Goal: Task Accomplishment & Management: Contribute content

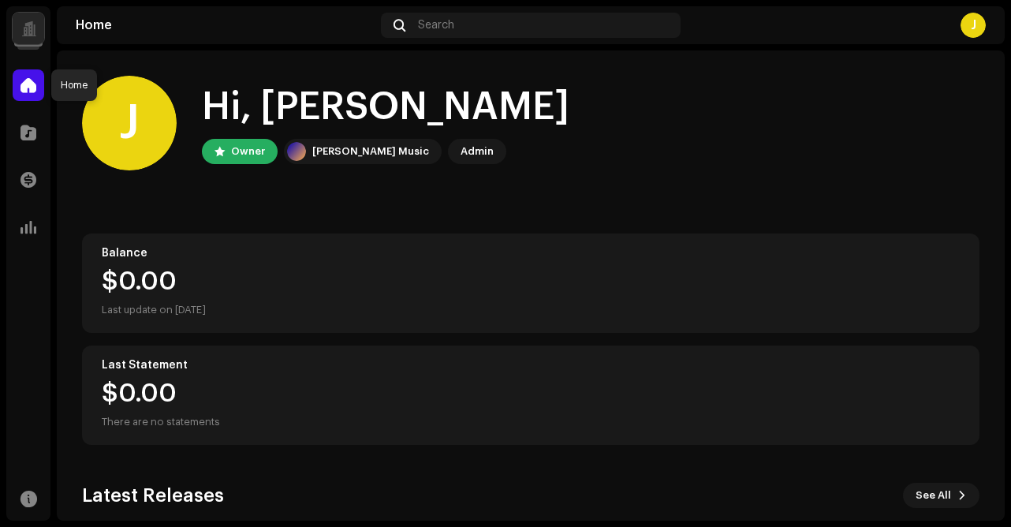
click at [32, 82] on span at bounding box center [29, 85] width 16 height 13
click at [32, 131] on span at bounding box center [29, 132] width 16 height 13
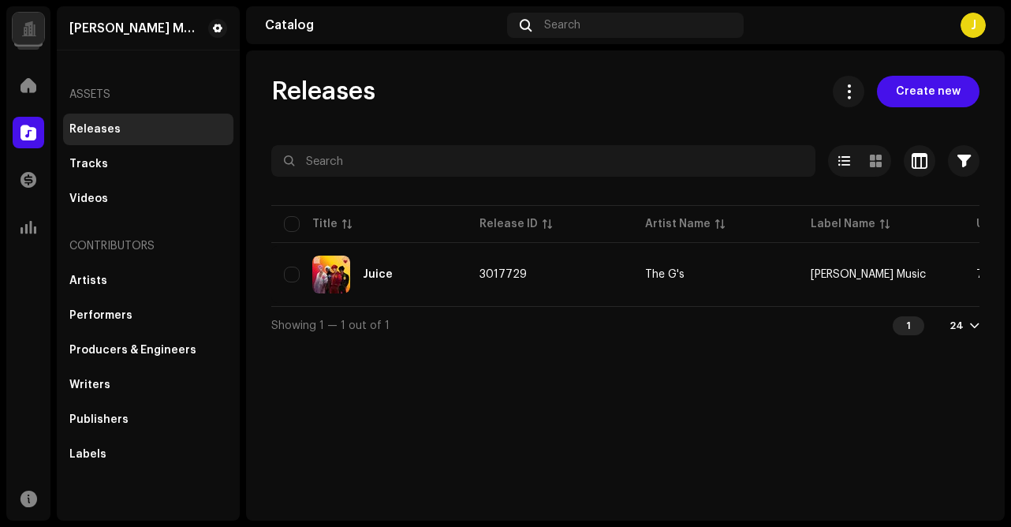
click at [378, 277] on div "Juice" at bounding box center [378, 274] width 30 height 11
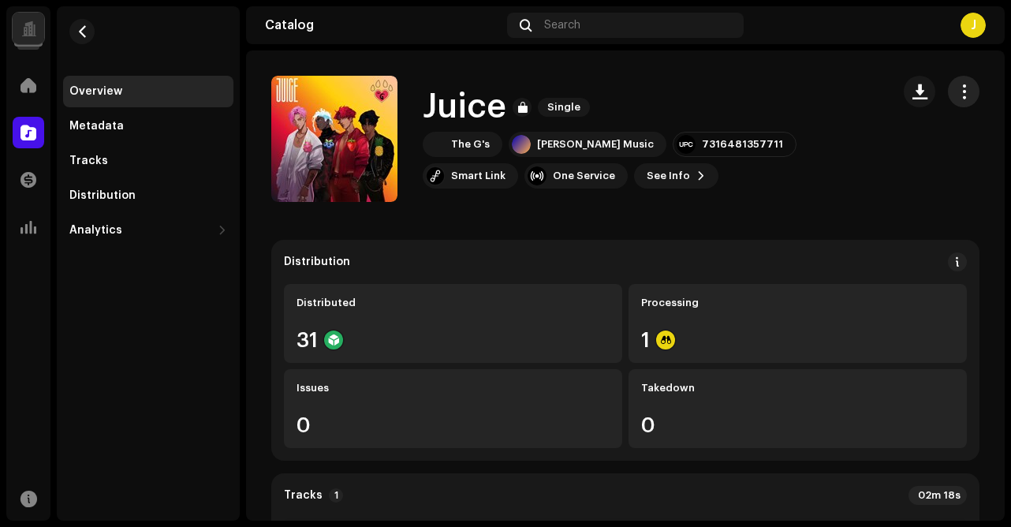
click at [959, 92] on span "button" at bounding box center [964, 91] width 15 height 13
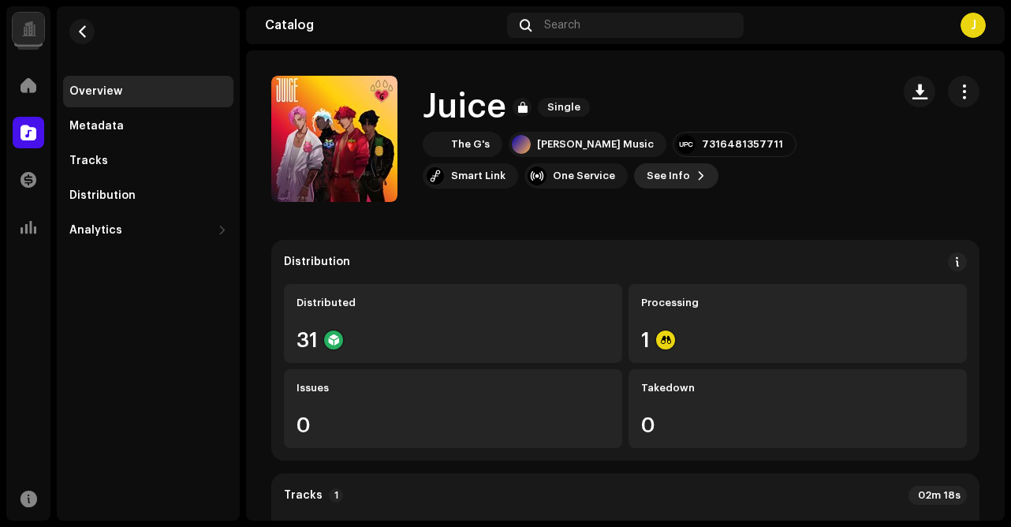
click at [647, 178] on span "See Info" at bounding box center [668, 176] width 43 height 32
click at [30, 495] on span at bounding box center [29, 498] width 17 height 13
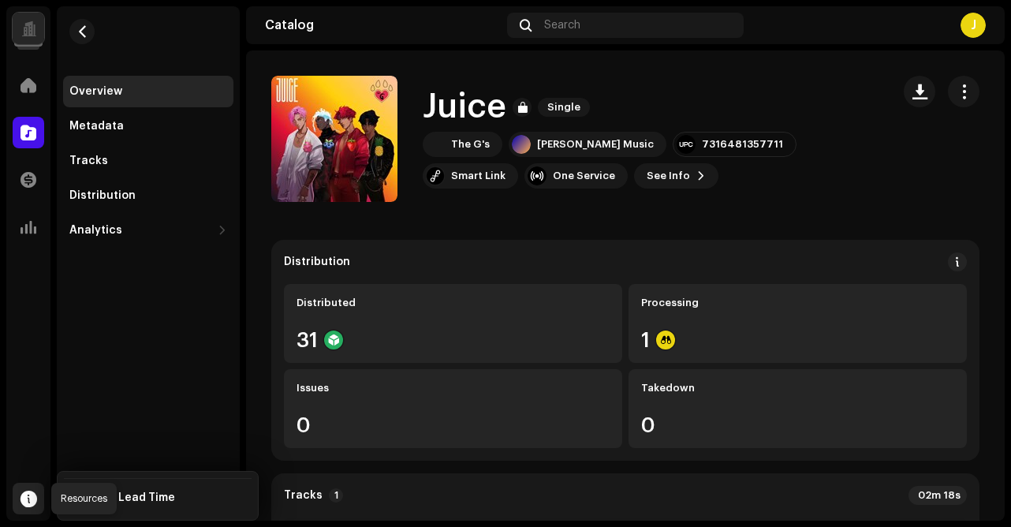
click at [26, 500] on span at bounding box center [29, 498] width 17 height 13
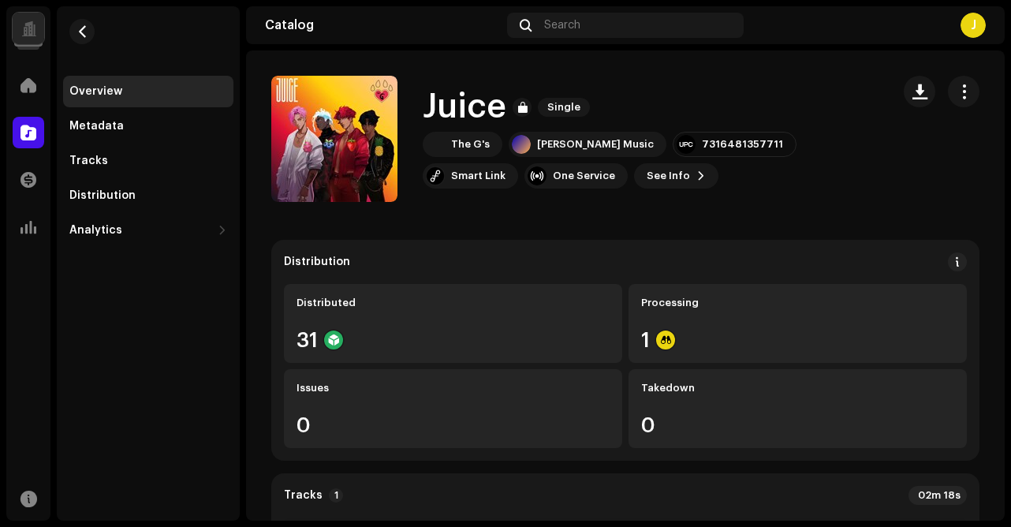
click at [103, 497] on div "Overview Metadata Tracks Distribution Analytics Consumption Engagement Revenue …" at bounding box center [148, 263] width 183 height 514
click at [32, 493] on span at bounding box center [29, 498] width 17 height 13
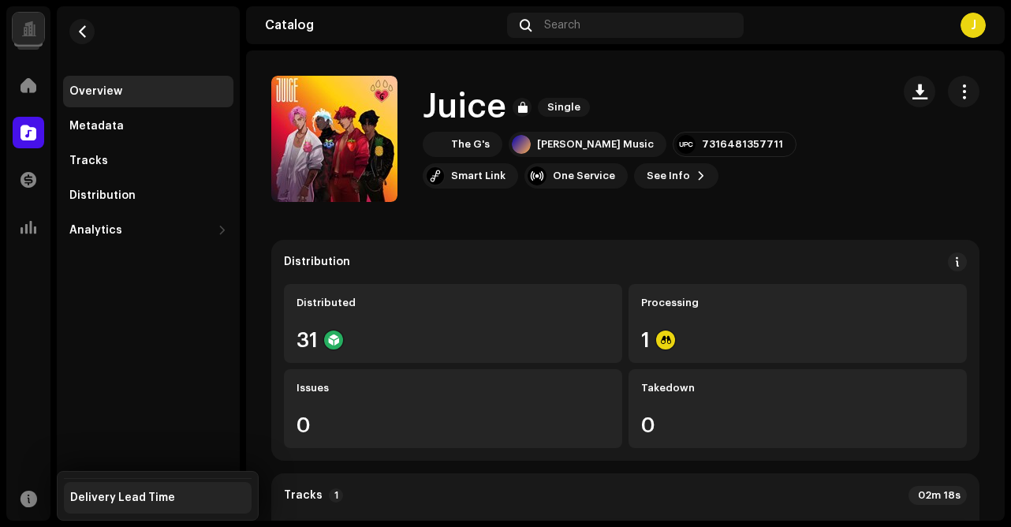
click at [84, 495] on div "Delivery Lead Time" at bounding box center [122, 498] width 105 height 13
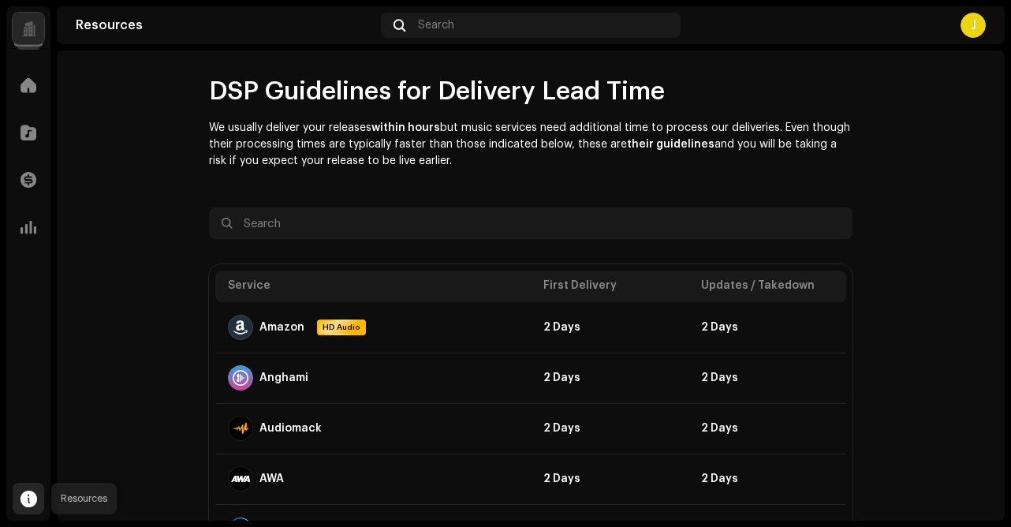
click at [34, 498] on span at bounding box center [29, 498] width 17 height 13
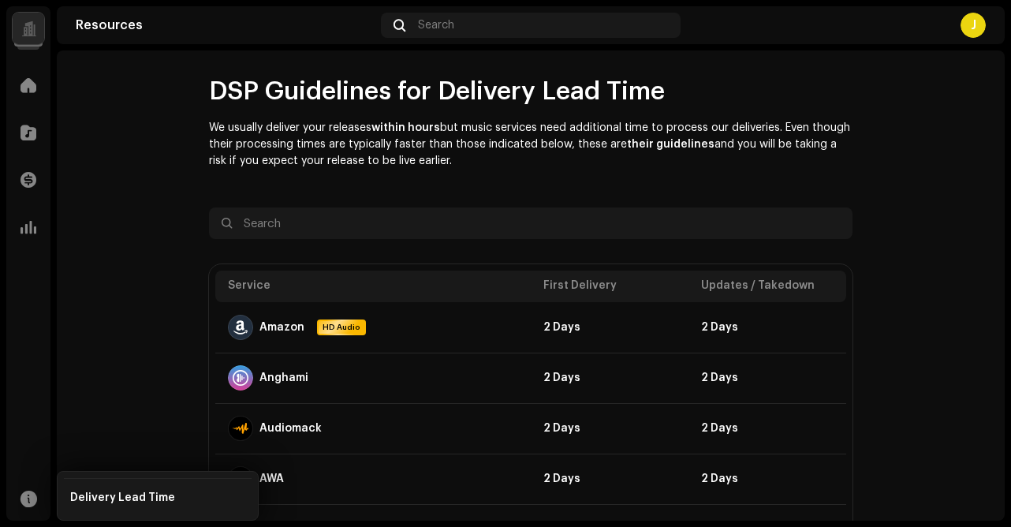
click at [31, 28] on div at bounding box center [28, 28] width 15 height 0
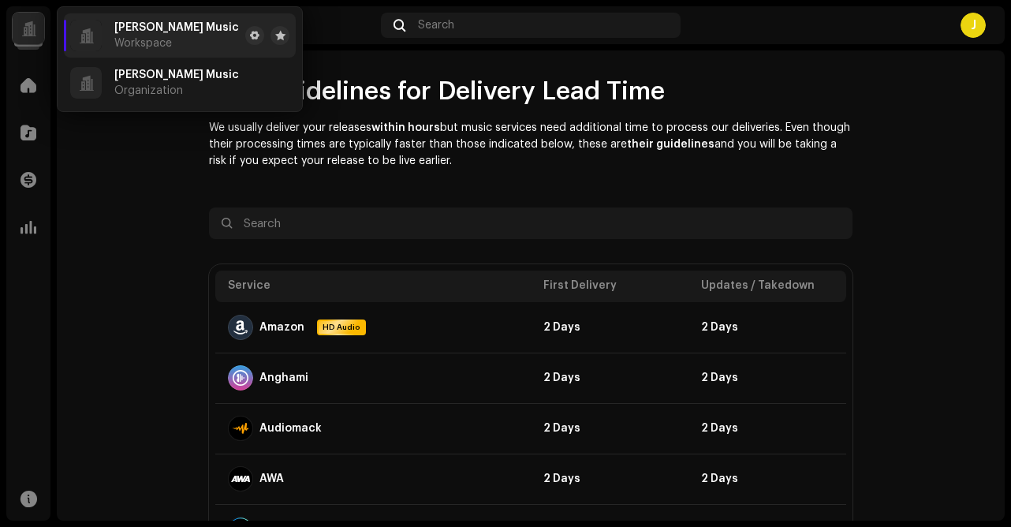
click at [980, 25] on div "J" at bounding box center [973, 25] width 25 height 25
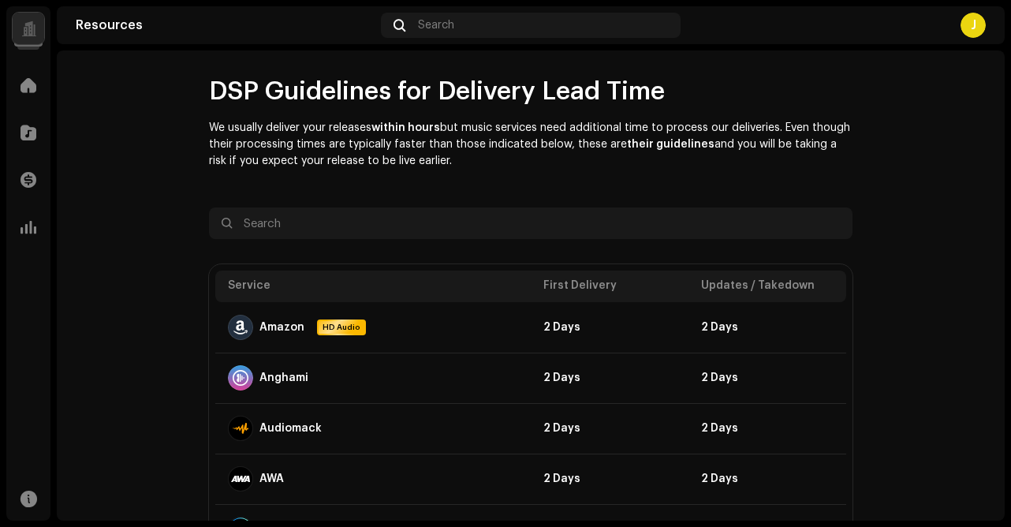
click at [38, 31] on div at bounding box center [29, 29] width 32 height 32
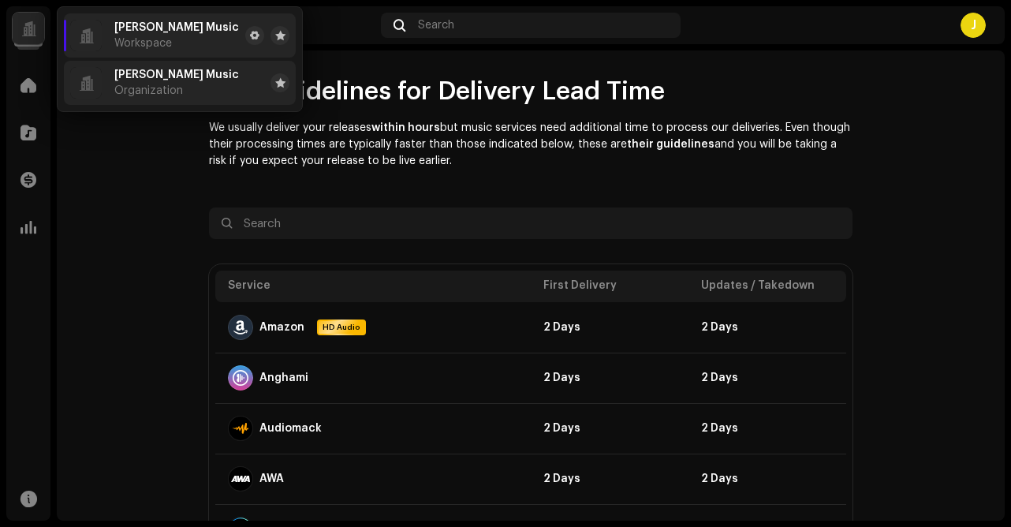
click at [103, 90] on div "Manik Music Organization" at bounding box center [154, 83] width 169 height 32
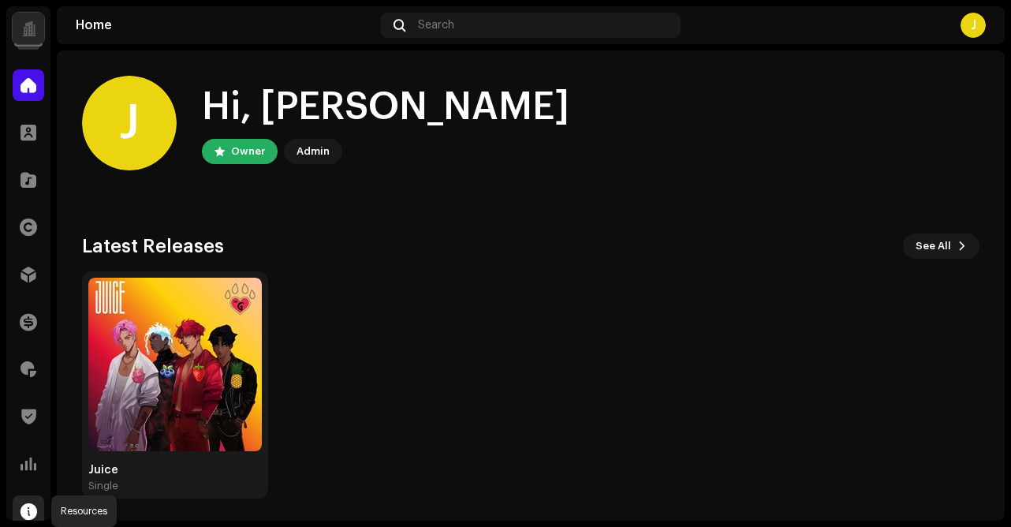
click at [27, 513] on span at bounding box center [29, 511] width 17 height 13
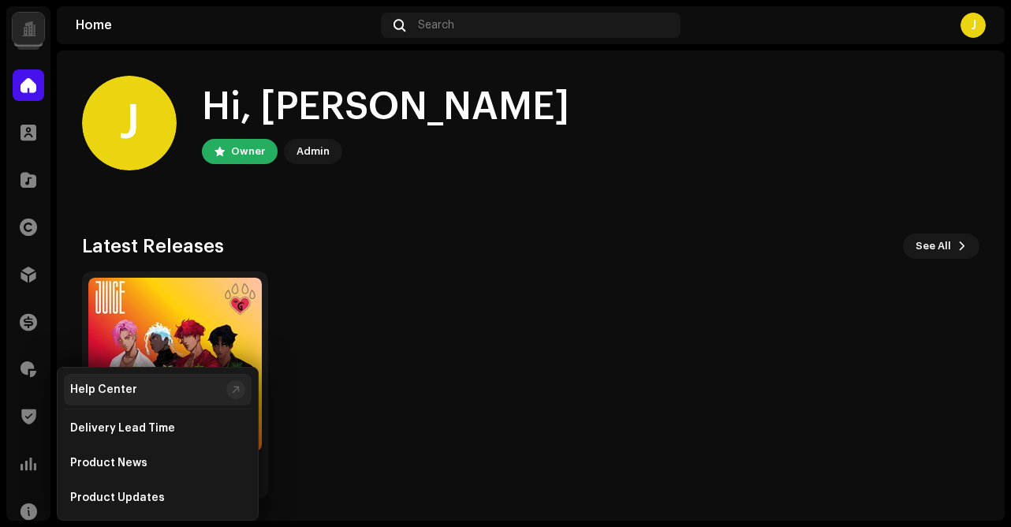
click at [124, 392] on div "Help Center" at bounding box center [103, 389] width 67 height 13
click at [353, 234] on div "Latest Releases See All" at bounding box center [531, 246] width 898 height 25
click at [181, 291] on img at bounding box center [175, 365] width 174 height 174
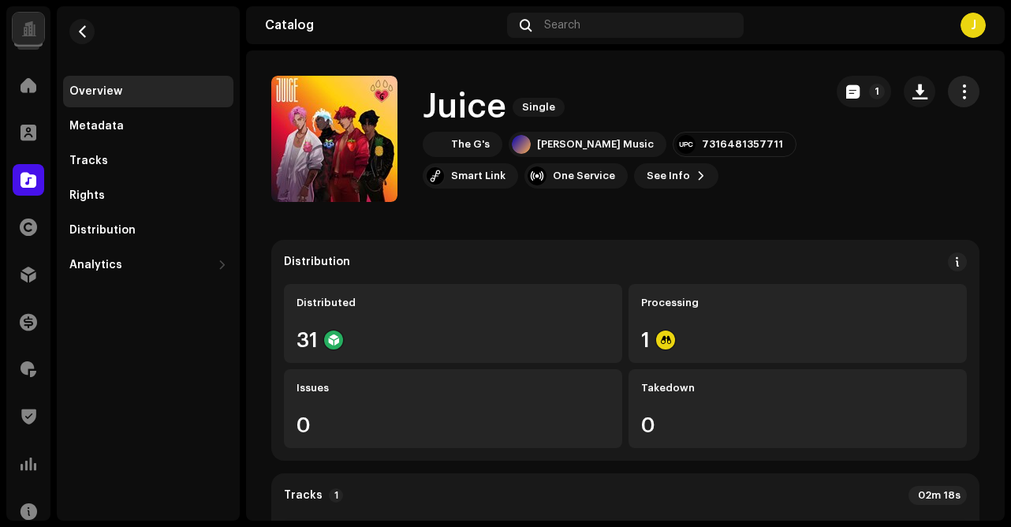
click at [957, 91] on span "button" at bounding box center [964, 91] width 15 height 13
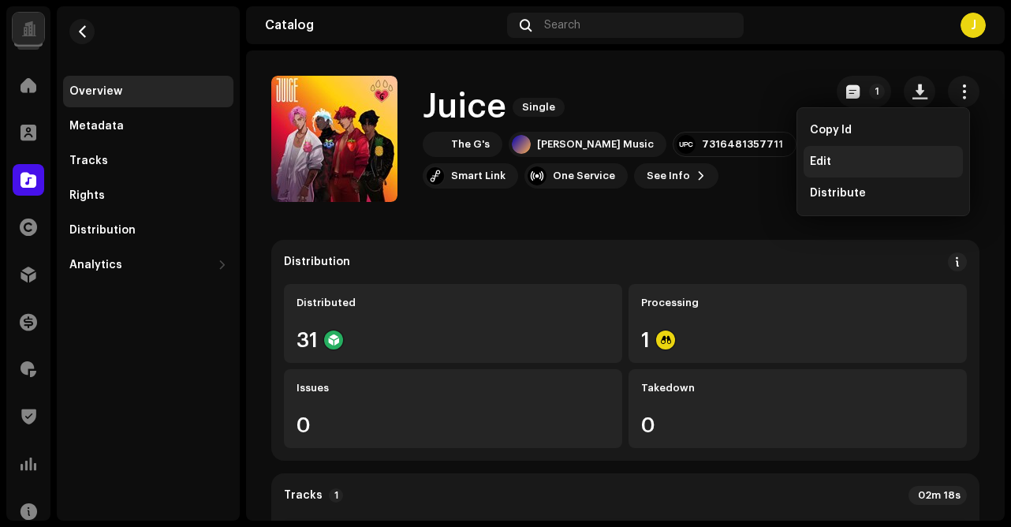
click at [824, 160] on span "Edit" at bounding box center [820, 161] width 21 height 13
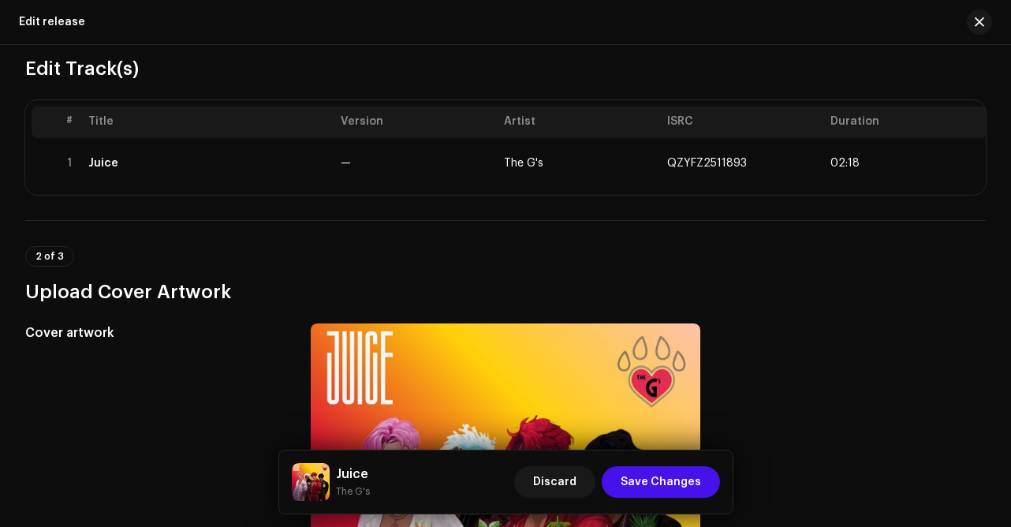
scroll to position [126, 0]
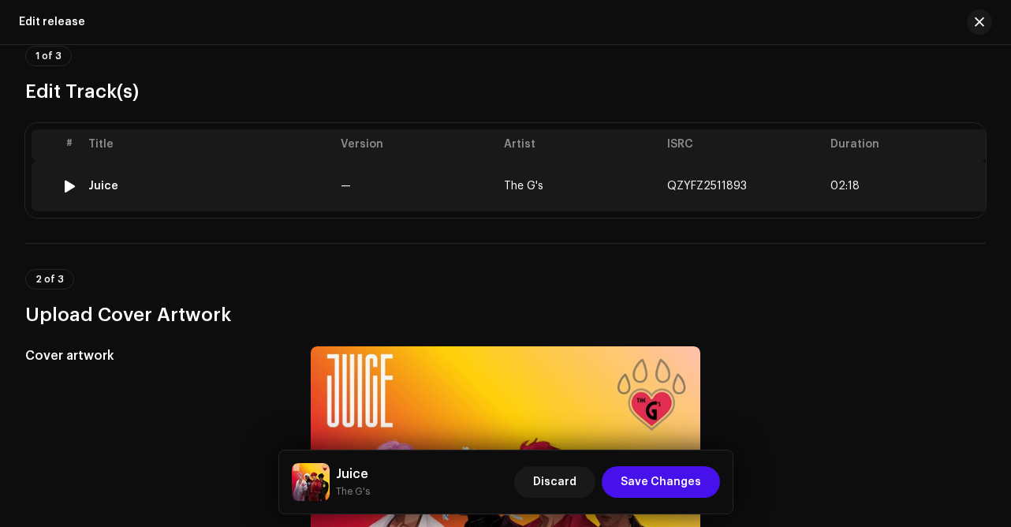
click at [101, 187] on div "Juice" at bounding box center [103, 186] width 30 height 13
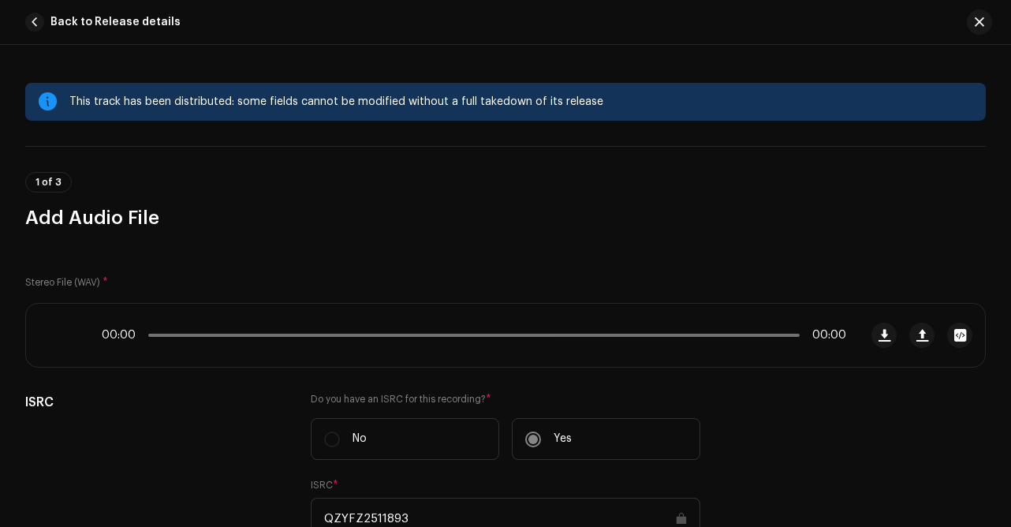
scroll to position [783, 0]
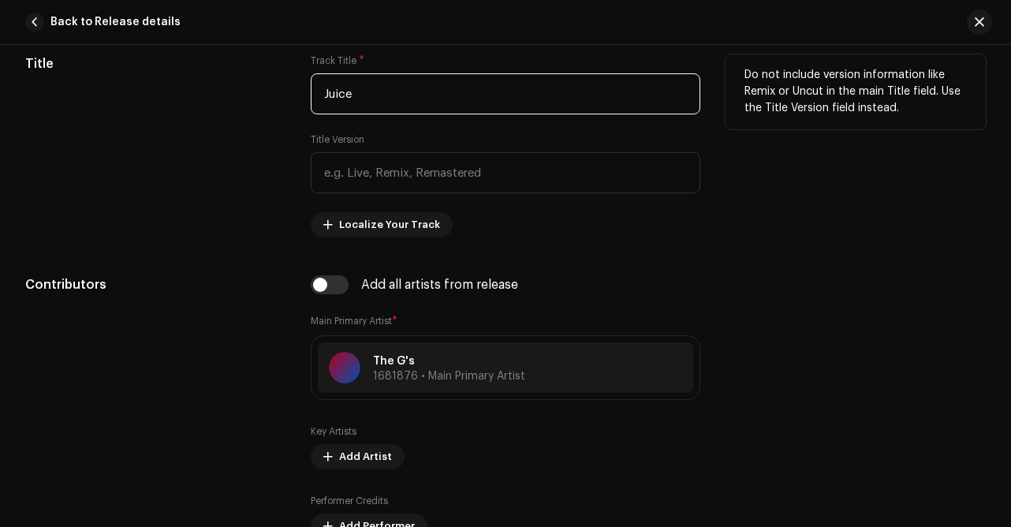
click at [373, 94] on input "Juice" at bounding box center [506, 93] width 391 height 41
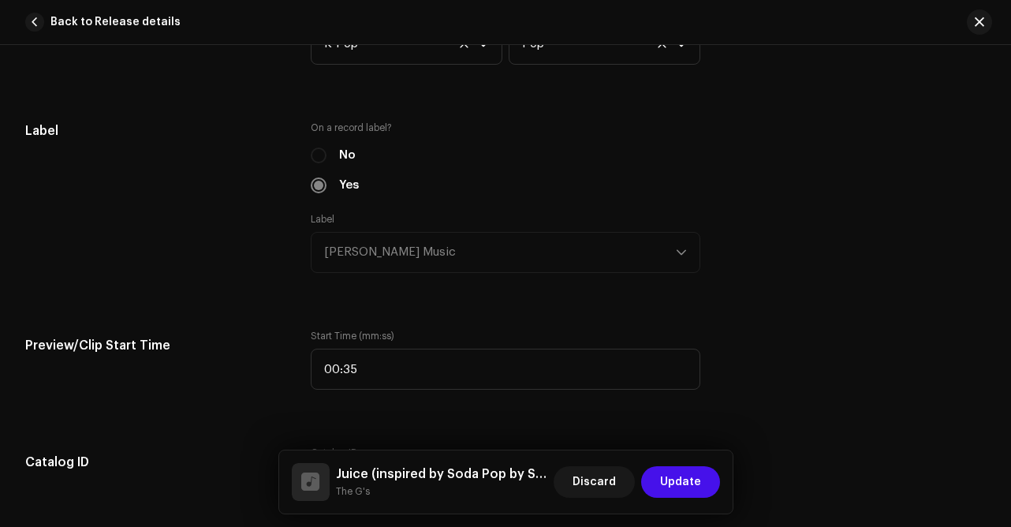
scroll to position [1516, 0]
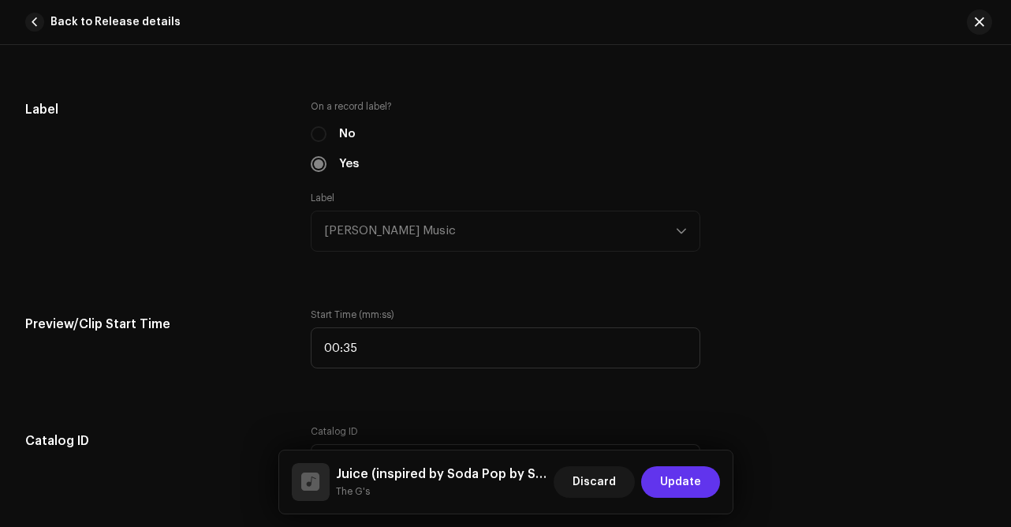
type input "Juice (inspired by Soda Pop by Saja Boys from KPop Demon Hunters)"
click at [671, 480] on span "Update" at bounding box center [680, 482] width 41 height 32
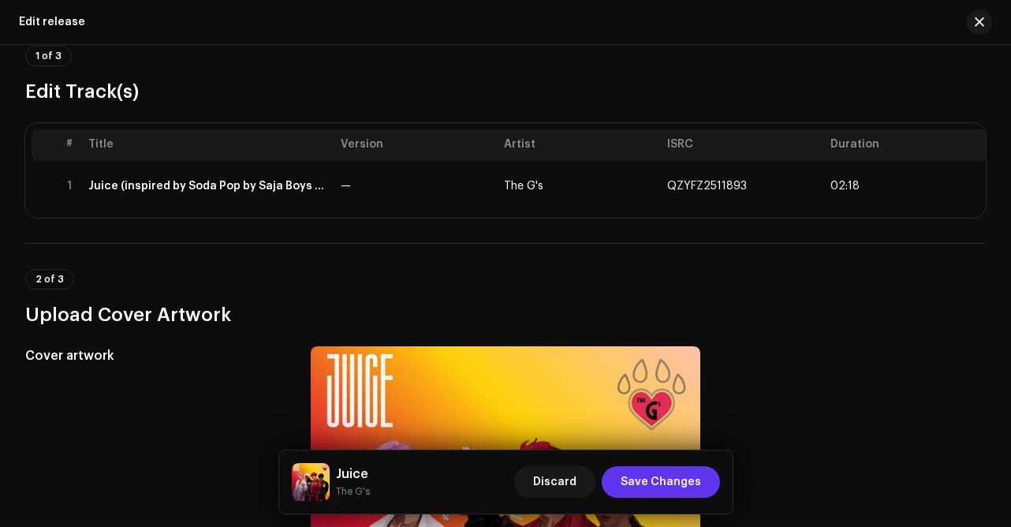
click at [648, 485] on span "Save Changes" at bounding box center [661, 482] width 80 height 32
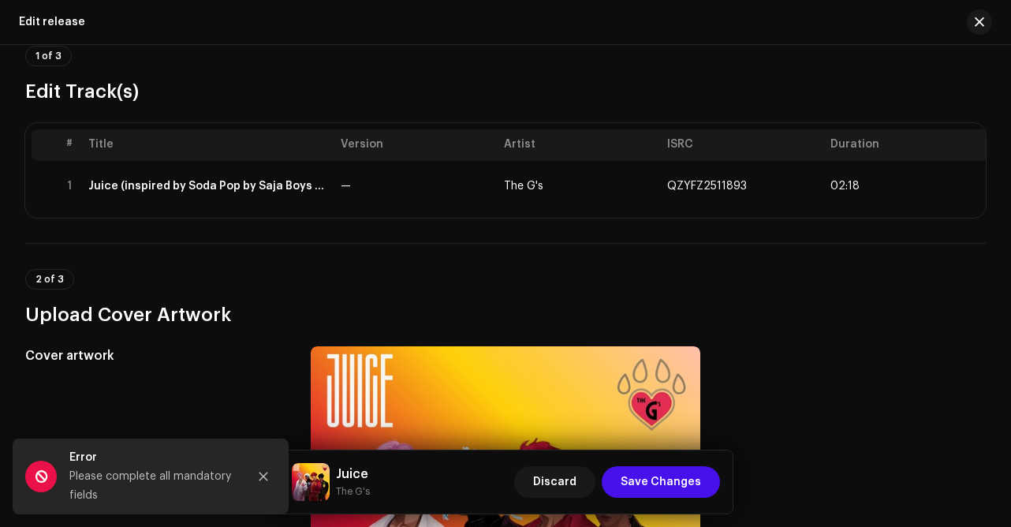
click at [377, 286] on div "2 of 3 Upload Cover Artwork" at bounding box center [505, 298] width 961 height 58
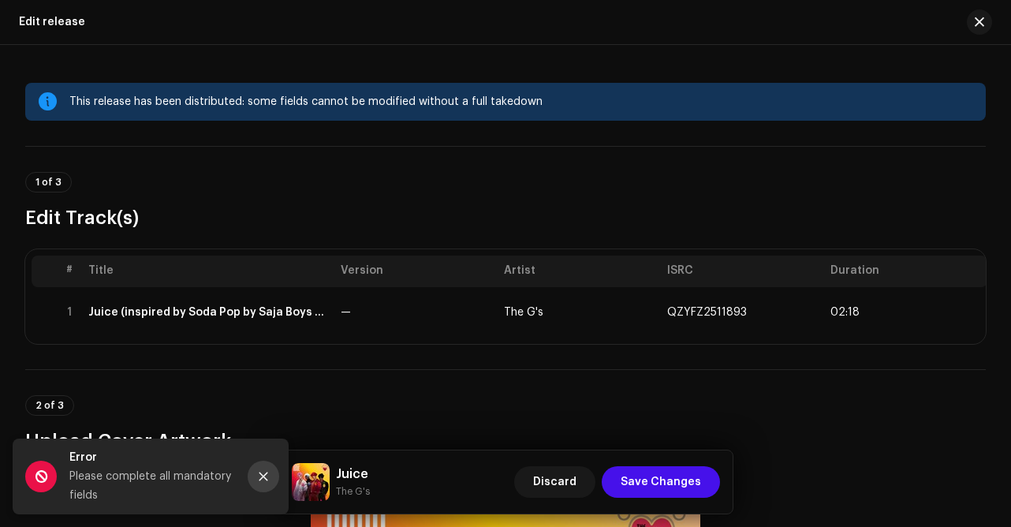
click at [262, 478] on icon "Close" at bounding box center [263, 476] width 11 height 11
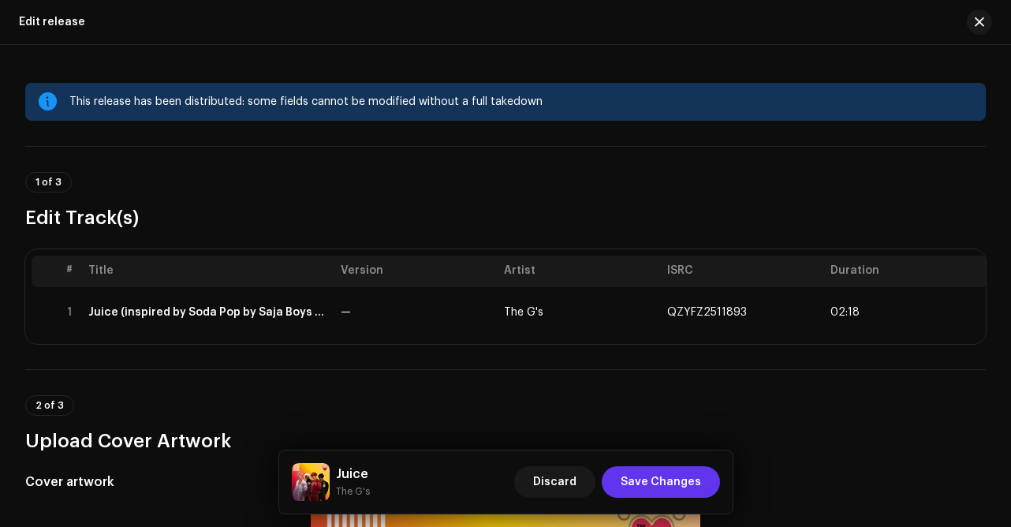
click at [678, 483] on span "Save Changes" at bounding box center [661, 482] width 80 height 32
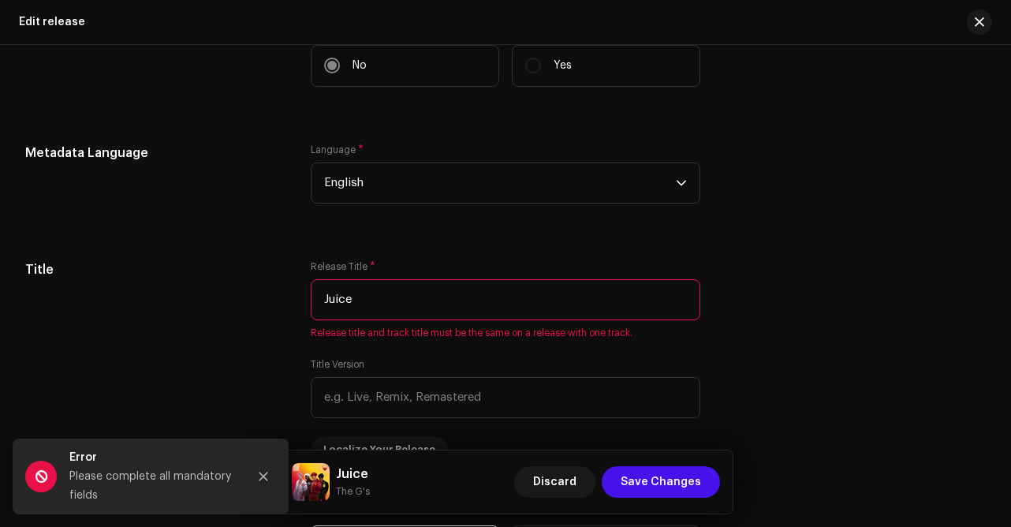
scroll to position [991, 0]
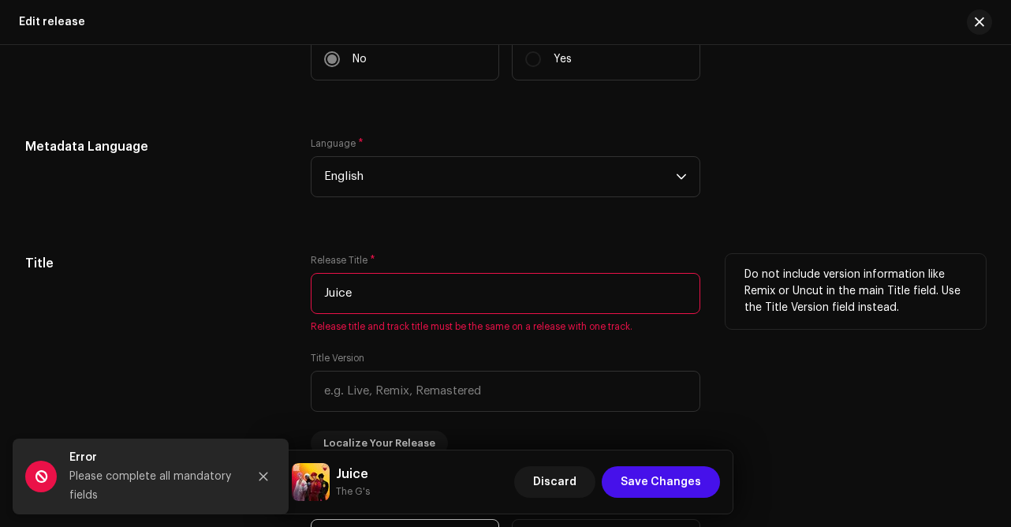
click at [391, 301] on input "Juice" at bounding box center [506, 293] width 391 height 41
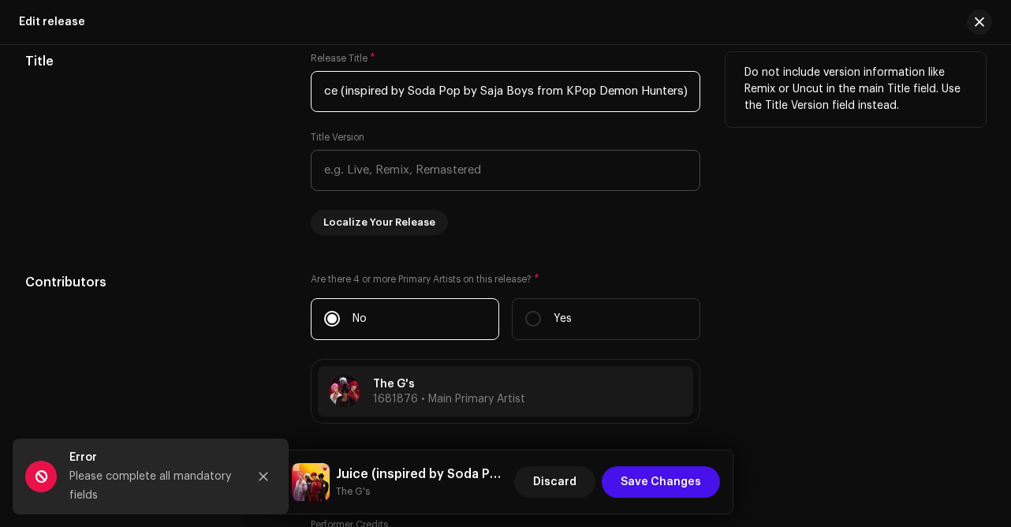
scroll to position [1260, 0]
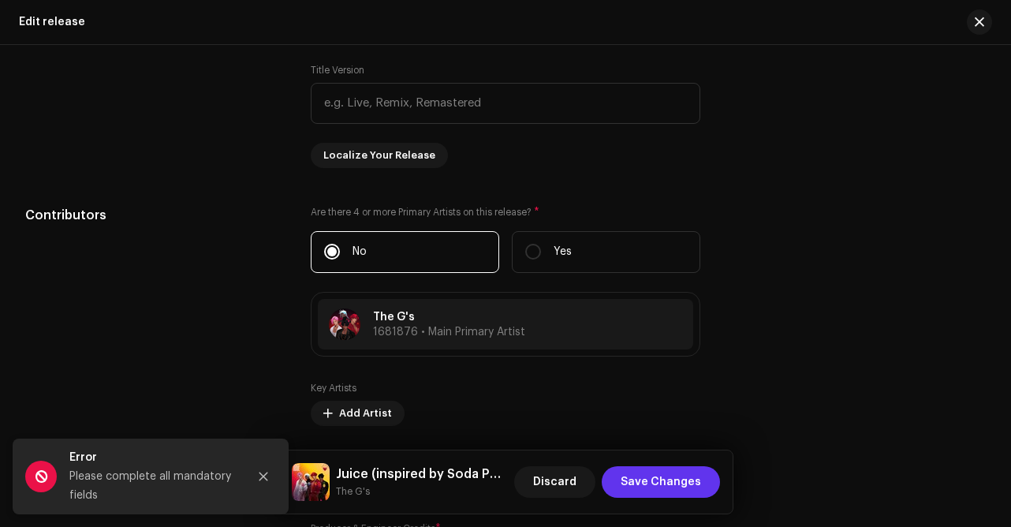
type input "Juice (inspired by Soda Pop by Saja Boys from KPop Demon Hunters)"
click at [650, 487] on span "Save Changes" at bounding box center [661, 482] width 80 height 32
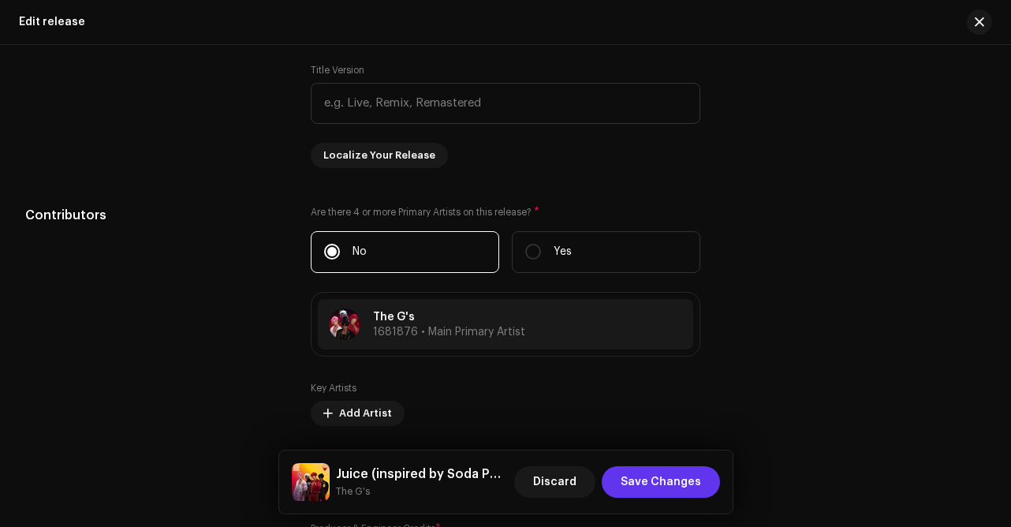
scroll to position [0, 0]
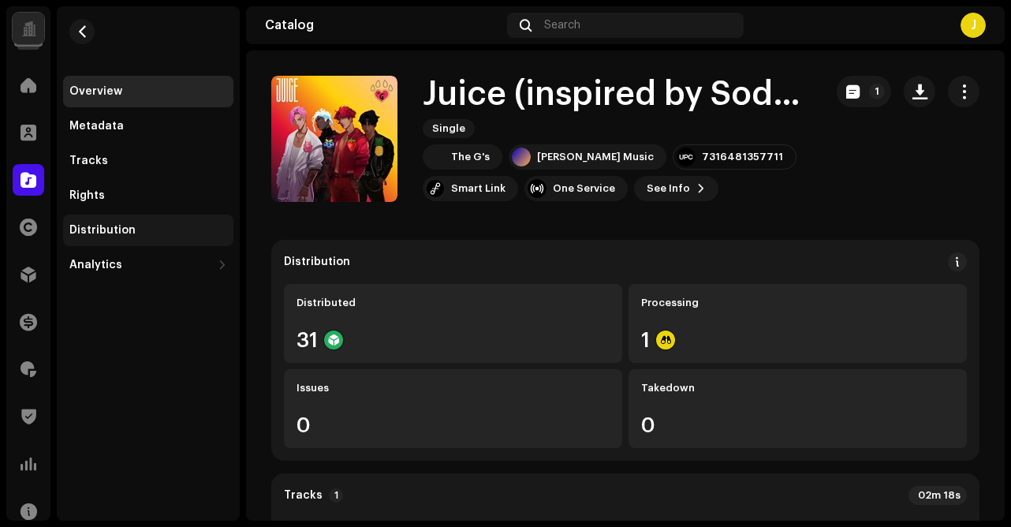
click at [90, 235] on div "Distribution" at bounding box center [102, 230] width 66 height 13
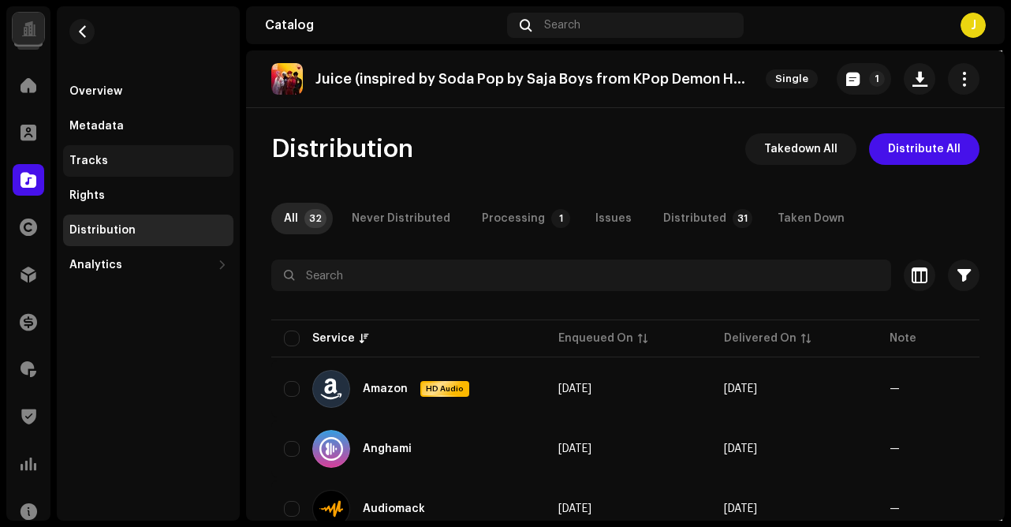
click at [91, 156] on div "Tracks" at bounding box center [88, 161] width 39 height 13
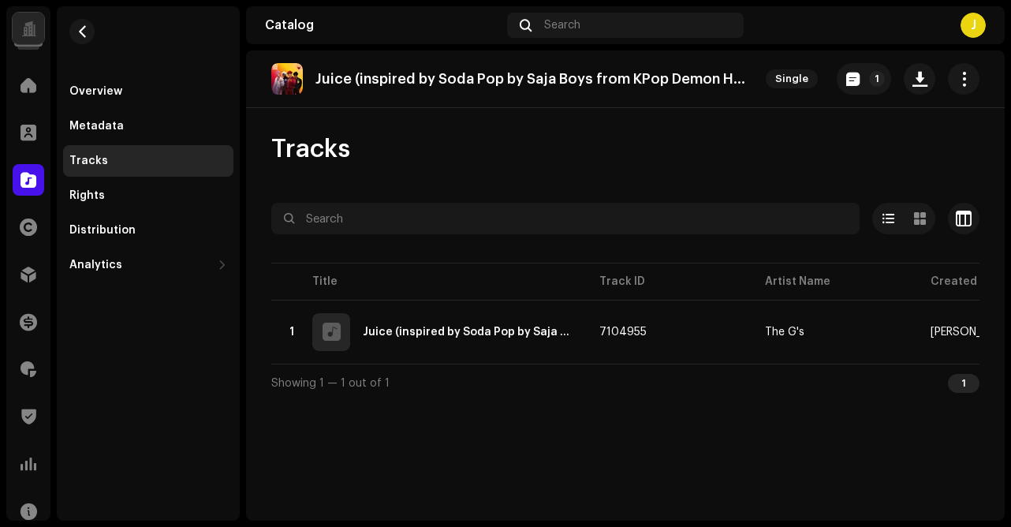
click at [32, 28] on div at bounding box center [28, 28] width 15 height 0
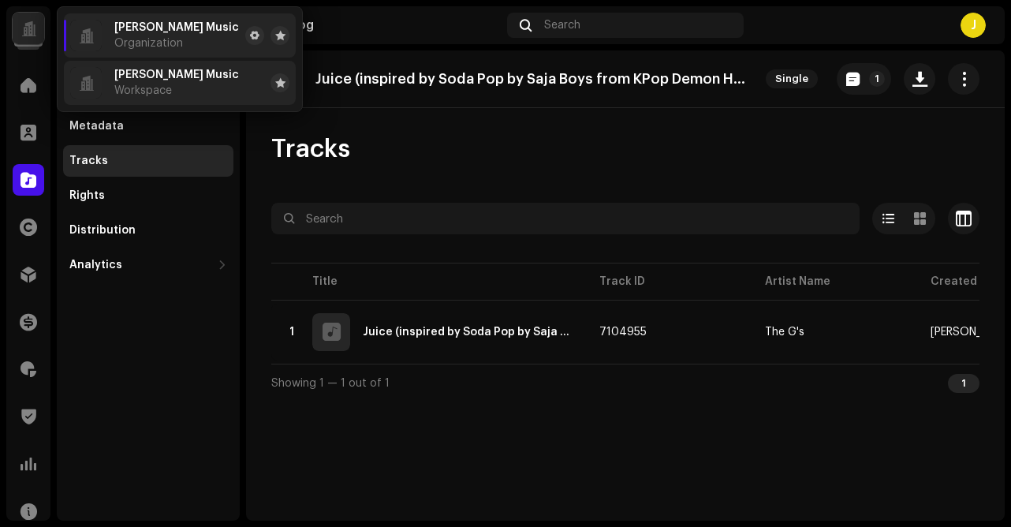
click at [112, 88] on div "Manik Music Workspace" at bounding box center [154, 83] width 169 height 32
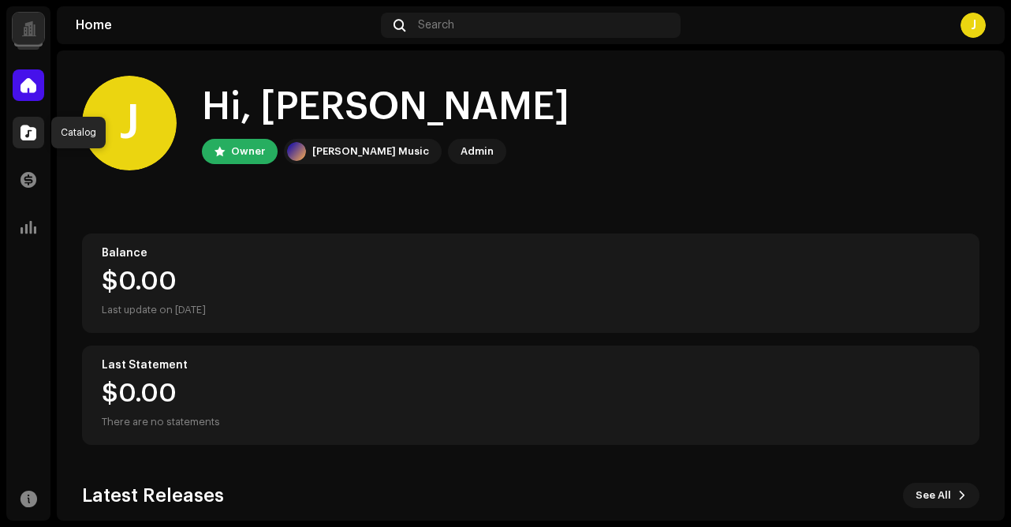
click at [25, 131] on span at bounding box center [29, 132] width 16 height 13
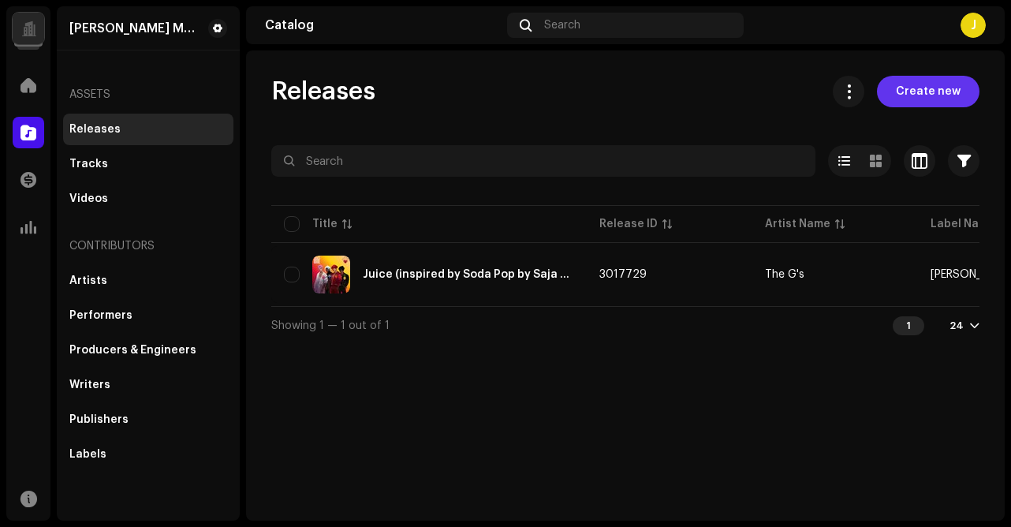
click at [910, 97] on span "Create new" at bounding box center [928, 92] width 65 height 32
click at [918, 99] on span "Create new" at bounding box center [928, 92] width 65 height 32
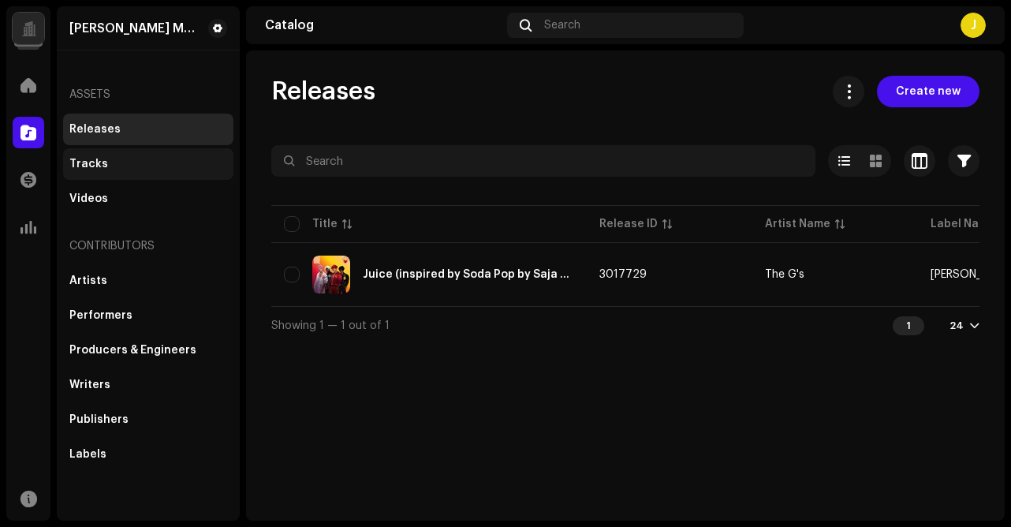
click at [911, 80] on span "Create new" at bounding box center [928, 92] width 65 height 32
click at [911, 95] on span "Create new" at bounding box center [928, 92] width 65 height 32
click at [23, 134] on span at bounding box center [29, 132] width 16 height 13
click at [39, 132] on div at bounding box center [29, 133] width 32 height 32
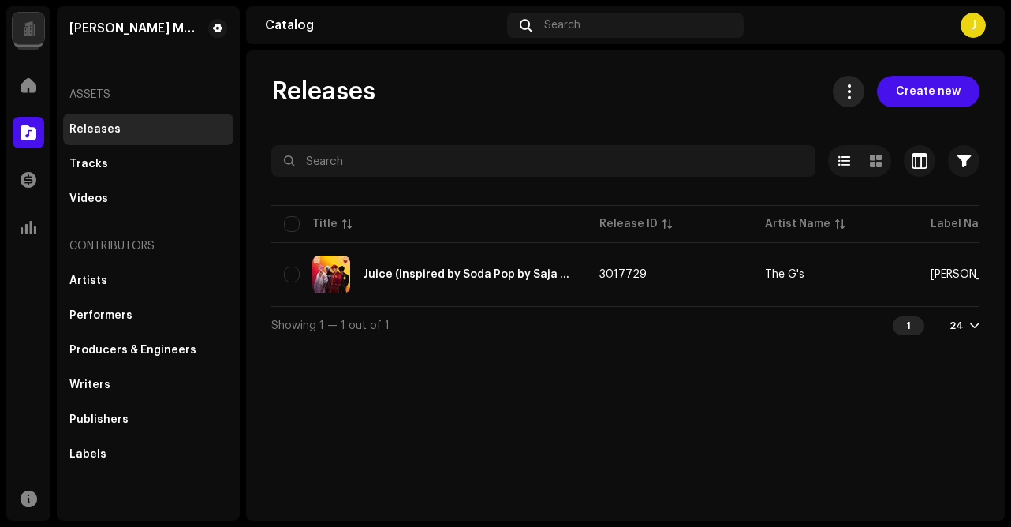
click at [857, 94] on span at bounding box center [849, 91] width 15 height 13
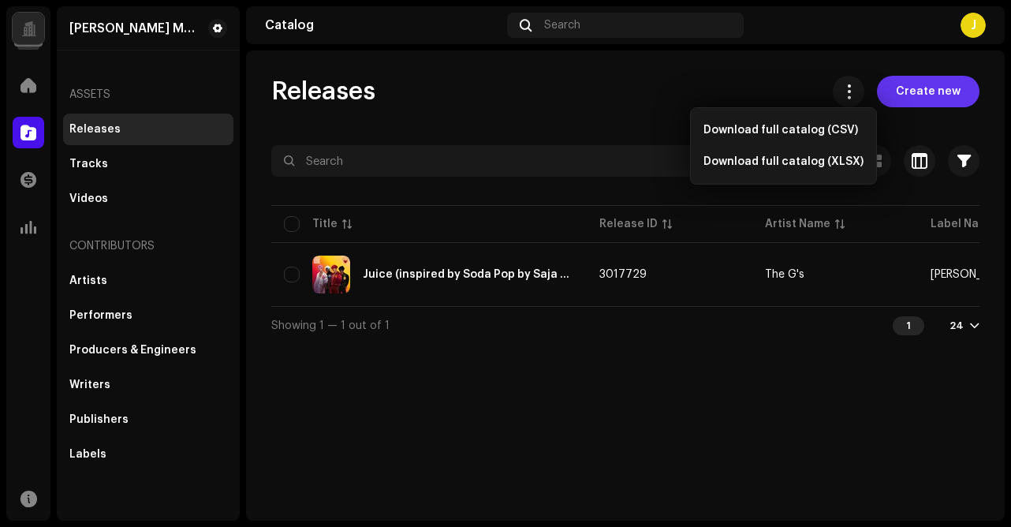
click at [922, 95] on span "Create new" at bounding box center [928, 92] width 65 height 32
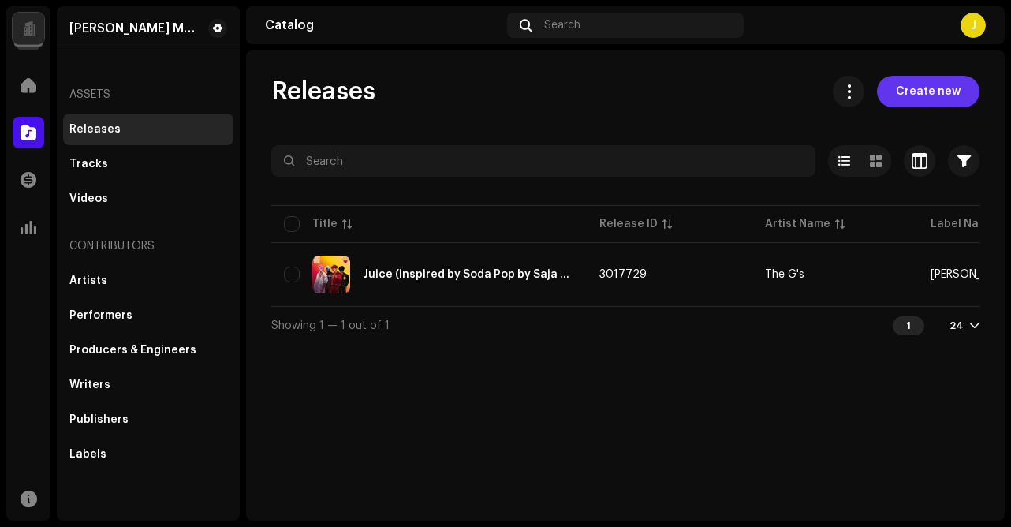
click at [922, 95] on span "Create new" at bounding box center [928, 92] width 65 height 32
click at [928, 95] on span "Create new" at bounding box center [928, 92] width 65 height 32
click at [910, 90] on span "Create new" at bounding box center [928, 92] width 65 height 32
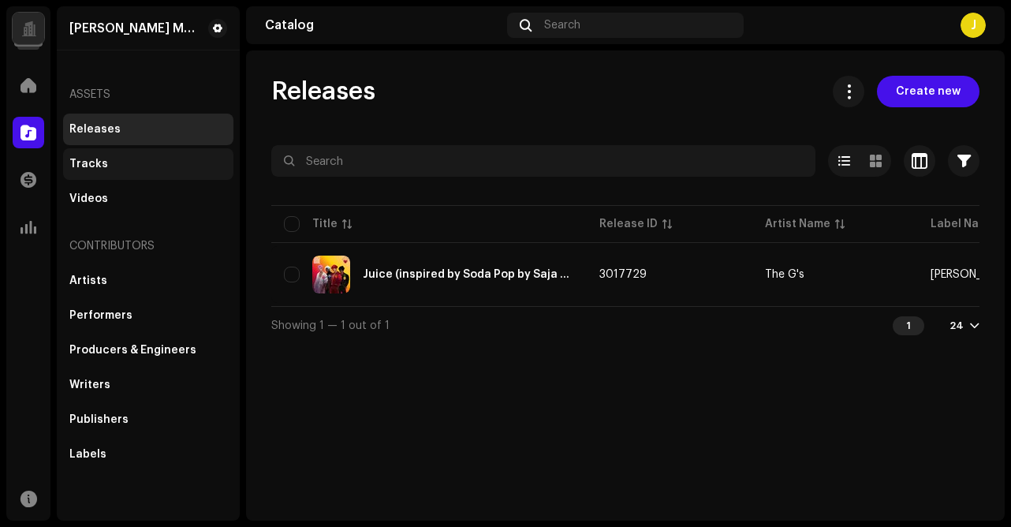
click at [95, 164] on div "Tracks" at bounding box center [88, 164] width 39 height 13
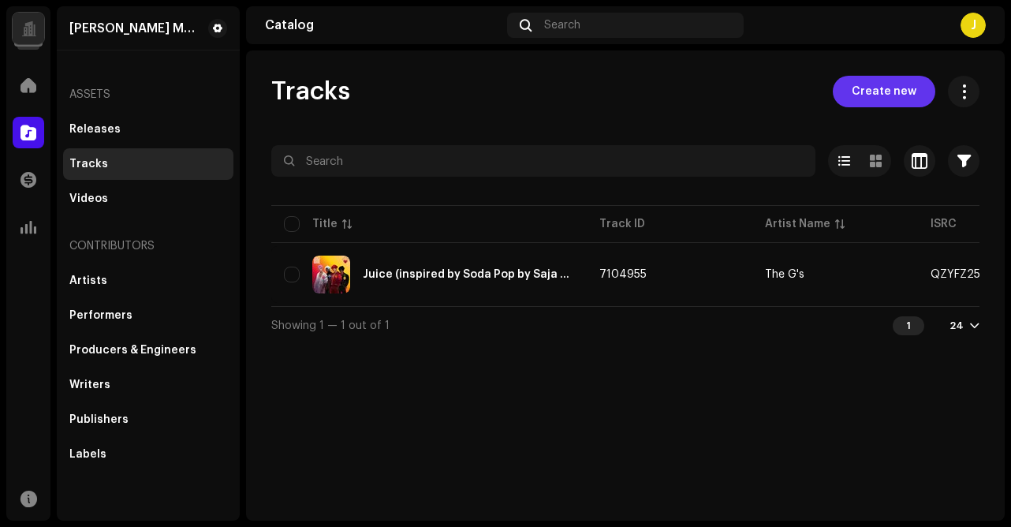
click at [863, 99] on span "Create new" at bounding box center [884, 92] width 65 height 32
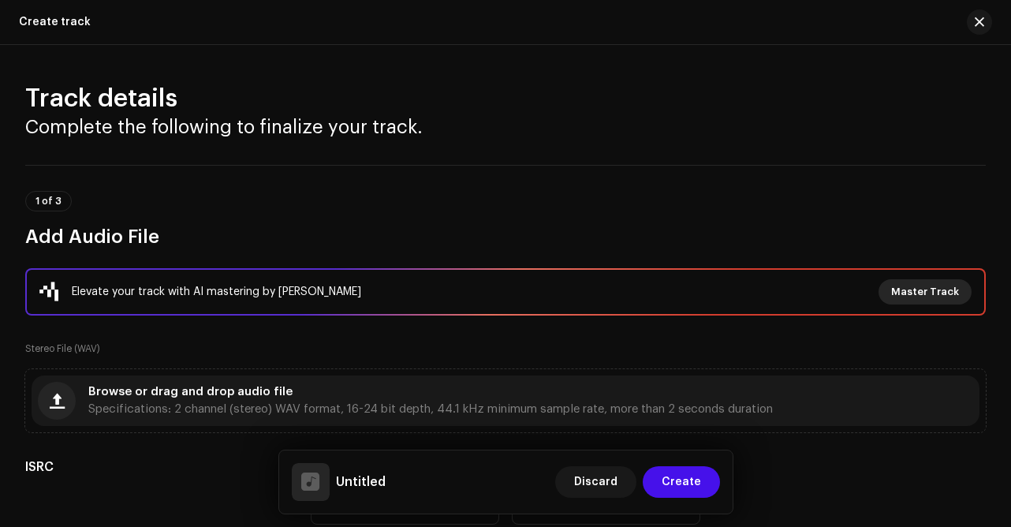
click at [910, 293] on span "Master Track" at bounding box center [925, 292] width 68 height 32
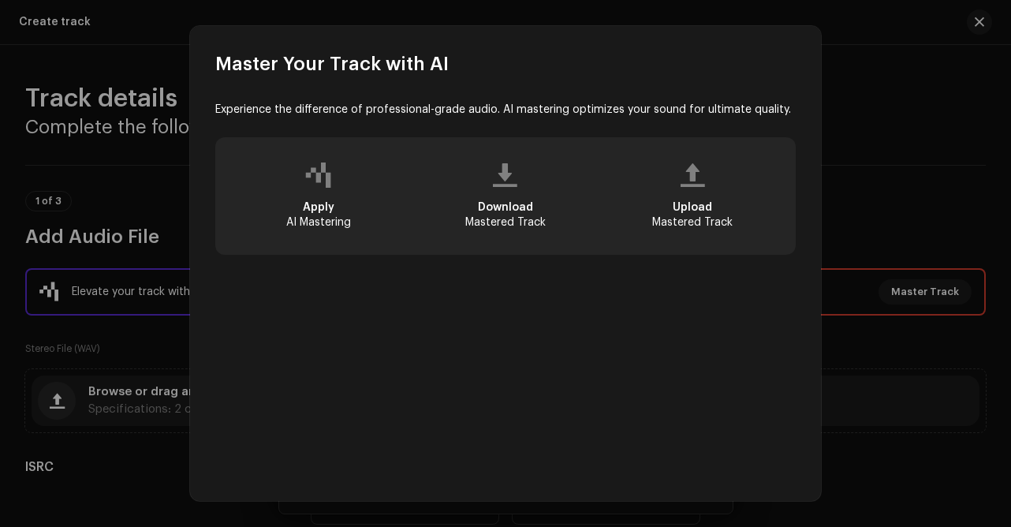
scroll to position [14, 0]
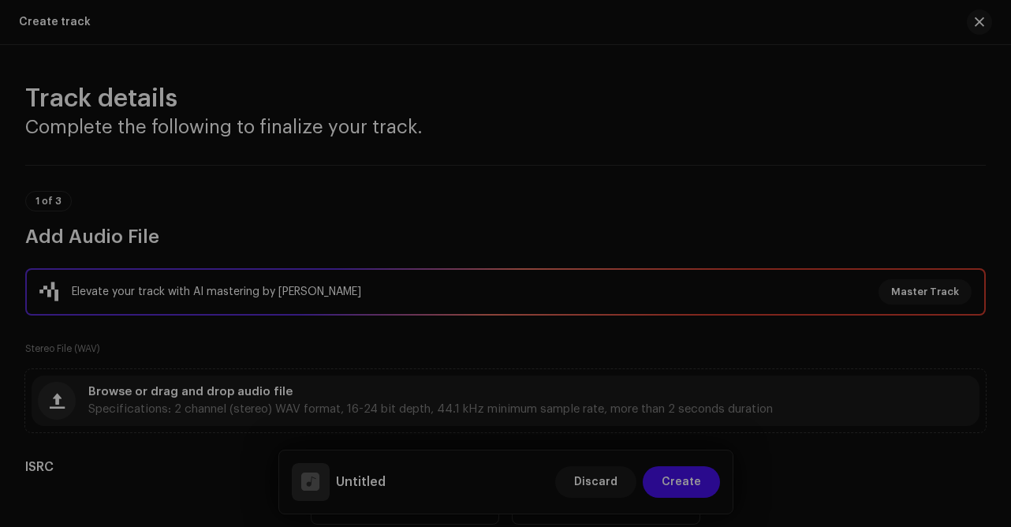
click at [977, 25] on div "Master Your Track with AI Experience the difference of professional-grade audio…" at bounding box center [505, 263] width 1011 height 527
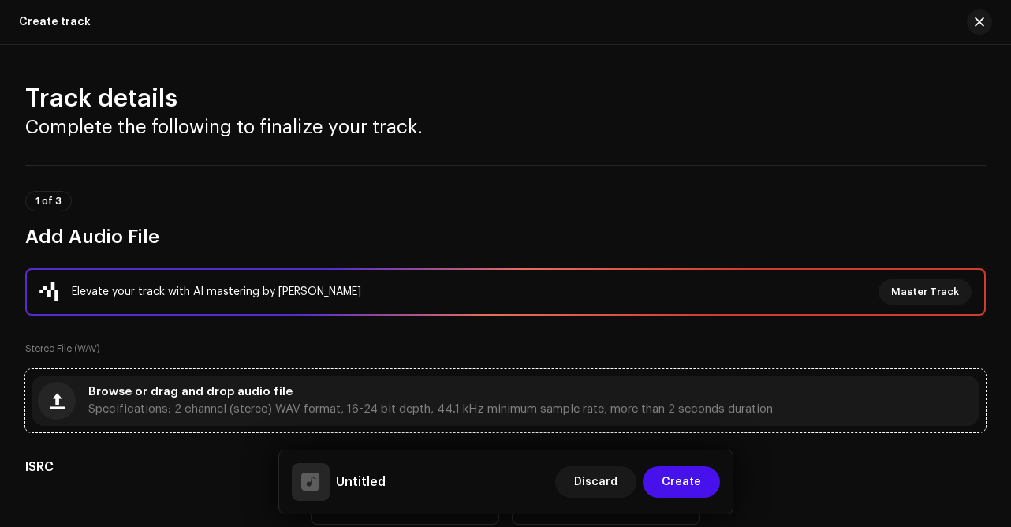
click at [114, 400] on div "Browse or drag and drop audio file Specifications: 2 channel (stereo) WAV forma…" at bounding box center [430, 401] width 685 height 28
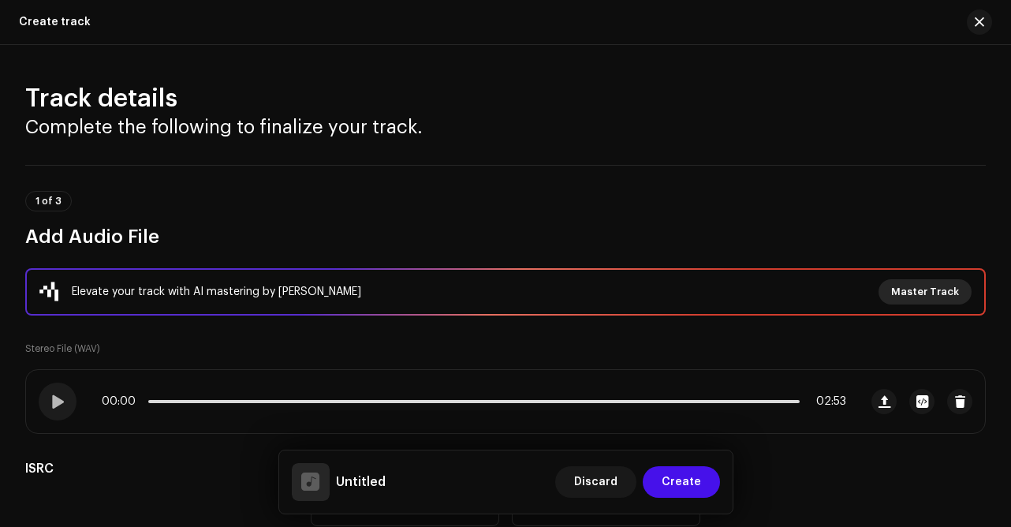
click at [911, 293] on span "Master Track" at bounding box center [925, 292] width 68 height 32
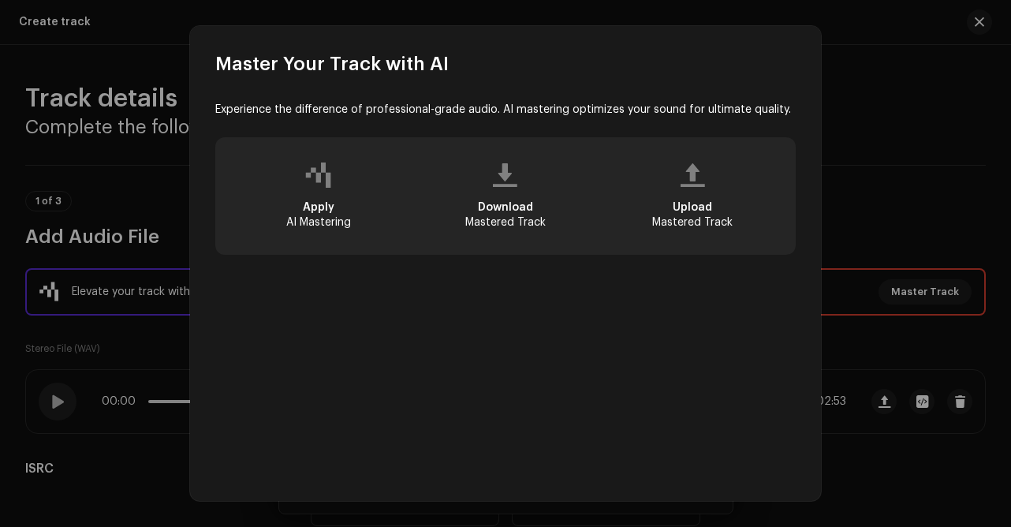
click at [320, 200] on div "Apply AI Mastering" at bounding box center [318, 196] width 181 height 92
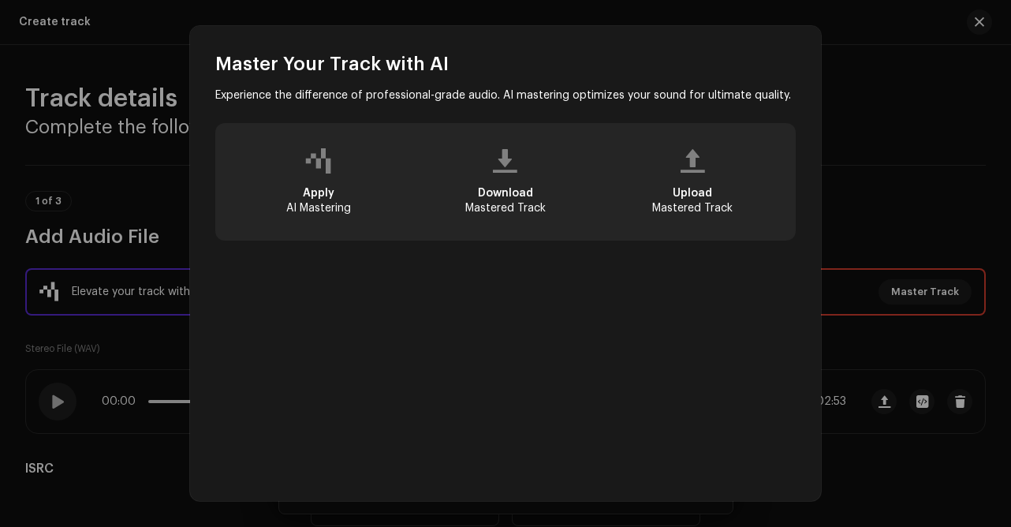
scroll to position [0, 0]
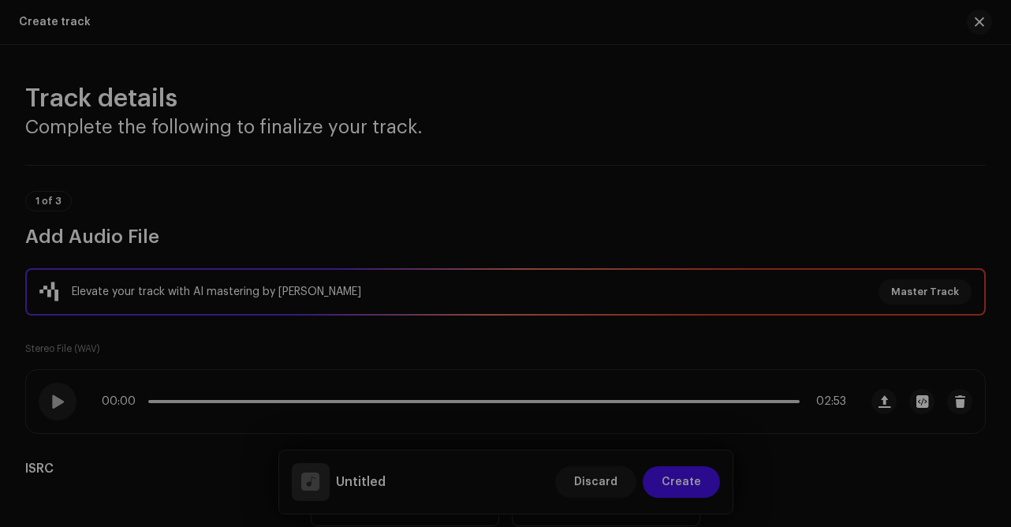
click at [885, 63] on div "Master Your Track with AI Experience the difference of professional-grade audio…" at bounding box center [505, 263] width 1011 height 527
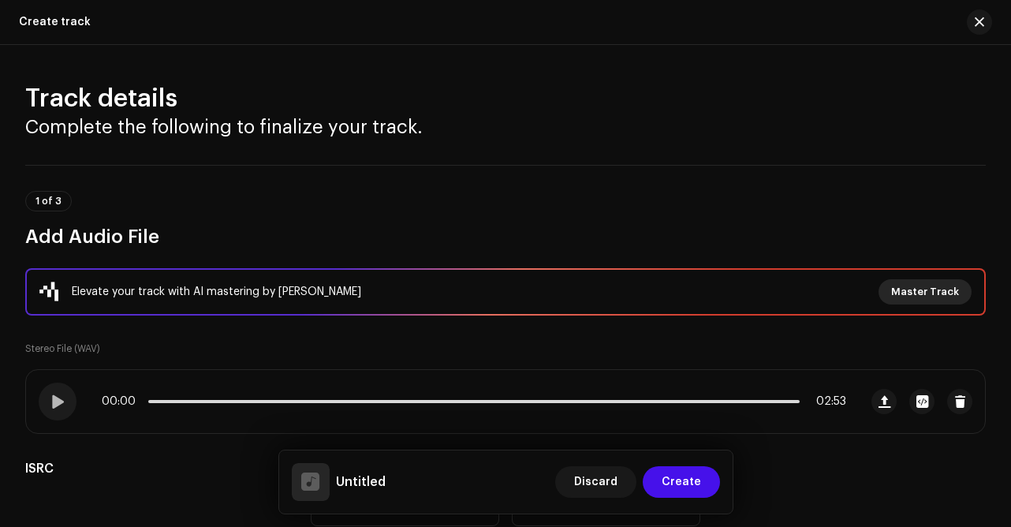
click at [903, 290] on span "Master Track" at bounding box center [925, 292] width 68 height 32
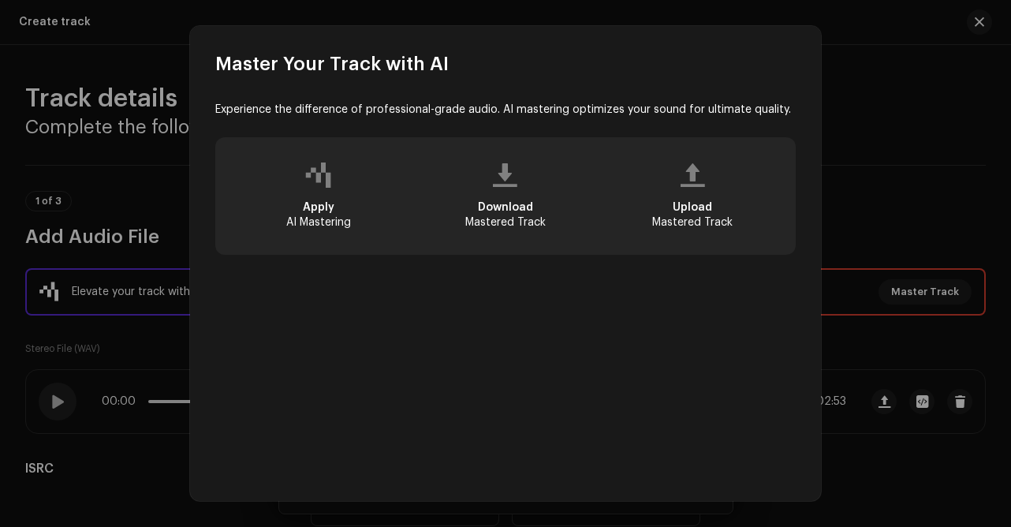
scroll to position [14, 0]
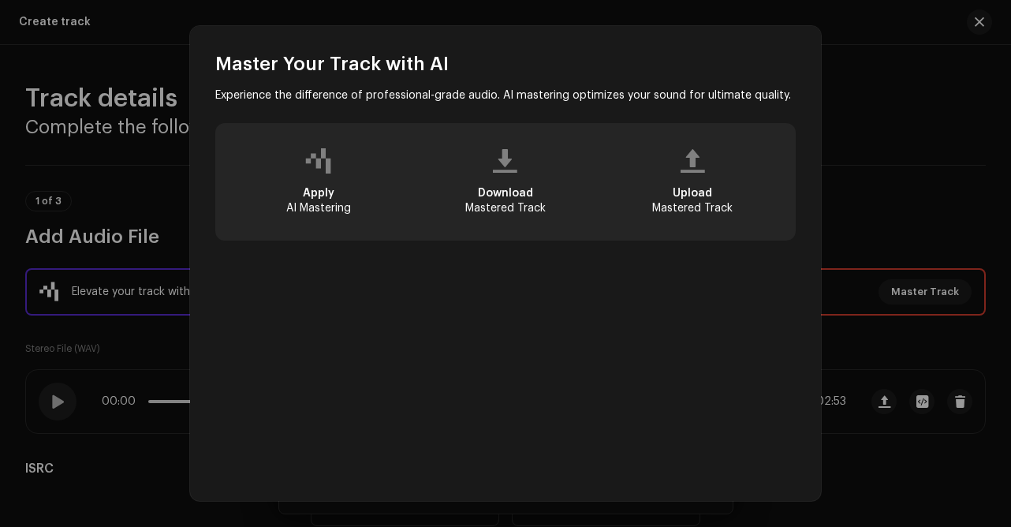
click at [322, 174] on div "Apply AI Mastering" at bounding box center [318, 182] width 181 height 92
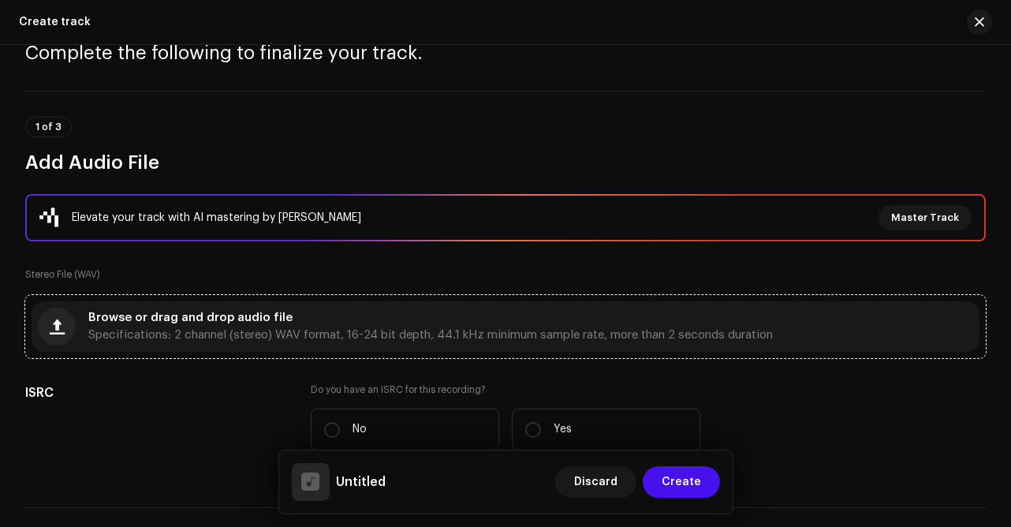
scroll to position [75, 0]
click at [606, 477] on span "Discard" at bounding box center [595, 482] width 43 height 32
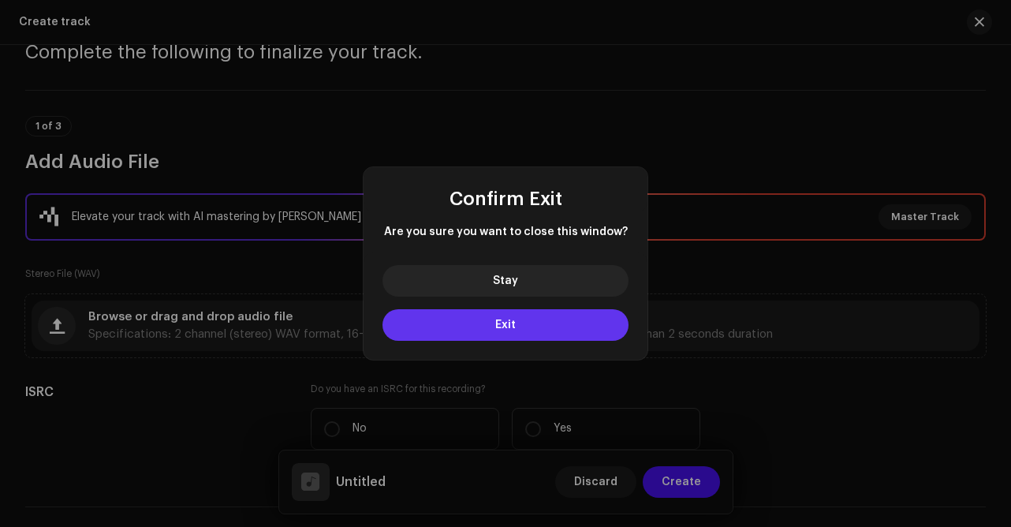
click at [518, 321] on button "Exit" at bounding box center [506, 325] width 246 height 32
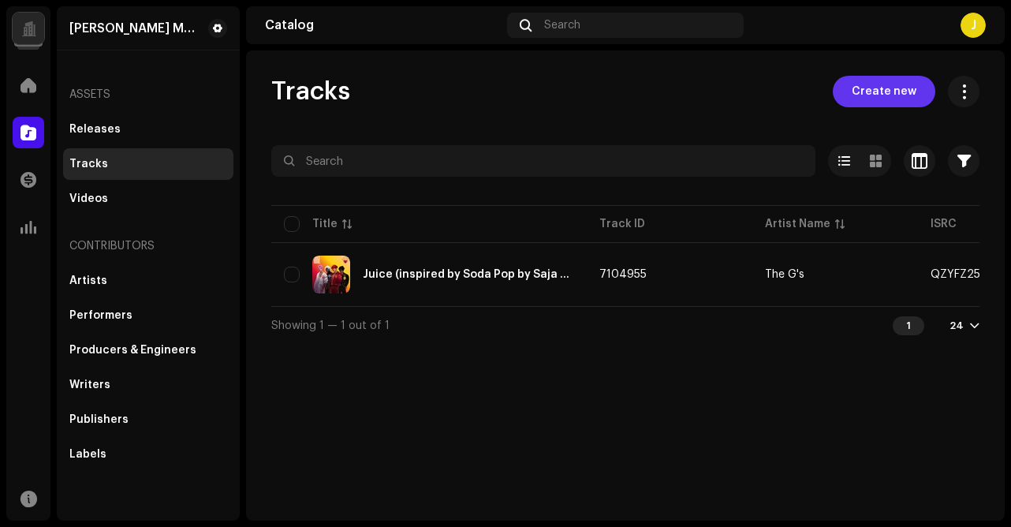
click at [885, 81] on span "Create new" at bounding box center [884, 92] width 65 height 32
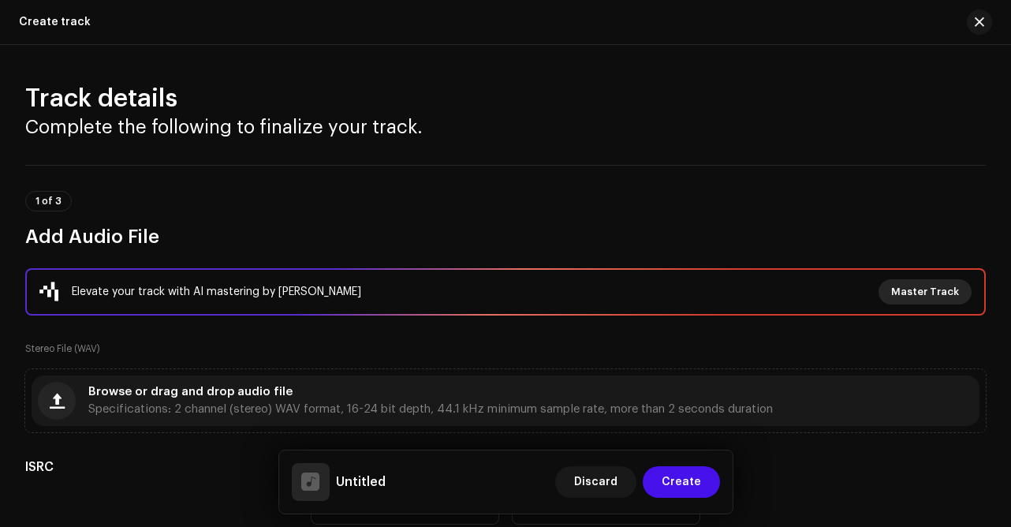
click at [910, 293] on span "Master Track" at bounding box center [925, 292] width 68 height 32
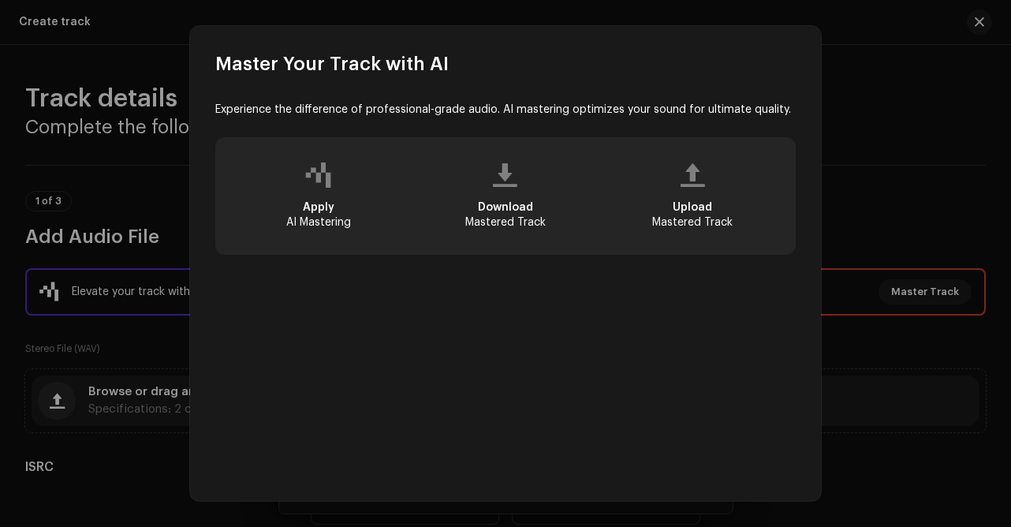
click at [488, 204] on span "Download" at bounding box center [505, 207] width 55 height 11
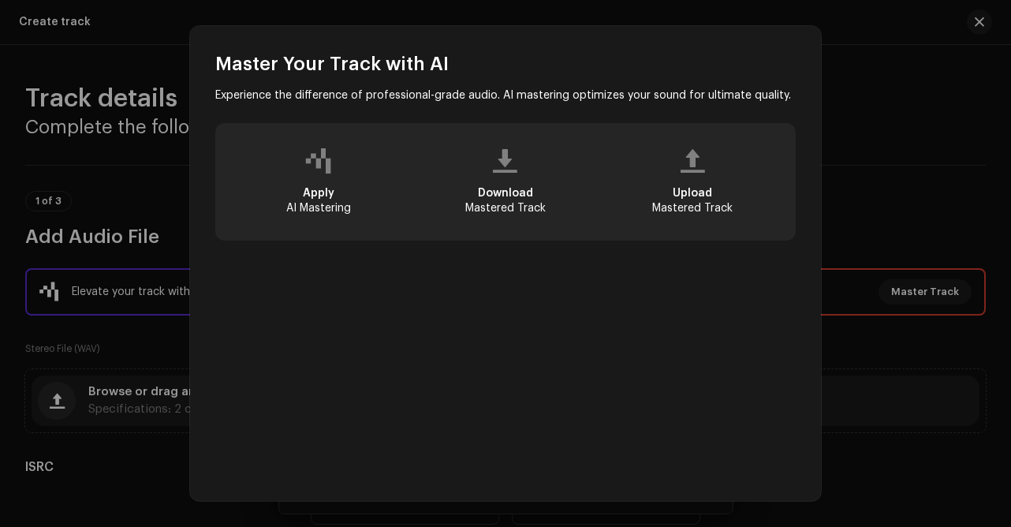
click at [322, 204] on div "Apply AI Mastering" at bounding box center [318, 200] width 65 height 28
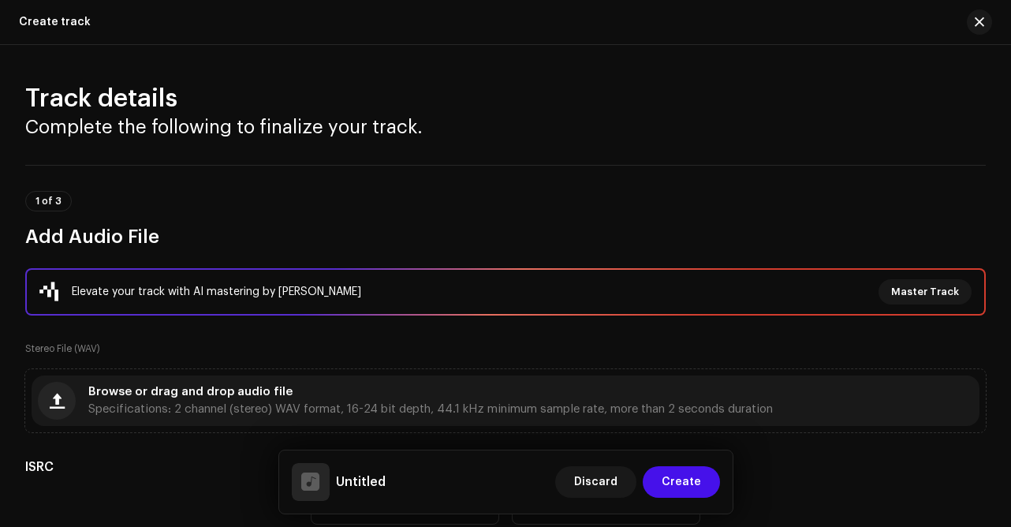
click at [985, 19] on div "Master Your Track with AI Experience the difference of professional-grade audio…" at bounding box center [505, 263] width 1011 height 527
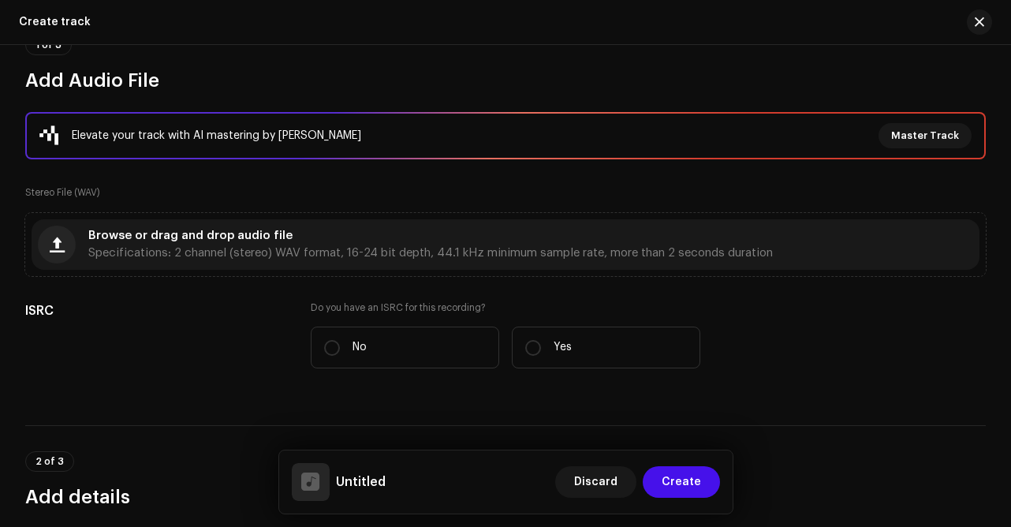
scroll to position [0, 0]
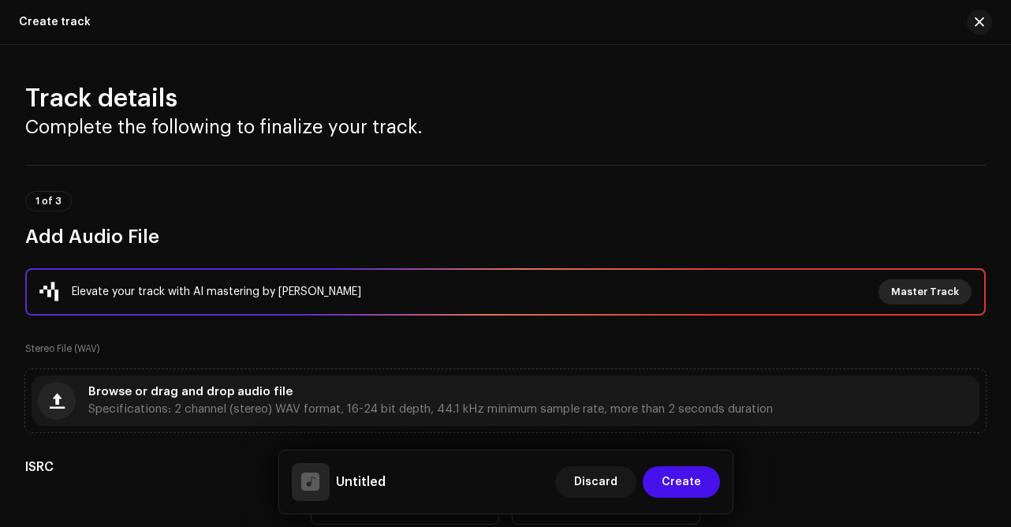
click at [924, 285] on span "Master Track" at bounding box center [925, 292] width 68 height 32
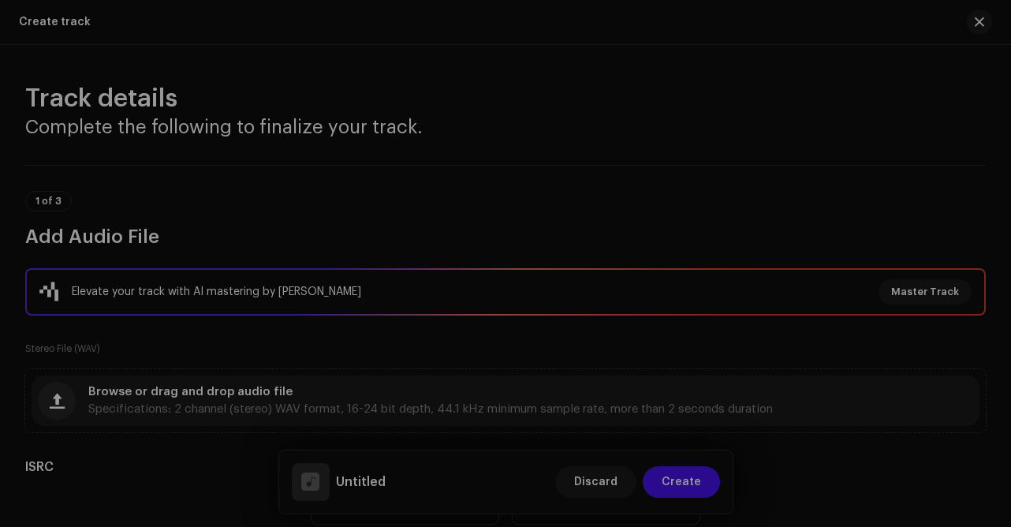
click at [946, 22] on div "Master Your Track with AI Experience the difference of professional-grade audio…" at bounding box center [505, 263] width 1011 height 527
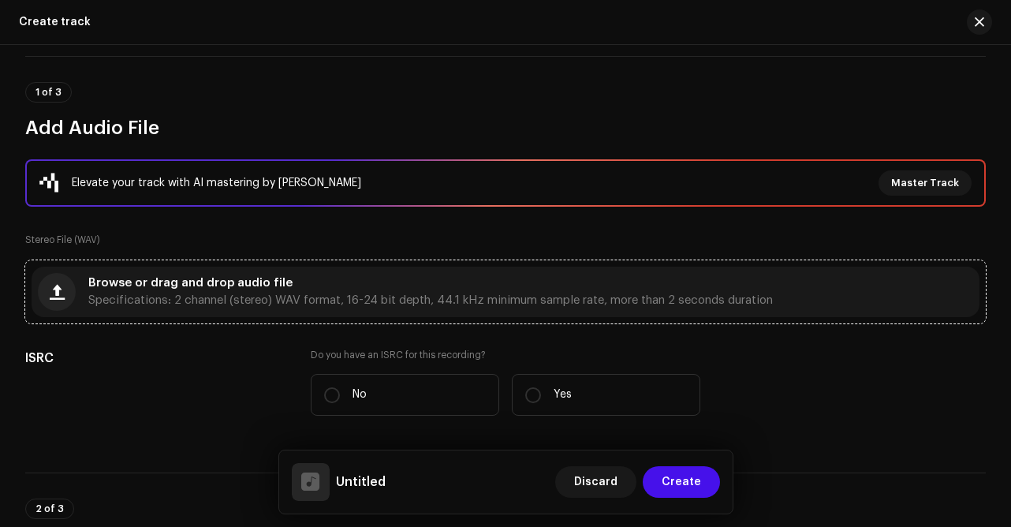
scroll to position [133, 0]
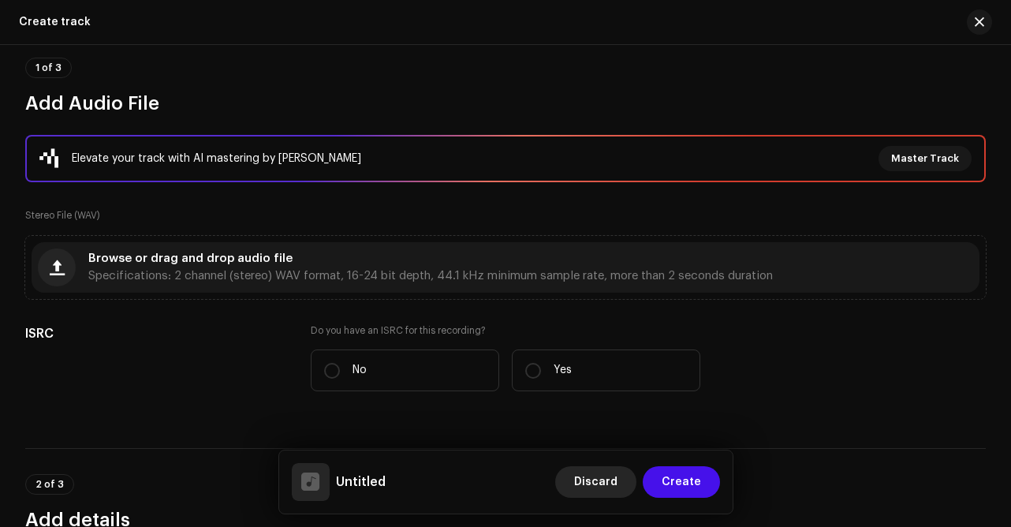
click at [595, 480] on span "Discard" at bounding box center [595, 482] width 43 height 32
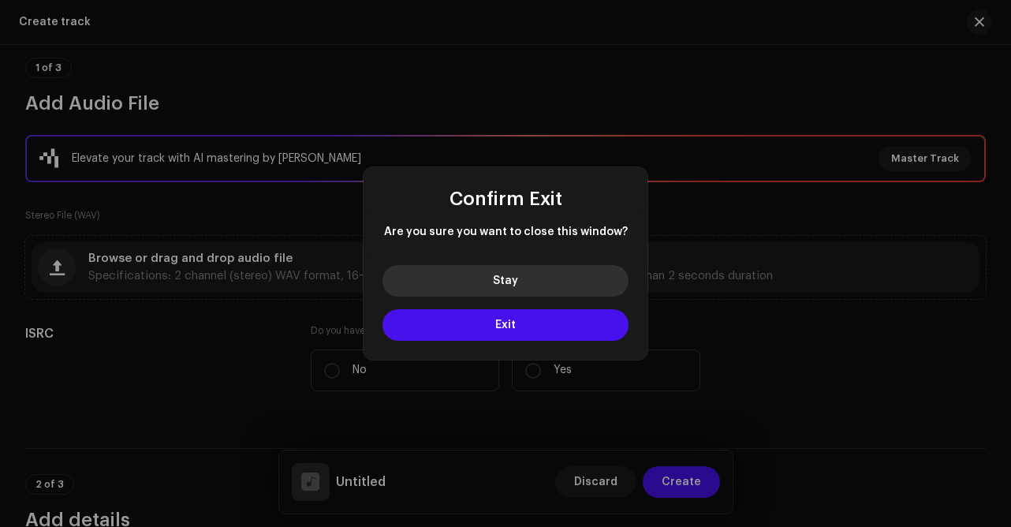
click at [440, 275] on button "Stay" at bounding box center [506, 281] width 246 height 32
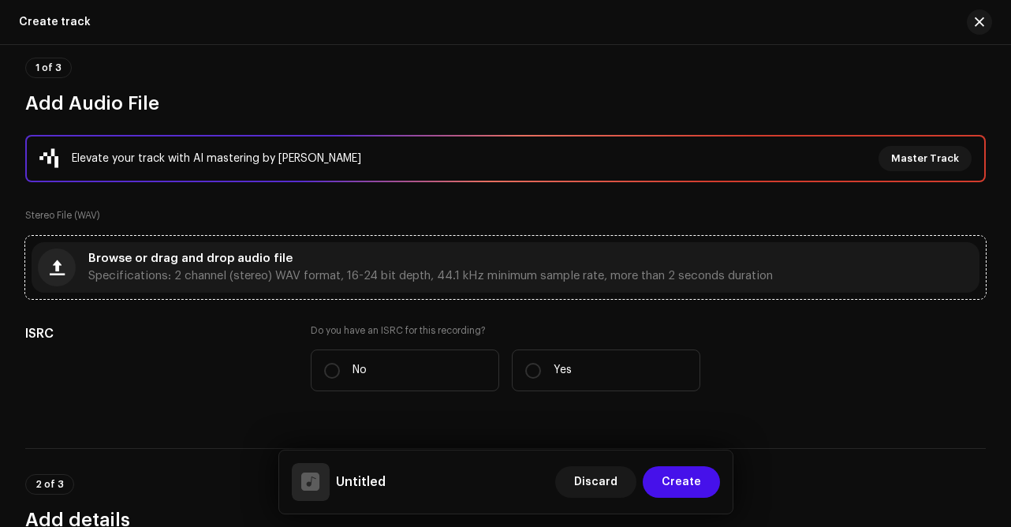
click at [234, 256] on span "Browse or drag and drop audio file" at bounding box center [190, 258] width 204 height 11
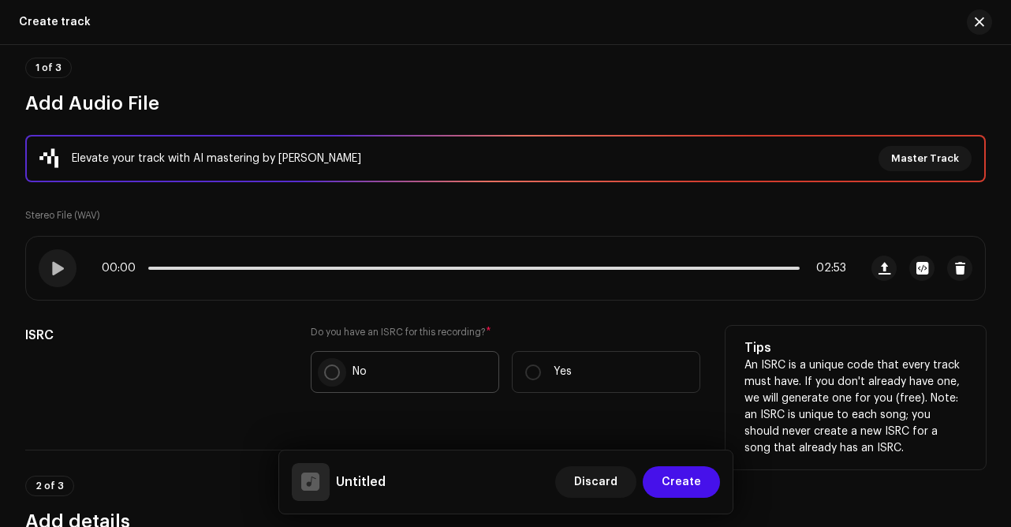
click at [331, 373] on input "No" at bounding box center [332, 372] width 16 height 16
radio input "true"
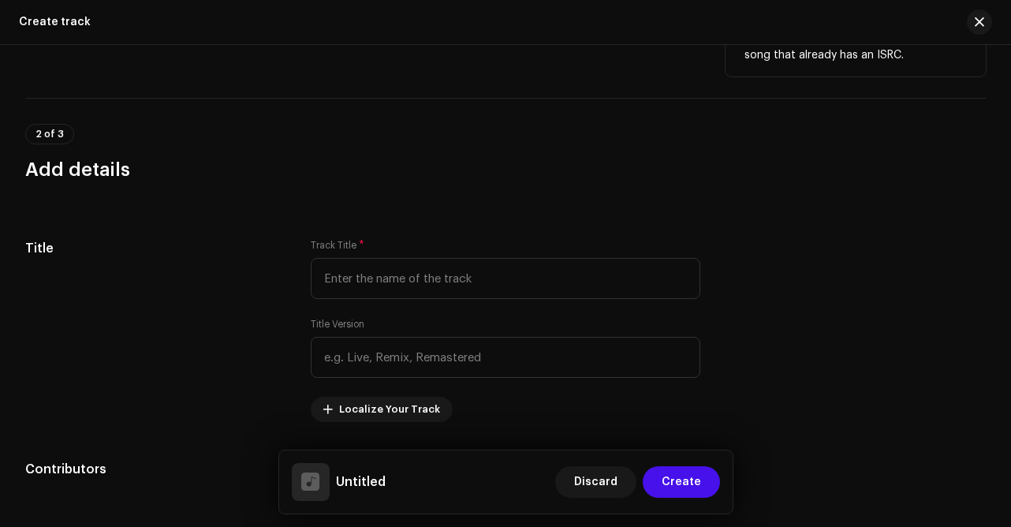
scroll to position [529, 0]
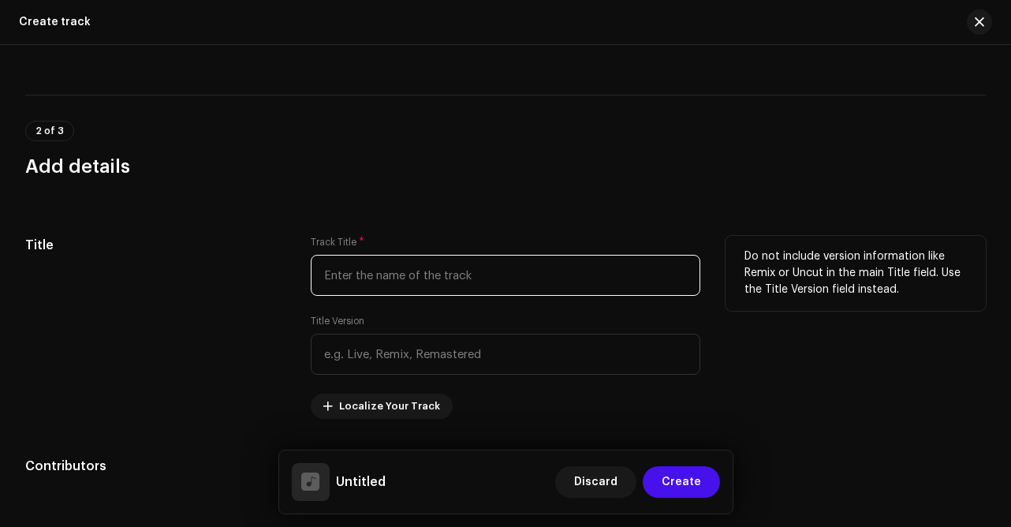
click at [396, 280] on input "text" at bounding box center [506, 275] width 391 height 41
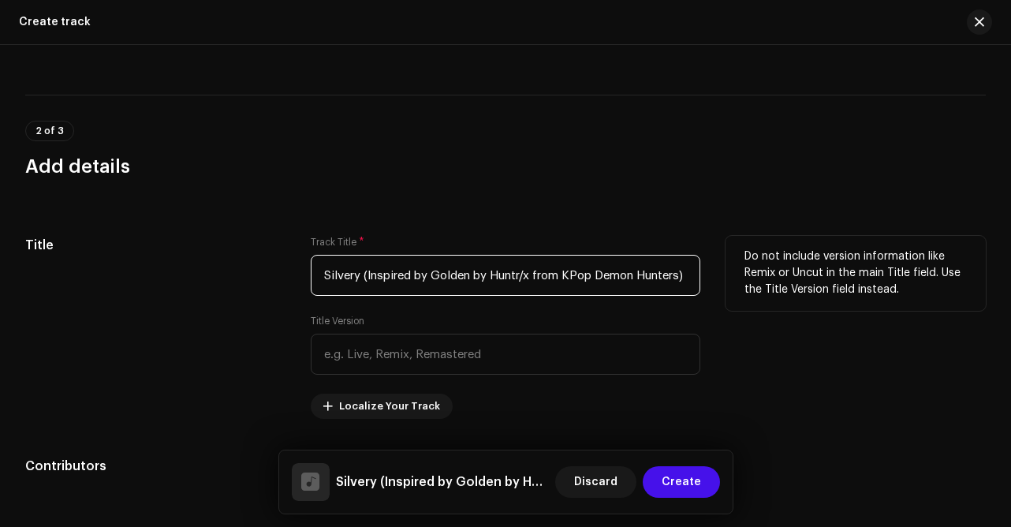
scroll to position [0, 4]
click at [361, 273] on input "Silvery (Inspired by Golden by Huntr/x from KPop Demon Hunters)" at bounding box center [506, 275] width 391 height 41
type input "Silvery (Inspired by Golden by Huntr/x from KPop Demon Hunters)"
click at [458, 322] on div "Title Version" at bounding box center [506, 345] width 391 height 60
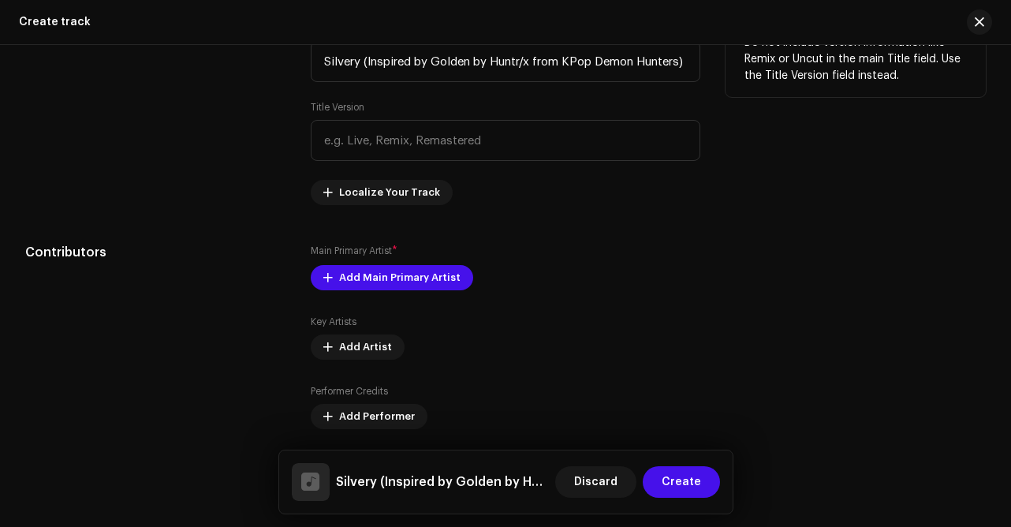
scroll to position [746, 0]
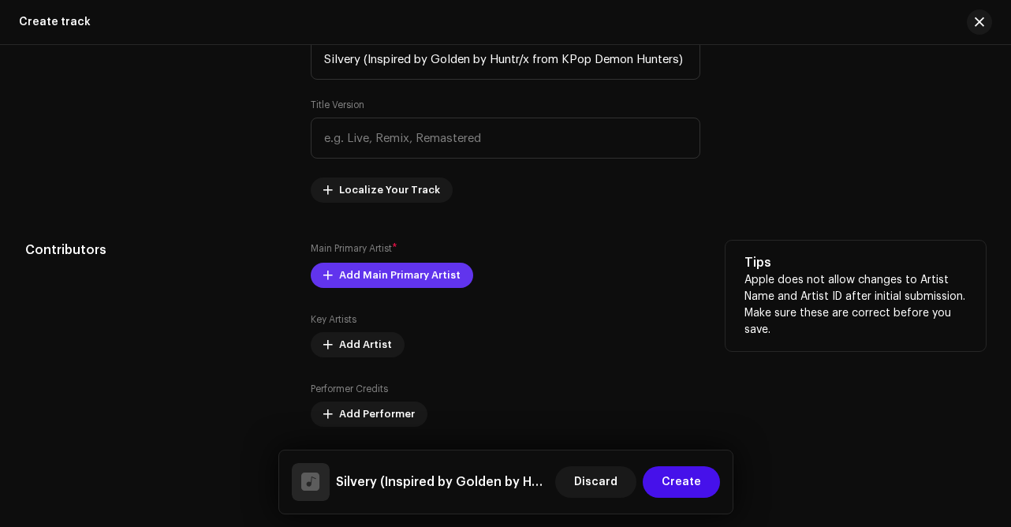
click at [409, 273] on span "Add Main Primary Artist" at bounding box center [399, 276] width 121 height 32
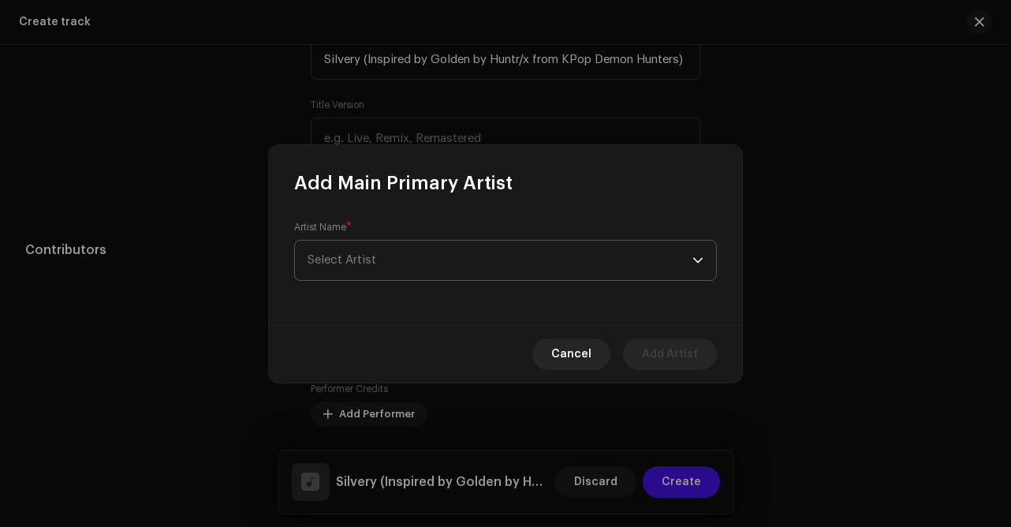
click at [406, 264] on span "Select Artist" at bounding box center [500, 260] width 385 height 39
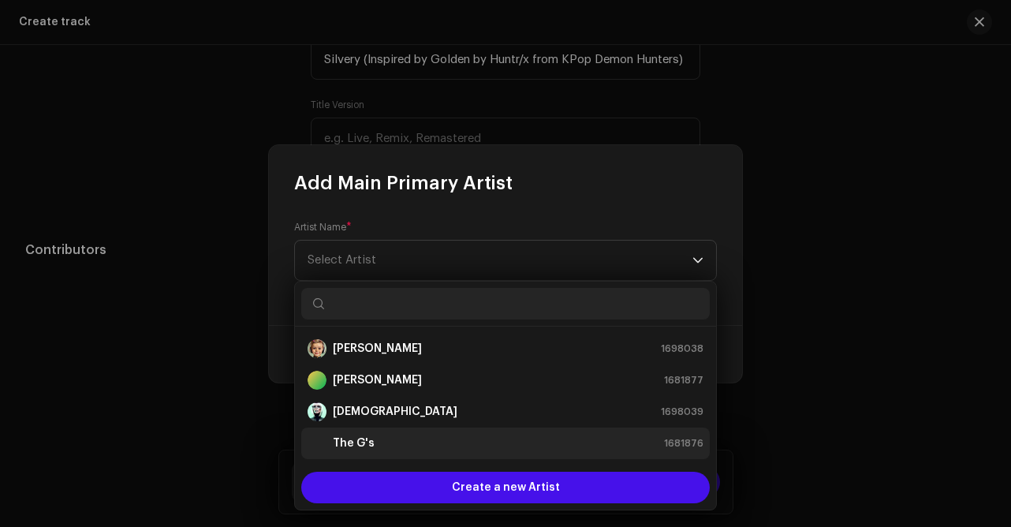
click at [359, 443] on strong "The G's" at bounding box center [354, 443] width 42 height 16
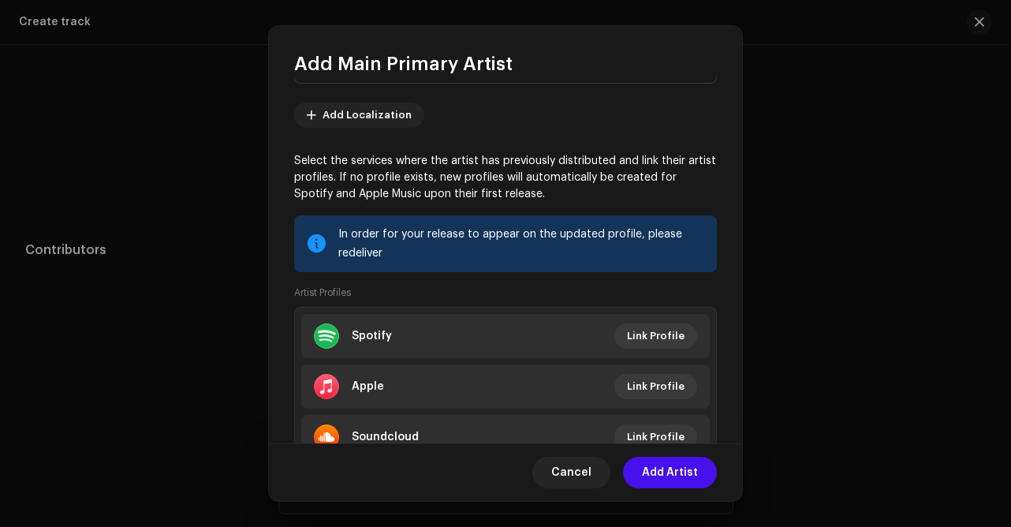
scroll to position [146, 0]
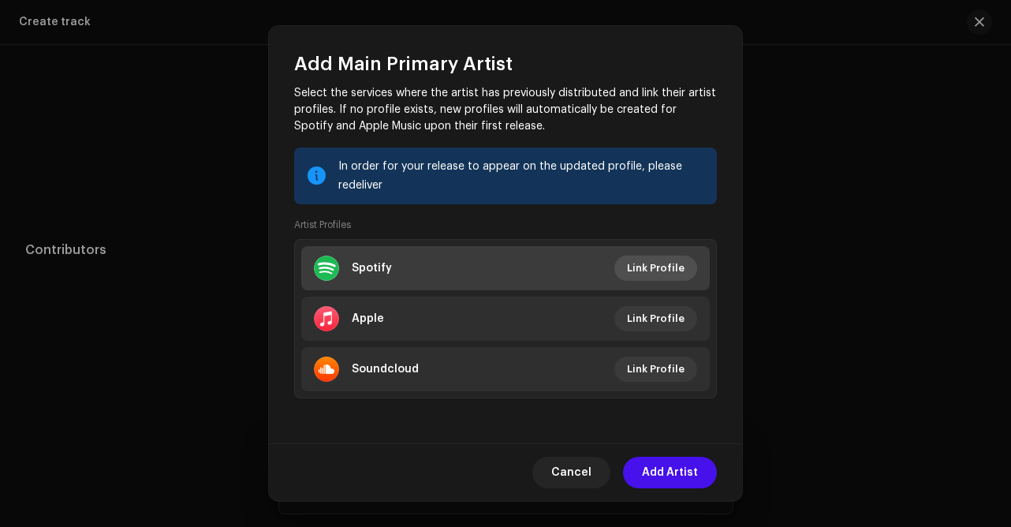
click at [639, 273] on span "Link Profile" at bounding box center [656, 268] width 58 height 32
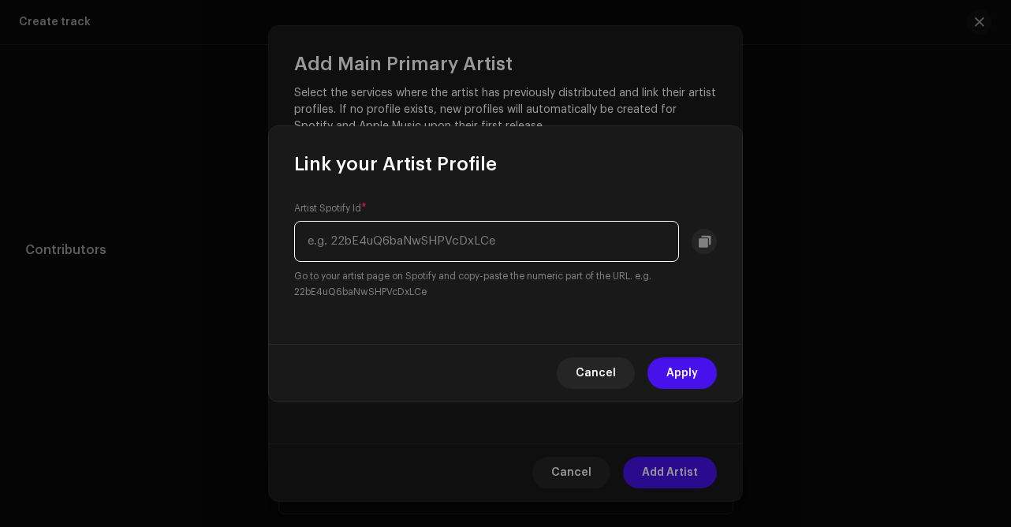
click at [447, 244] on input "text" at bounding box center [486, 241] width 385 height 41
paste input "https://open.spotify.com/artist/6FrikiQDCOfVOqvxYXWxON?si=ysIrfd3JSCmjDLdfw5odaQ"
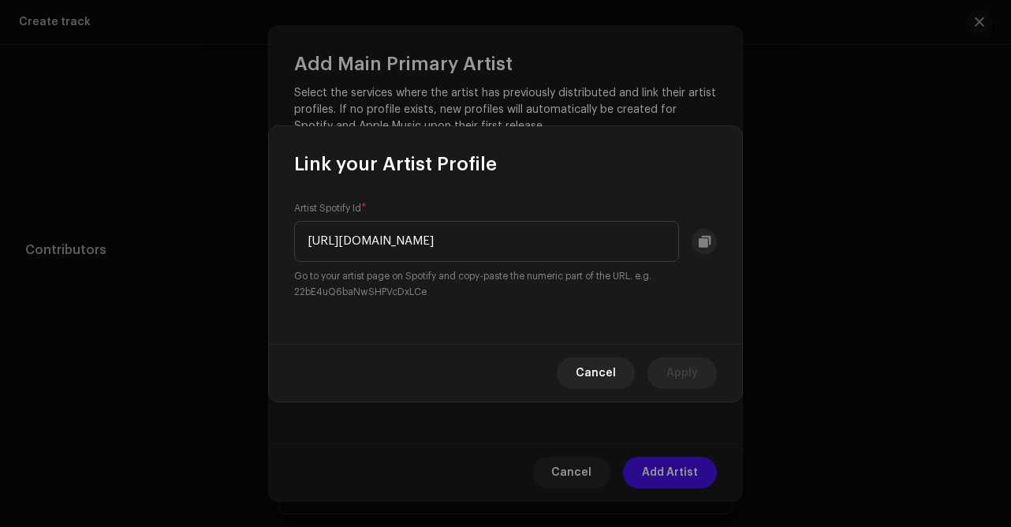
scroll to position [0, 0]
click at [544, 305] on div "Artist Spotify Id * https://open.spotify.com/artist/6FrikiQDCOfVOqvxYXWxON?si=y…" at bounding box center [505, 260] width 473 height 167
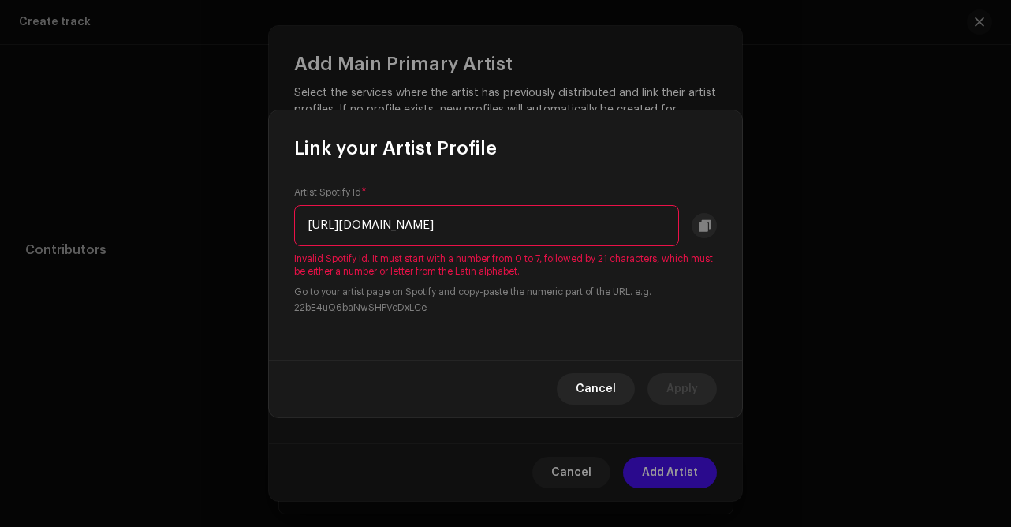
drag, startPoint x: 482, startPoint y: 222, endPoint x: 267, endPoint y: 215, distance: 214.7
click at [267, 215] on div "Link your Artist Profile Artist Spotify Id * https://open.spotify.com/artist/6F…" at bounding box center [505, 263] width 1011 height 527
type input "6FrikiQDCOfVOqvxYXWxON?si=ysIrfd3JSCmjDLdfw5odaQ"
click at [563, 282] on div "Artist Spotify Id * 6FrikiQDCOfVOqvxYXWxON?si=ysIrfd3JSCmjDLdfw5odaQ Invalid Sp…" at bounding box center [505, 250] width 423 height 129
click at [615, 262] on span "Invalid Spotify Id. It must start with a number from 0 to 7, followed by 21 cha…" at bounding box center [505, 264] width 423 height 25
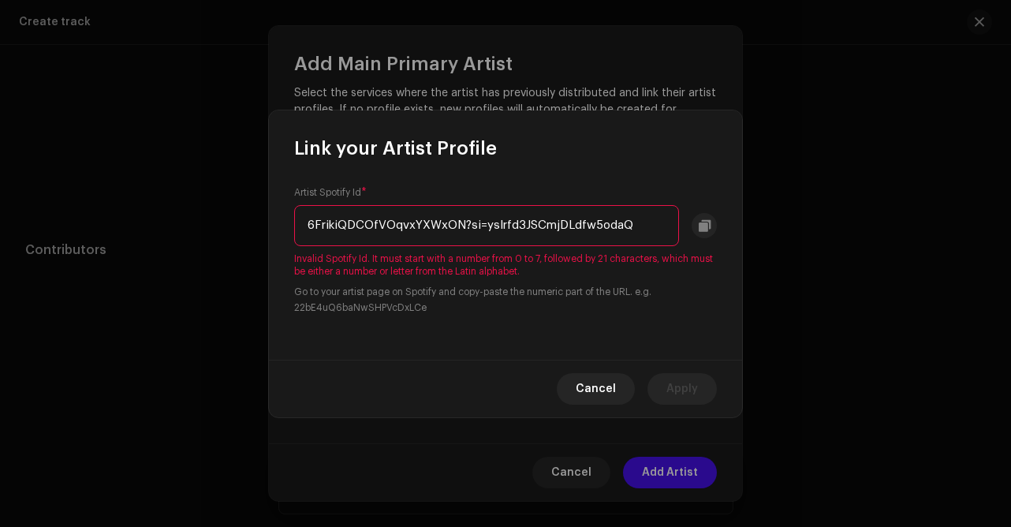
click at [661, 222] on input "6FrikiQDCOfVOqvxYXWxON?si=ysIrfd3JSCmjDLdfw5odaQ" at bounding box center [486, 225] width 385 height 41
click at [616, 301] on small "Go to your artist page on Spotify and copy-paste the numeric part of the URL. e…" at bounding box center [505, 300] width 423 height 32
drag, startPoint x: 635, startPoint y: 226, endPoint x: 296, endPoint y: 218, distance: 339.3
click at [296, 218] on input "6FrikiQDCOfVOqvxYXWxON?si=ysIrfd3JSCmjDLdfw5odaQ" at bounding box center [486, 225] width 385 height 41
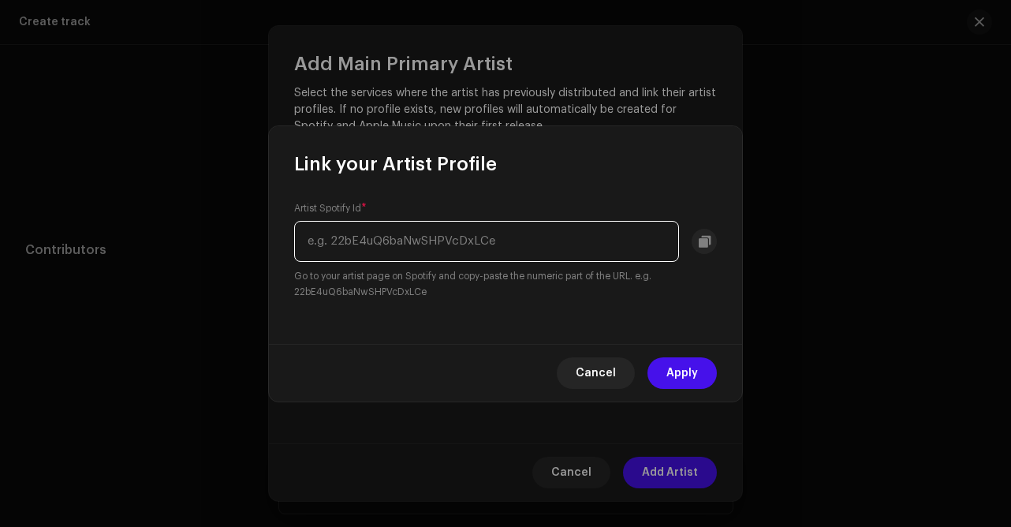
click at [358, 241] on input "text" at bounding box center [486, 241] width 385 height 41
paste input "6FrikiQDCOfVOqvxYXWxON?si=ysIrfd3JSCmjDLdfw5odaQ"
type input "6FrikiQDCOfVOqvxYXWxON?si=ysIrfd3JSCmjDLdfw5odaQ"
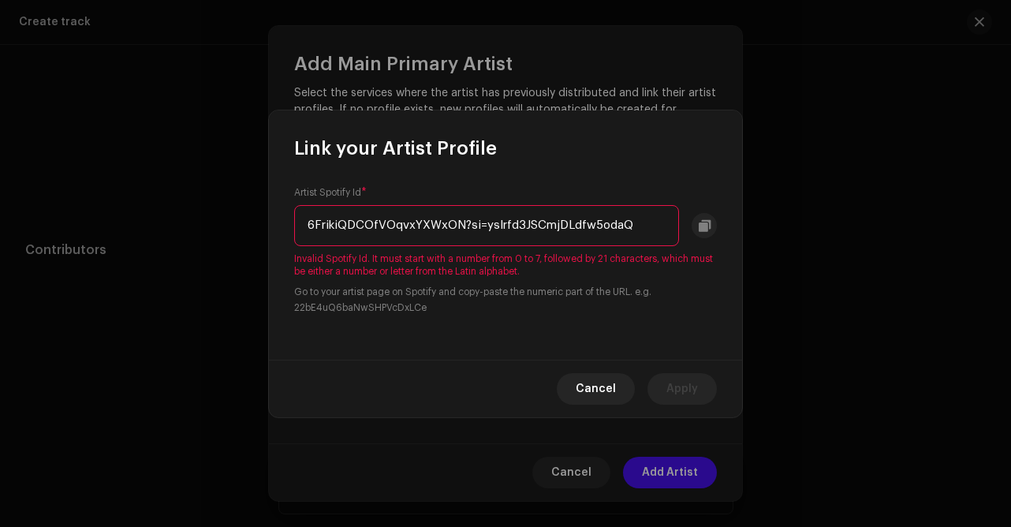
click at [443, 306] on small "Go to your artist page on Spotify and copy-paste the numeric part of the URL. e…" at bounding box center [505, 300] width 423 height 32
drag, startPoint x: 635, startPoint y: 226, endPoint x: 282, endPoint y: 219, distance: 352.7
click at [282, 219] on div "Artist Spotify Id * 6FrikiQDCOfVOqvxYXWxON?si=ysIrfd3JSCmjDLdfw5odaQ Invalid Sp…" at bounding box center [505, 260] width 473 height 199
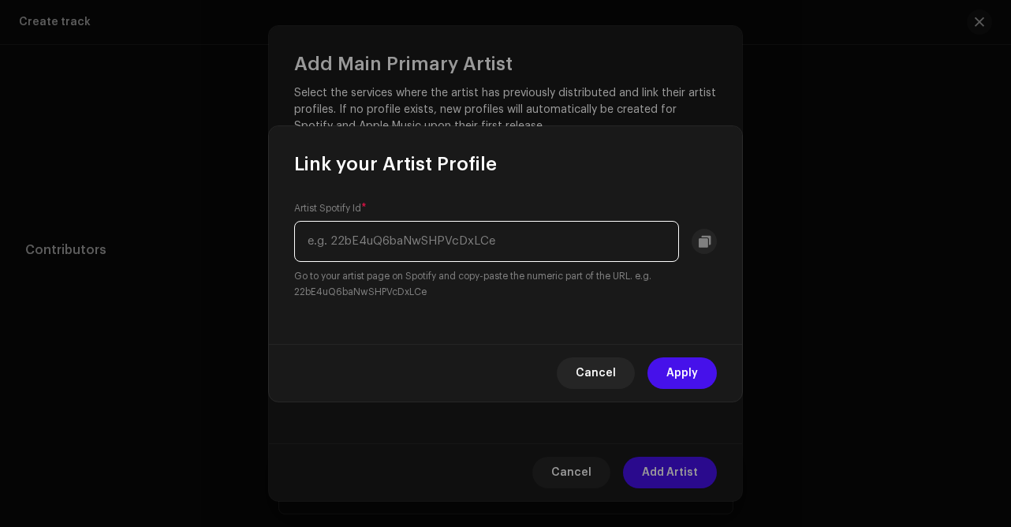
paste input "6FrikiQDCOfVOqvxYXWxON"
type input "6FrikiQDCOfVOqvxYXWxON"
click at [691, 376] on span "Apply" at bounding box center [683, 373] width 32 height 32
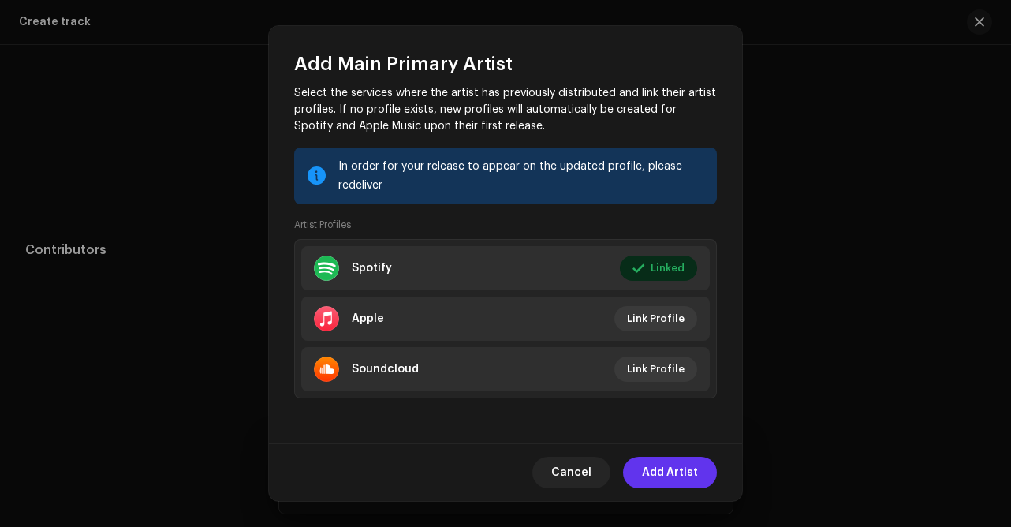
click at [663, 464] on span "Add Artist" at bounding box center [670, 473] width 56 height 32
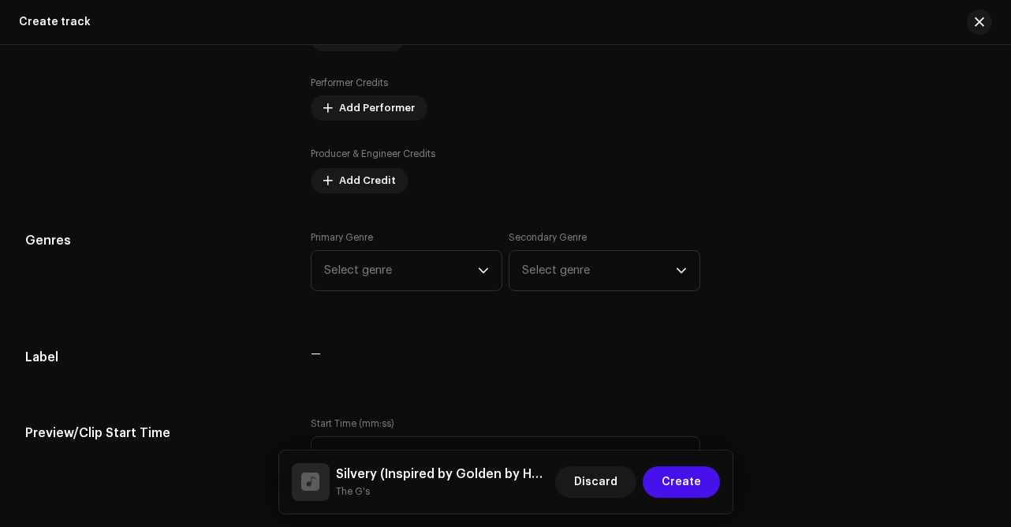
scroll to position [1095, 0]
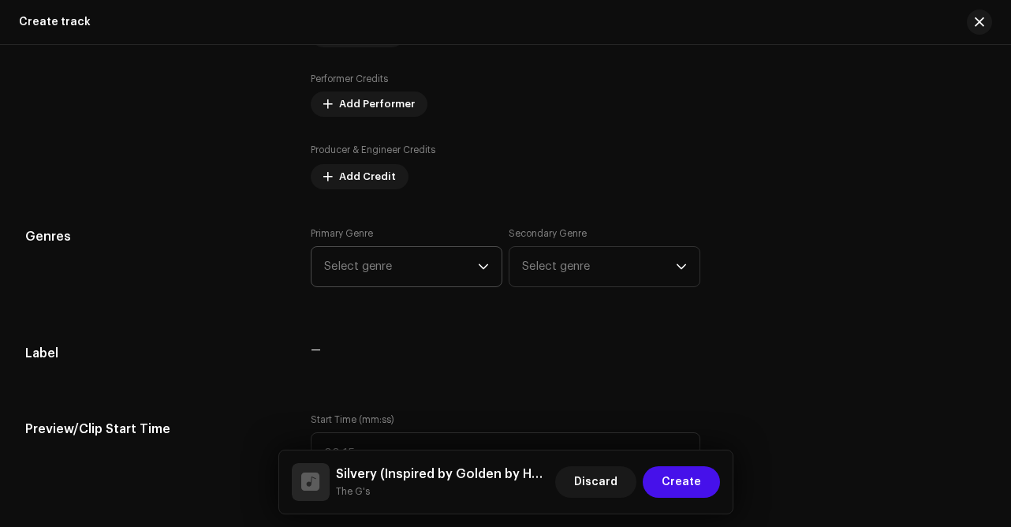
click at [473, 270] on span "Select genre" at bounding box center [401, 266] width 154 height 39
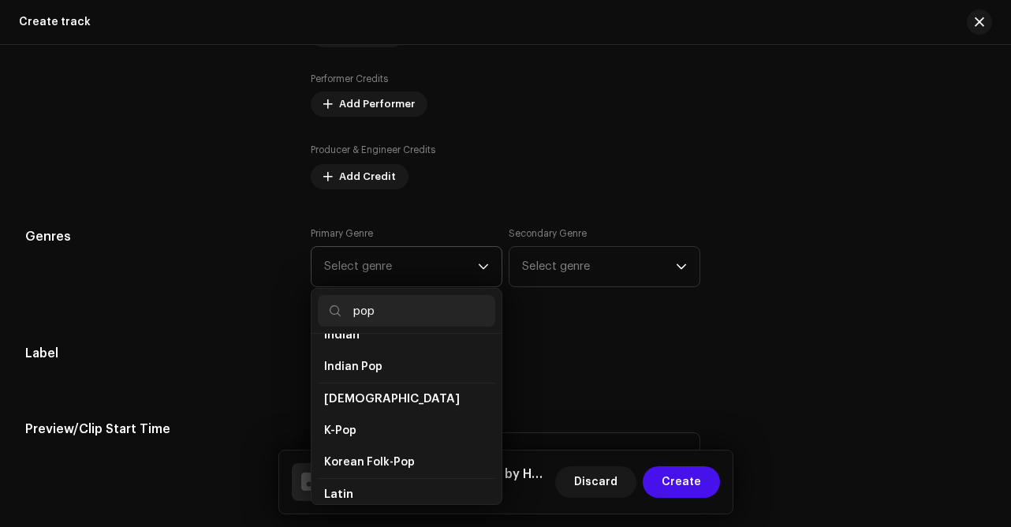
scroll to position [387, 0]
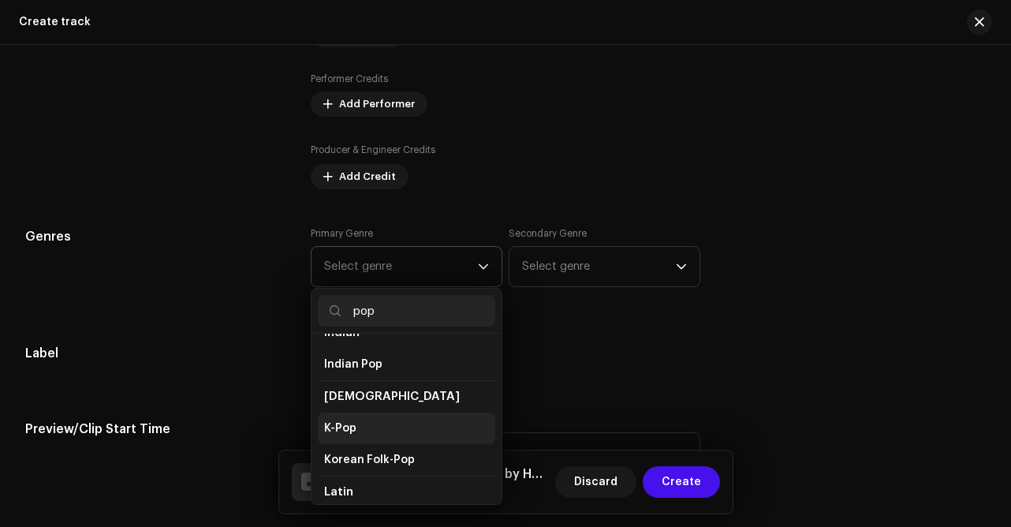
type input "pop"
click at [358, 421] on li "K-Pop" at bounding box center [407, 429] width 178 height 32
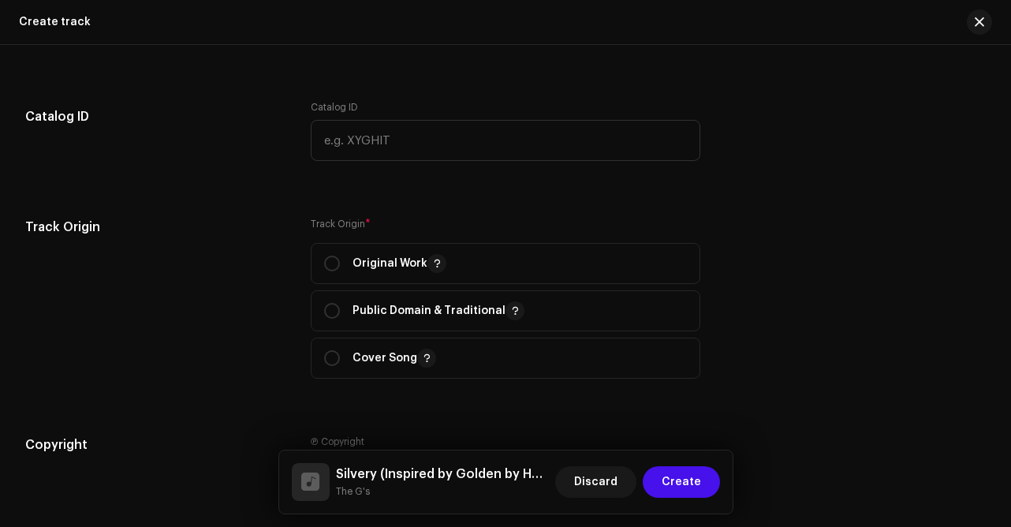
scroll to position [1525, 0]
click at [327, 259] on input "radio" at bounding box center [332, 263] width 16 height 16
radio input "true"
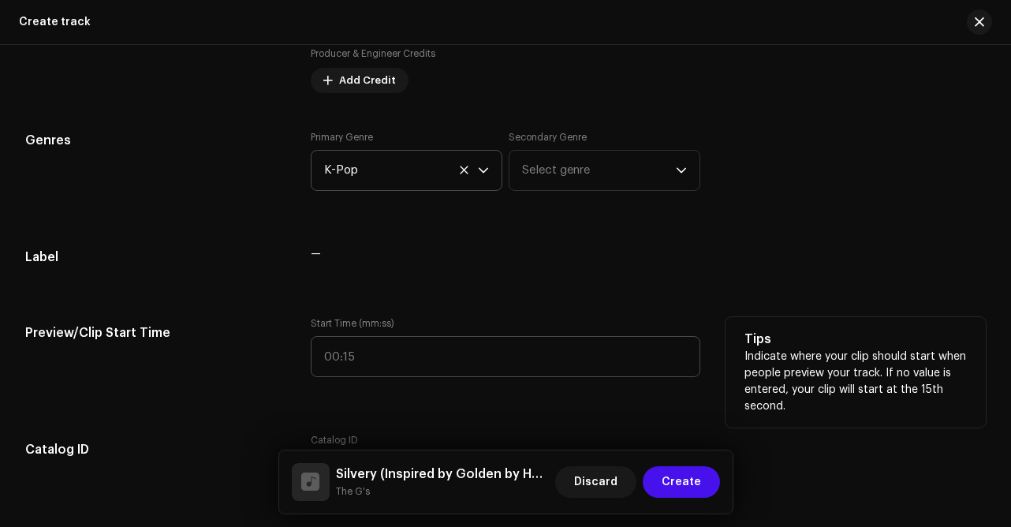
scroll to position [1218, 0]
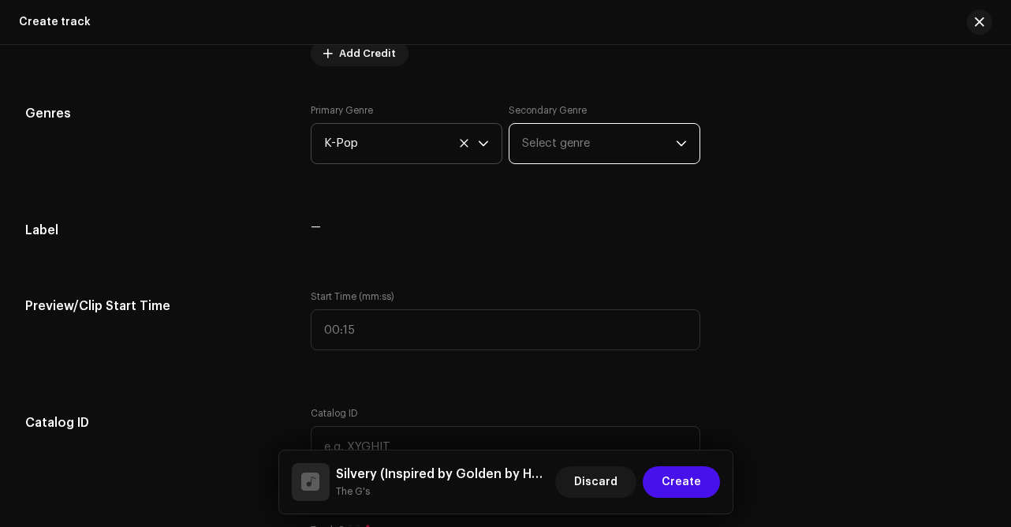
click at [654, 144] on span "Select genre" at bounding box center [599, 143] width 154 height 39
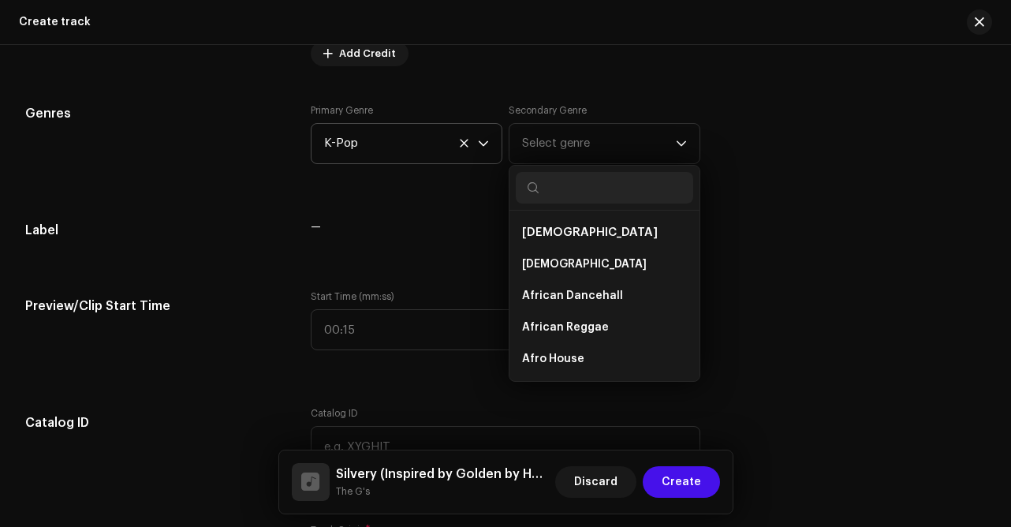
click at [392, 144] on span "K-Pop" at bounding box center [401, 143] width 154 height 39
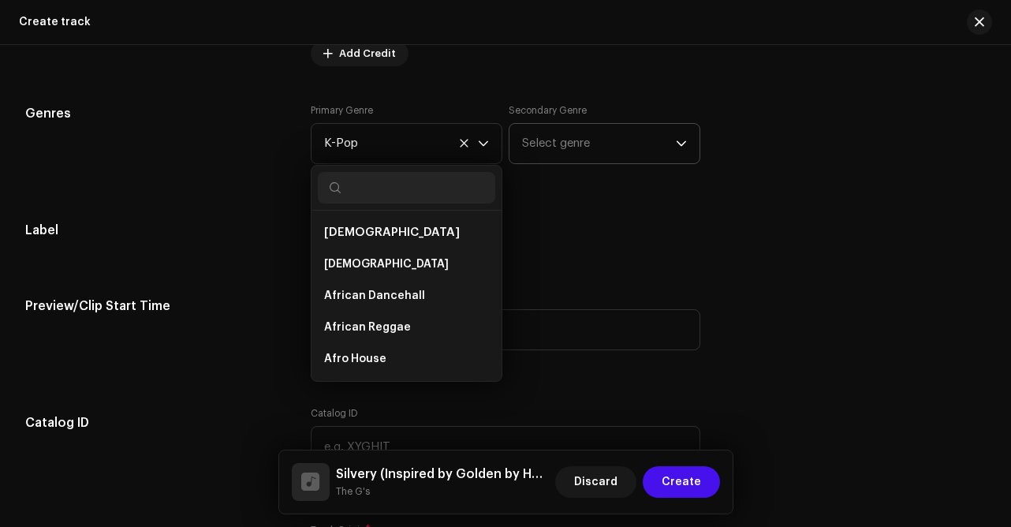
click at [554, 185] on input "text" at bounding box center [605, 182] width 178 height 25
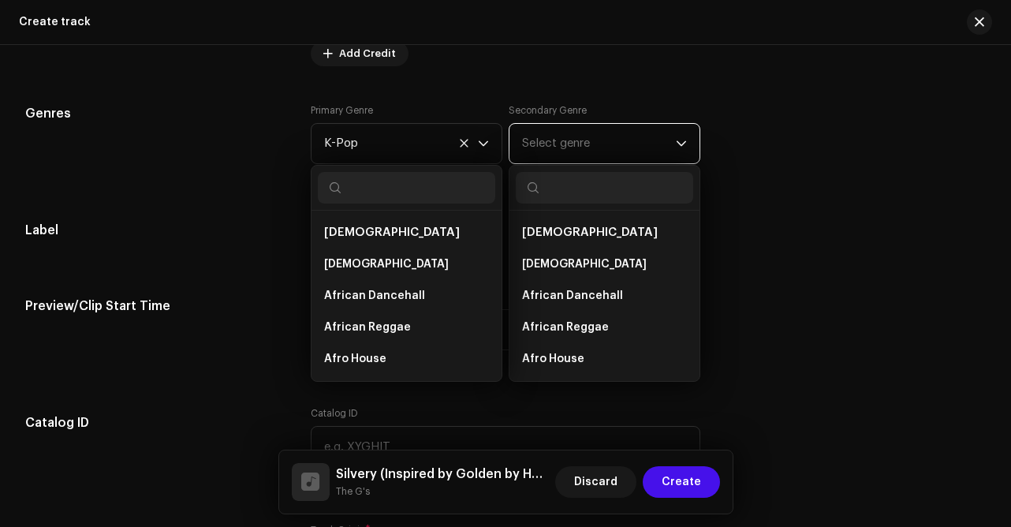
scroll to position [0, 0]
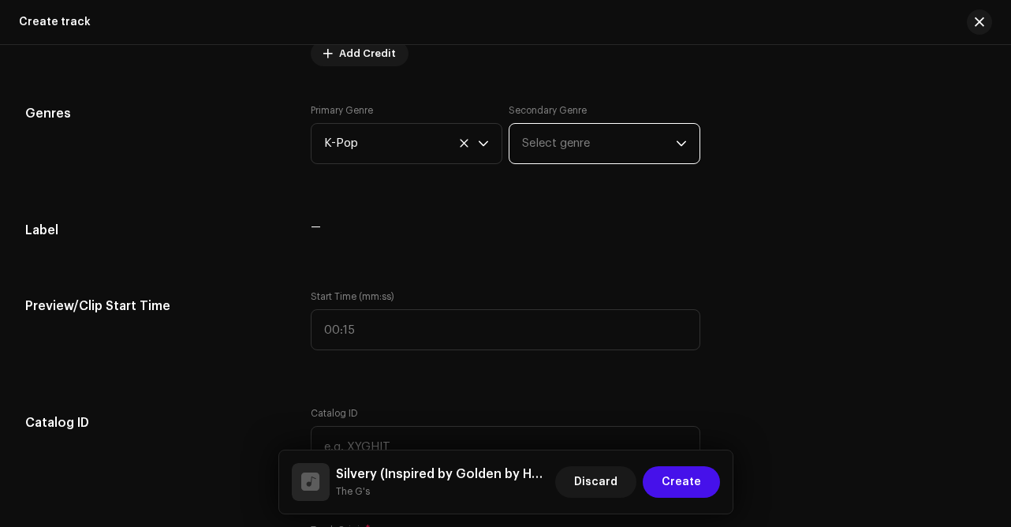
click at [555, 154] on span "Select genre" at bounding box center [599, 143] width 154 height 39
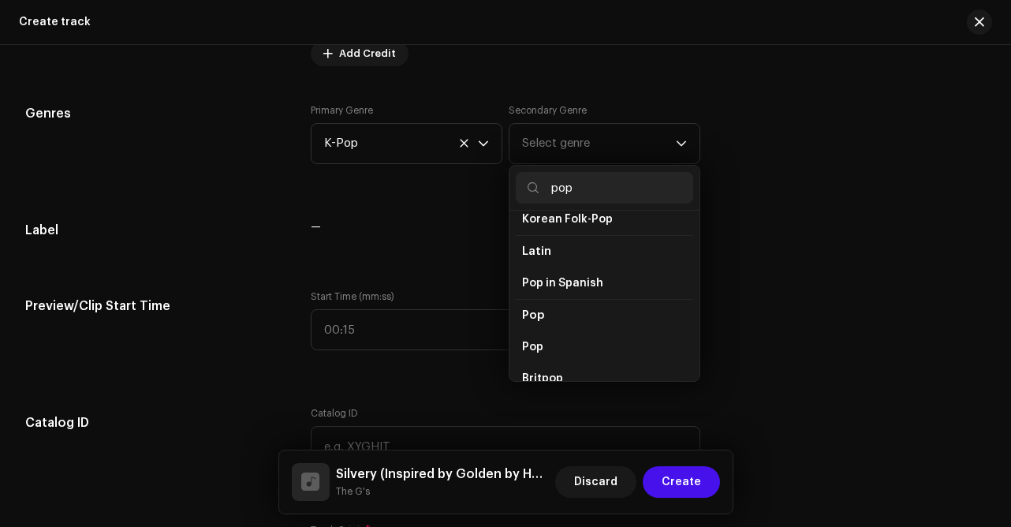
scroll to position [505, 0]
type input "pop"
click at [535, 308] on span "Pop" at bounding box center [533, 314] width 22 height 12
click at [535, 338] on span "Pop" at bounding box center [532, 346] width 21 height 16
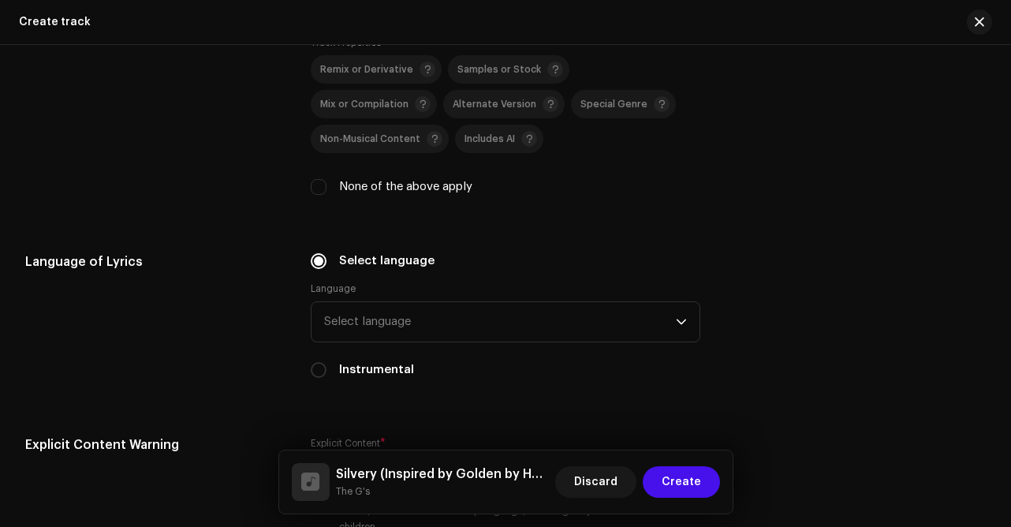
scroll to position [2179, 0]
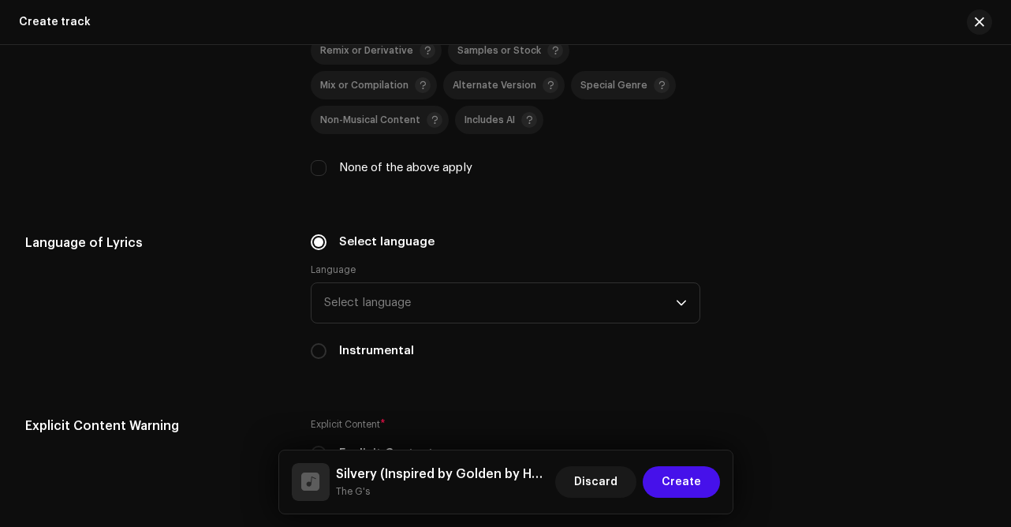
click at [459, 283] on span "Select language" at bounding box center [500, 302] width 353 height 39
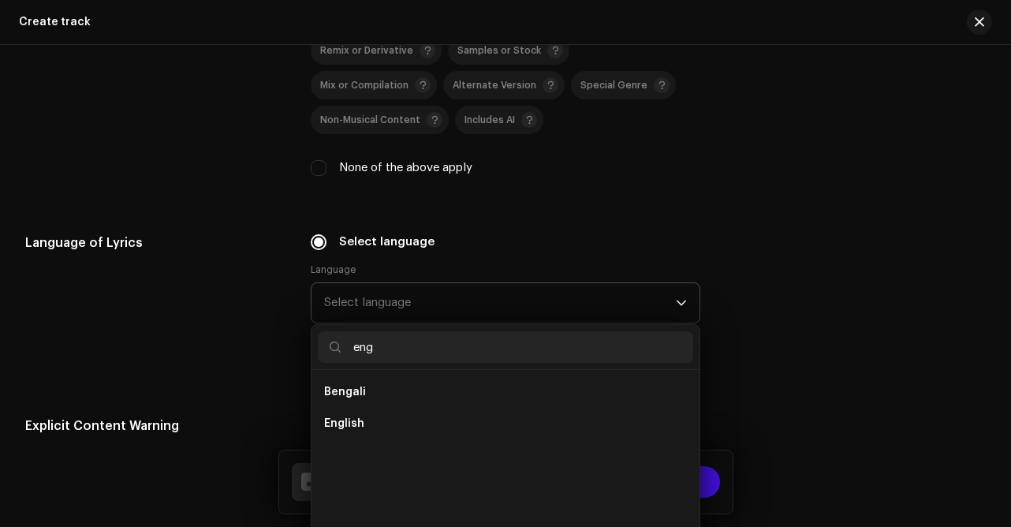
scroll to position [0, 0]
type input "eng"
click at [366, 408] on li "English" at bounding box center [506, 424] width 376 height 32
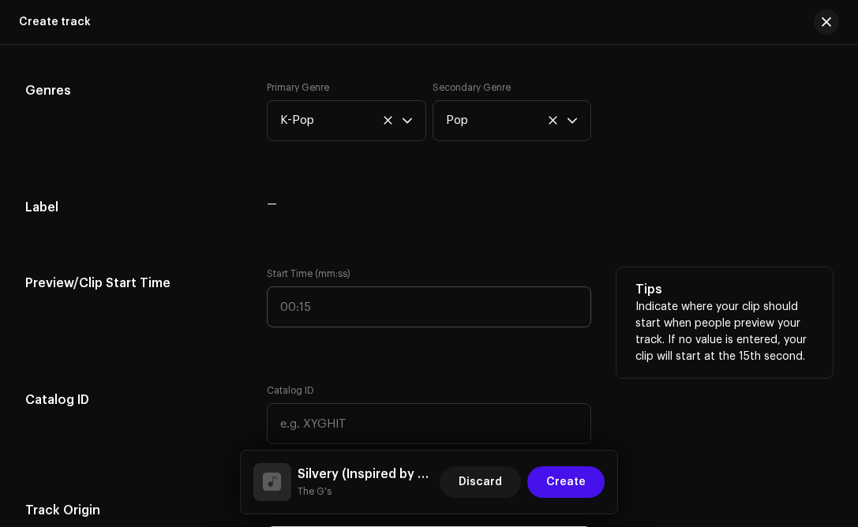
scroll to position [1254, 0]
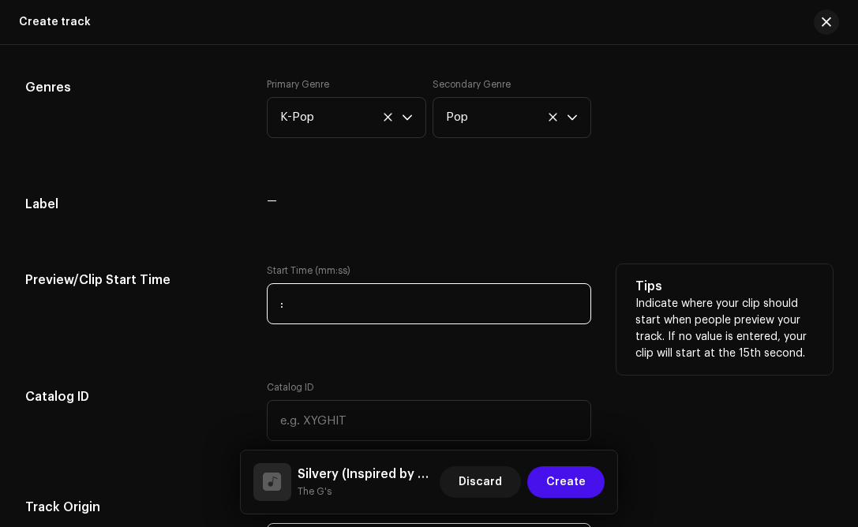
click at [367, 312] on input ":" at bounding box center [429, 303] width 324 height 41
type input "00:32"
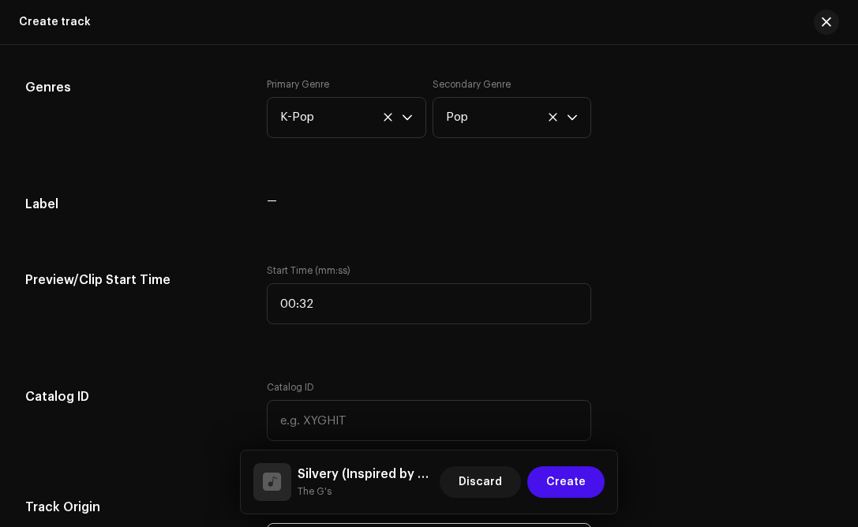
click at [398, 237] on div "Track details Complete the following to finalize your track. 1 of 3 Add Audio F…" at bounding box center [429, 430] width 858 height 3204
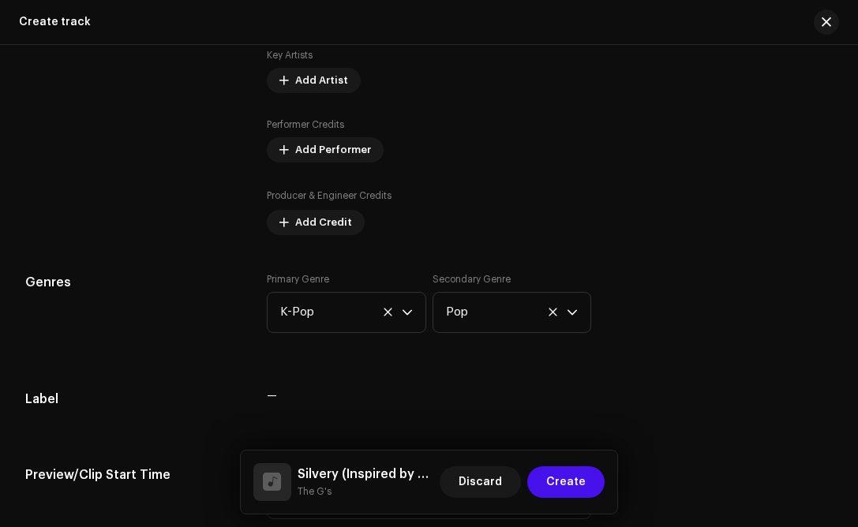
scroll to position [958, 0]
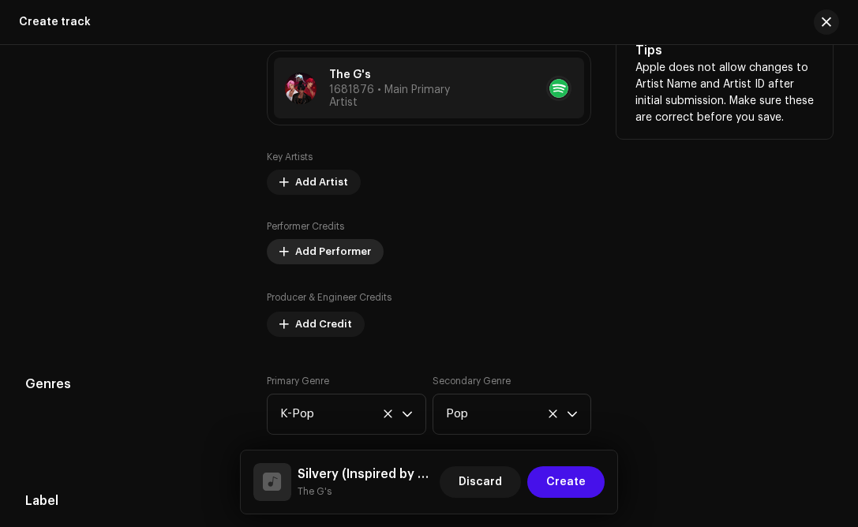
click at [328, 245] on span "Add Performer" at bounding box center [333, 252] width 76 height 32
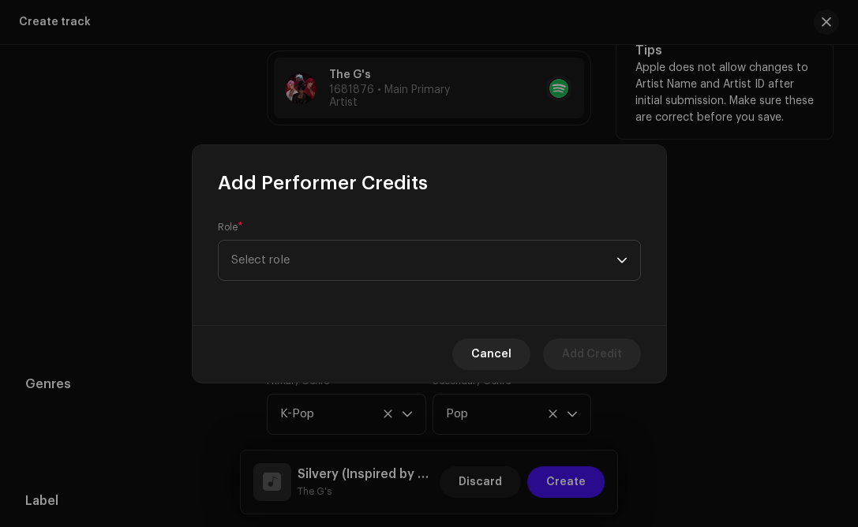
click at [328, 245] on span "Select role" at bounding box center [423, 260] width 385 height 39
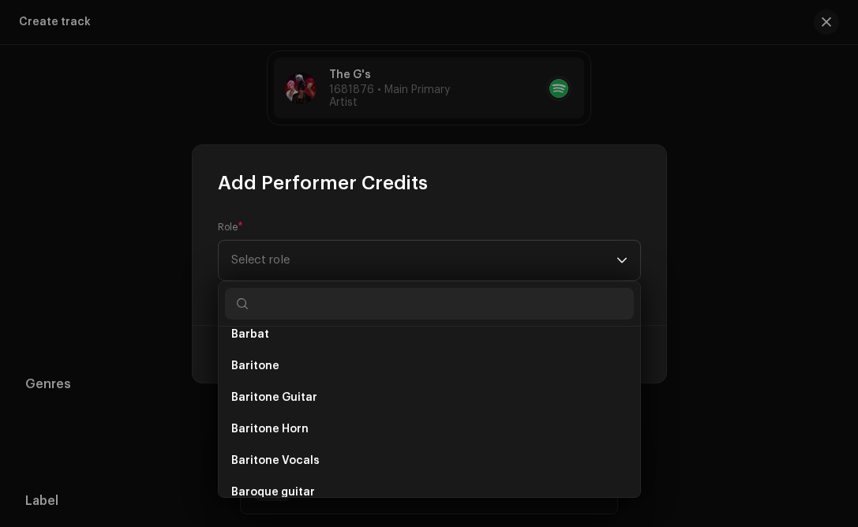
scroll to position [921, 0]
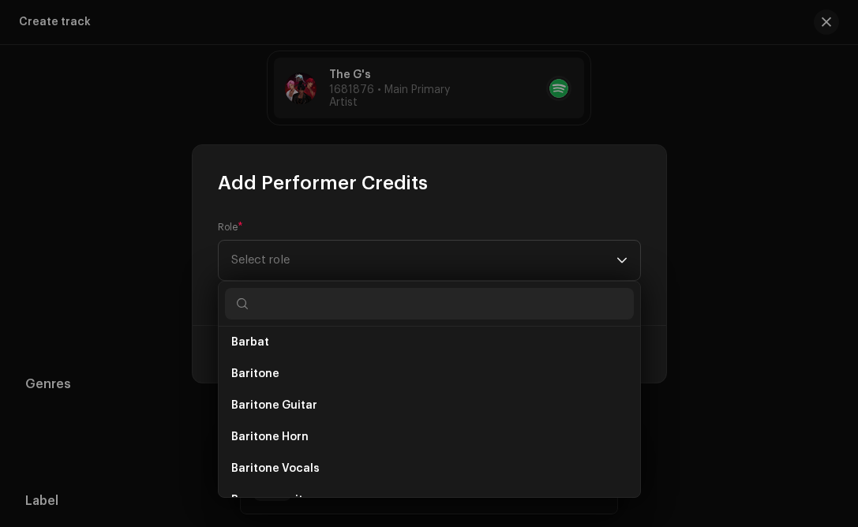
click at [519, 160] on div "Add Performer Credits" at bounding box center [428, 170] width 473 height 50
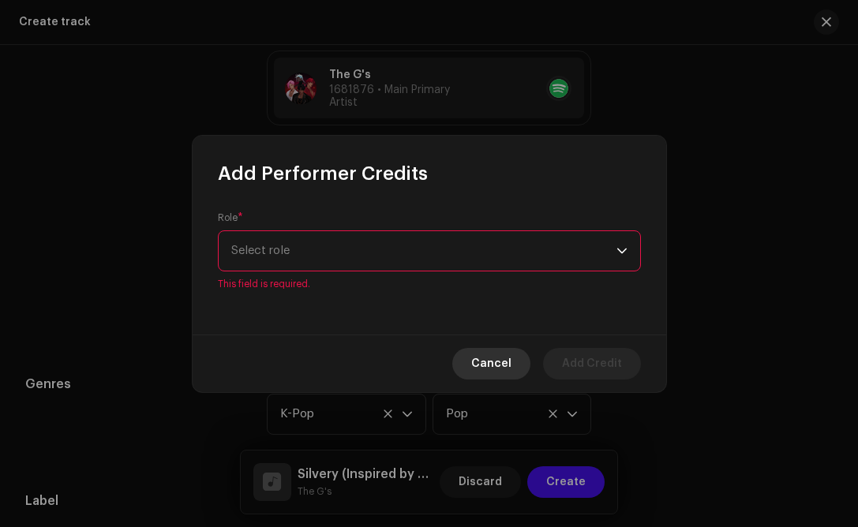
click at [503, 357] on span "Cancel" at bounding box center [491, 364] width 40 height 32
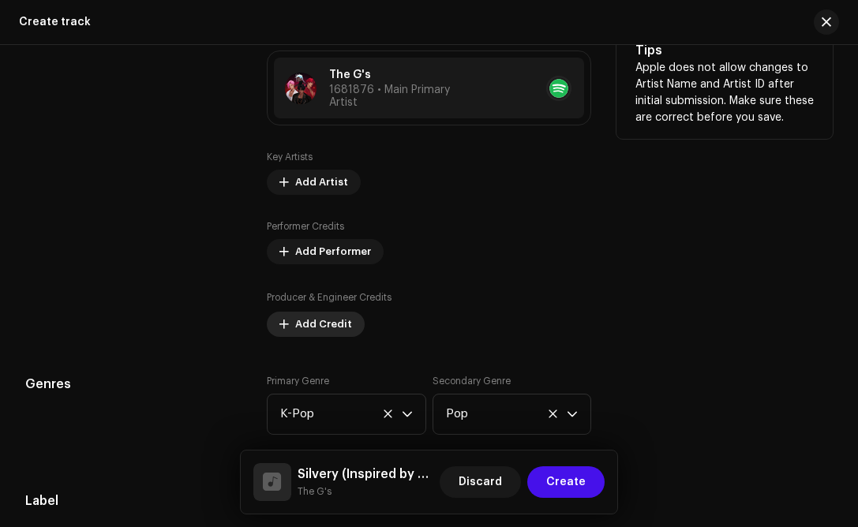
click at [327, 329] on span "Add Credit" at bounding box center [323, 324] width 57 height 32
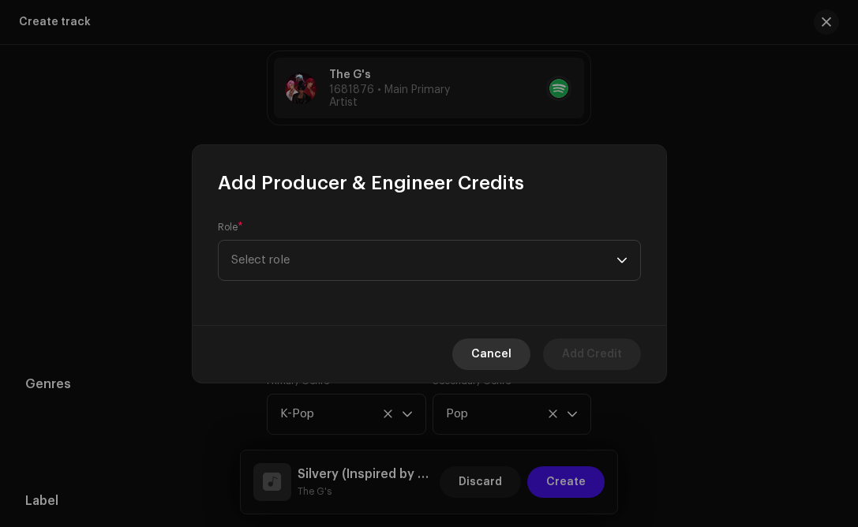
click at [477, 357] on span "Cancel" at bounding box center [491, 354] width 40 height 32
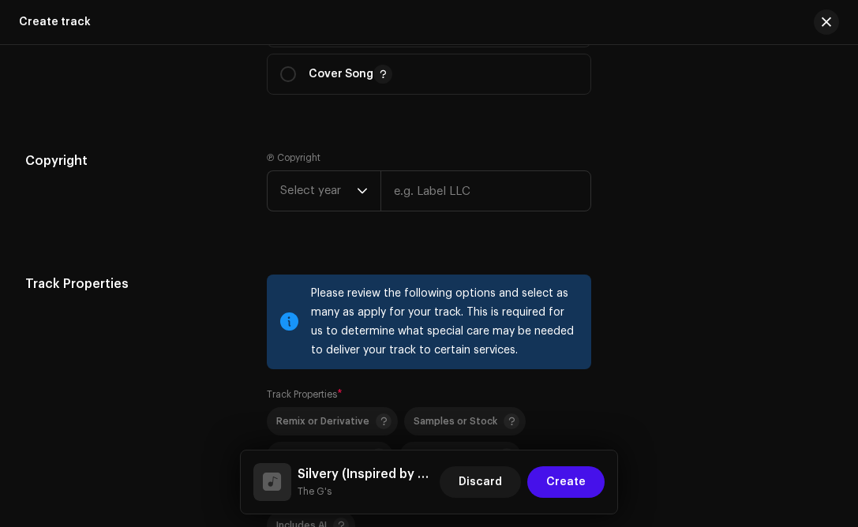
scroll to position [1825, 0]
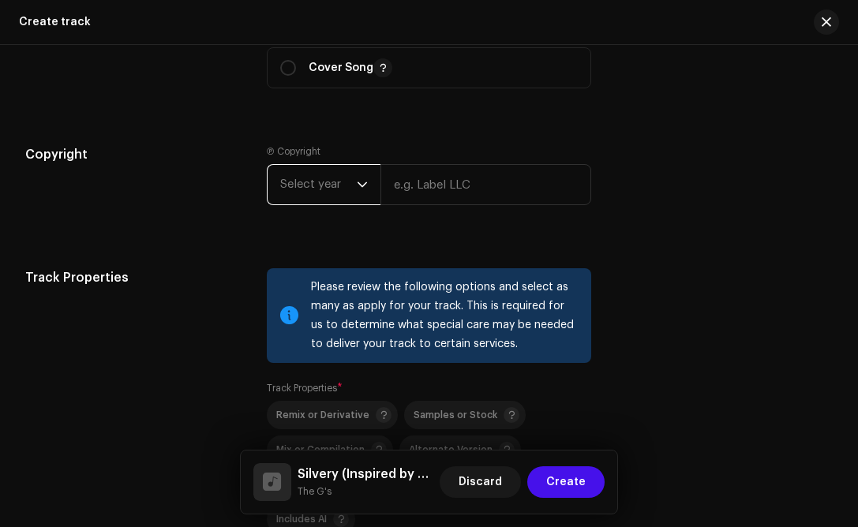
click at [350, 188] on span "Select year" at bounding box center [318, 184] width 77 height 39
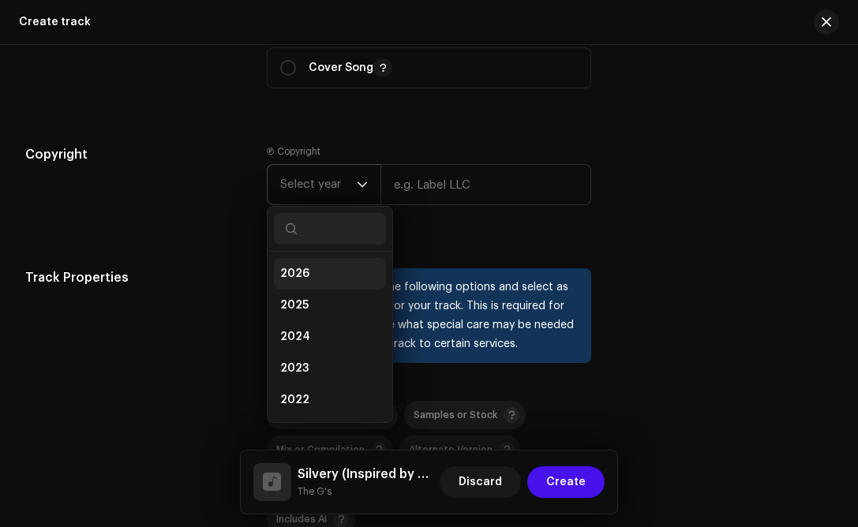
click at [299, 278] on span "2026" at bounding box center [294, 274] width 29 height 16
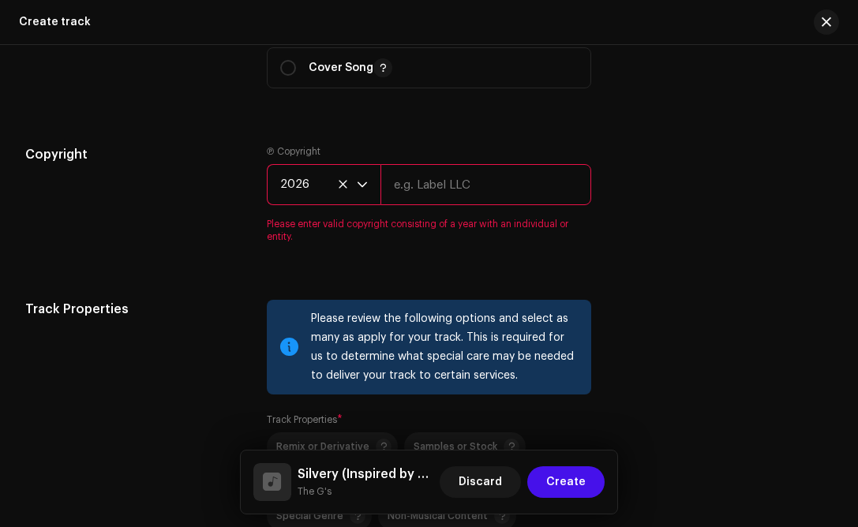
click at [448, 188] on input "text" at bounding box center [485, 184] width 211 height 41
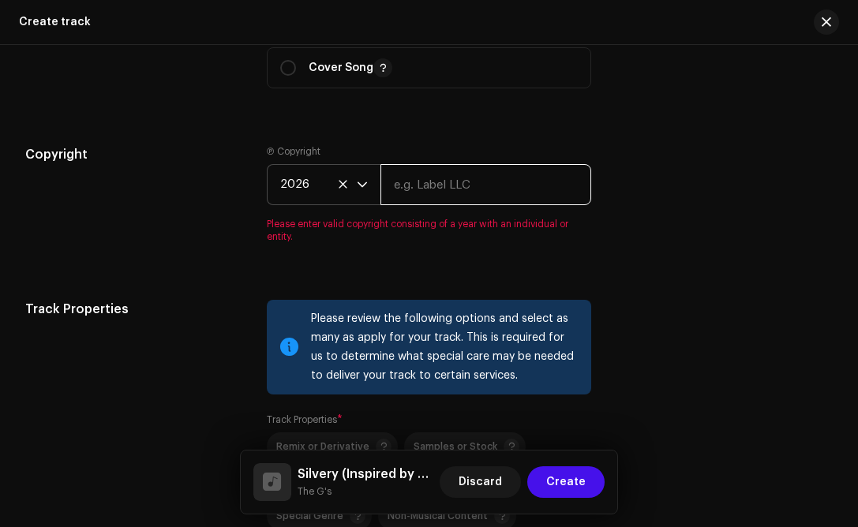
type input "[PERSON_NAME]"
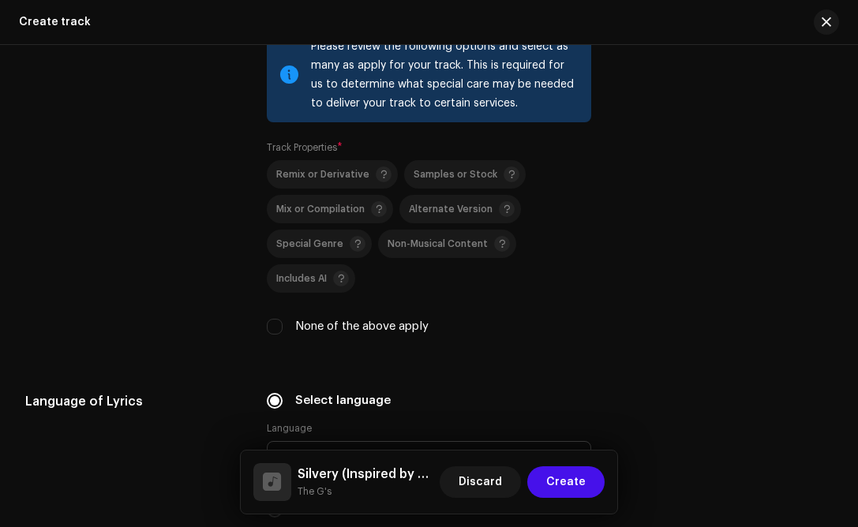
scroll to position [2066, 0]
click at [269, 329] on input "None of the above apply" at bounding box center [275, 326] width 16 height 16
checkbox input "true"
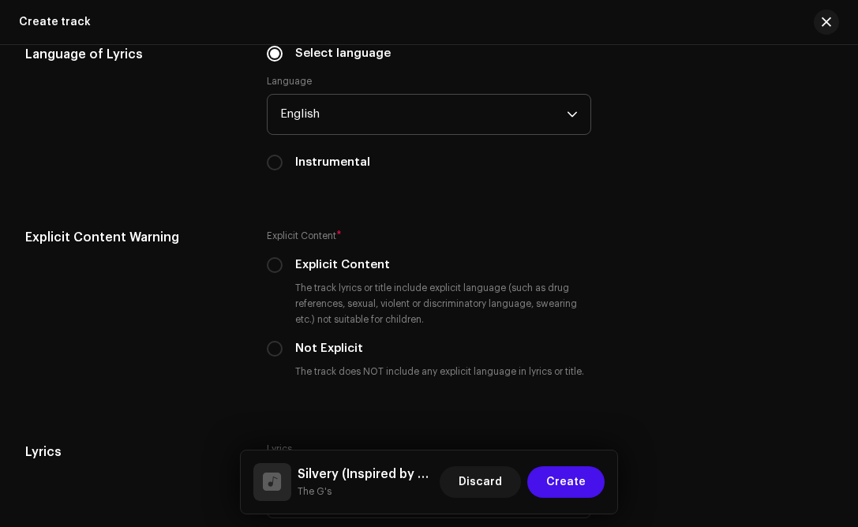
scroll to position [2416, 0]
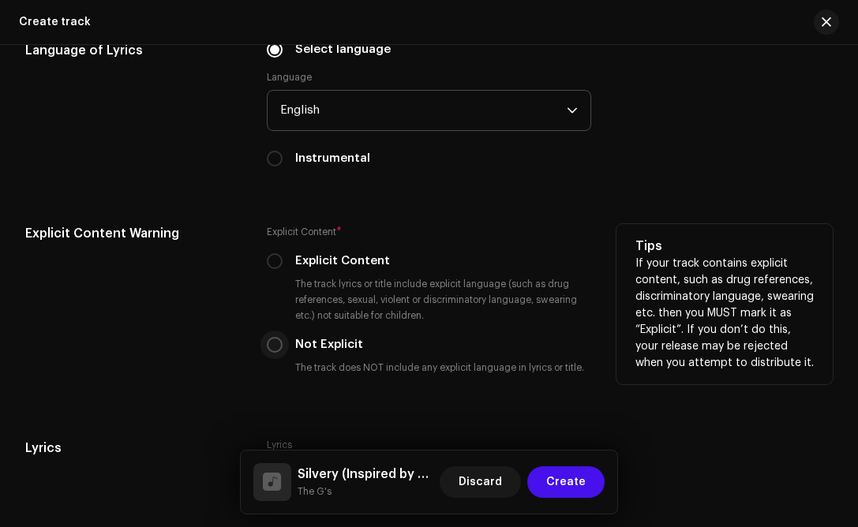
click at [272, 349] on input "Not Explicit" at bounding box center [275, 345] width 16 height 16
radio input "true"
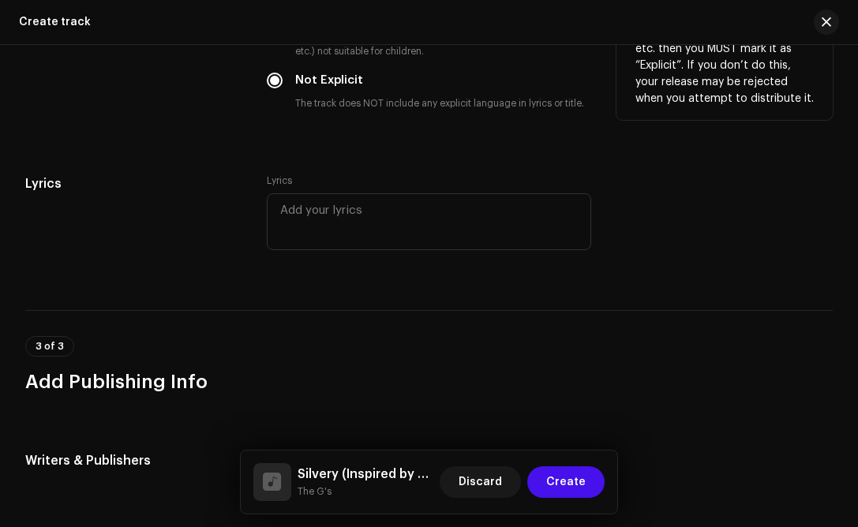
scroll to position [2686, 0]
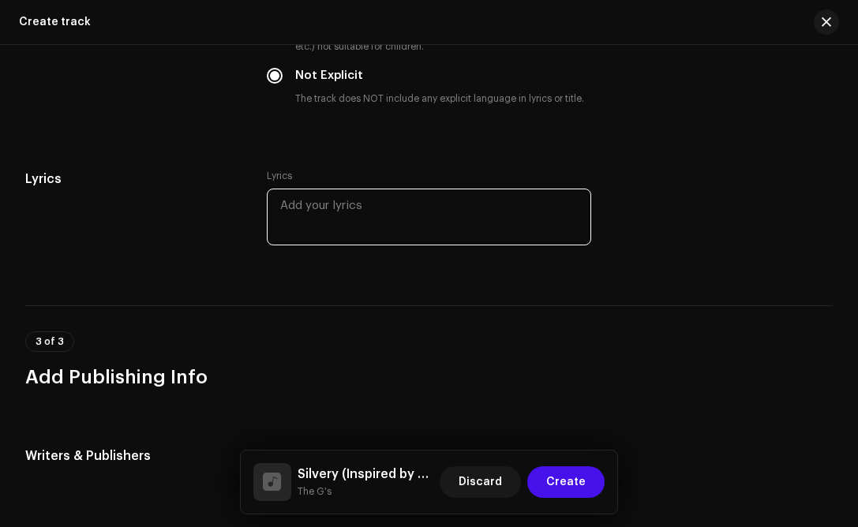
click at [349, 209] on textarea at bounding box center [429, 217] width 324 height 57
click at [313, 207] on textarea at bounding box center [429, 217] width 324 height 57
paste textarea "I want to know About Halloween, The In-Between It all started two thousand year…"
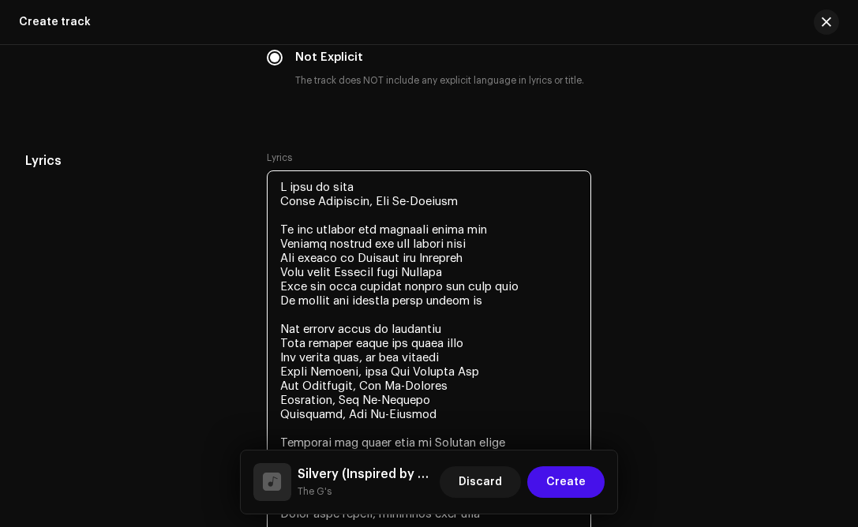
scroll to position [2704, 0]
type textarea "I want to know About Halloween, The In-Between It all started two thousand year…"
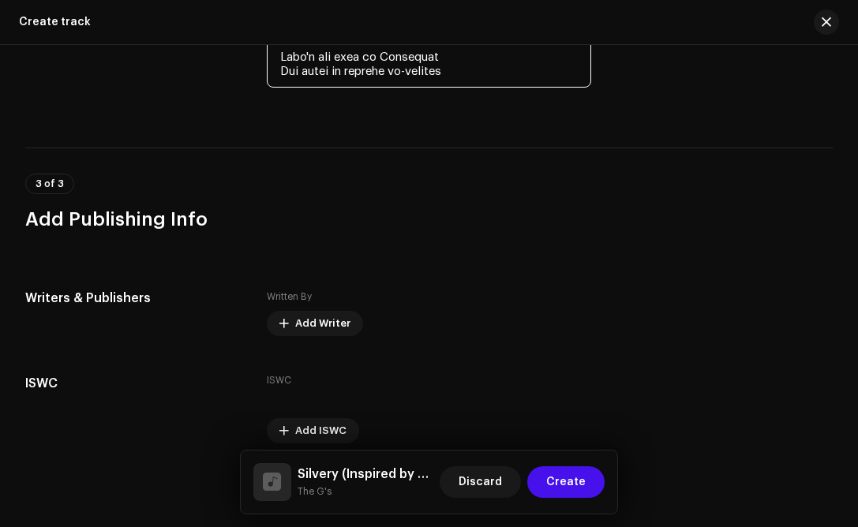
scroll to position [3870, 0]
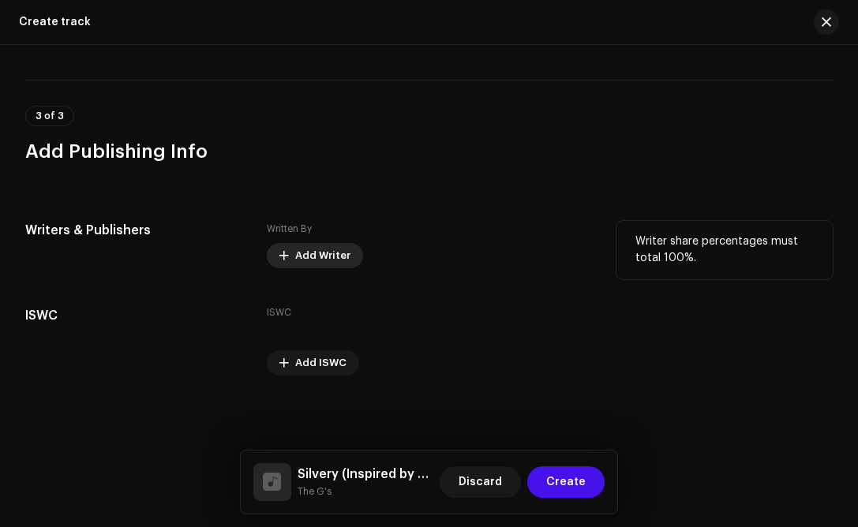
click at [305, 257] on span "Add Writer" at bounding box center [322, 256] width 55 height 32
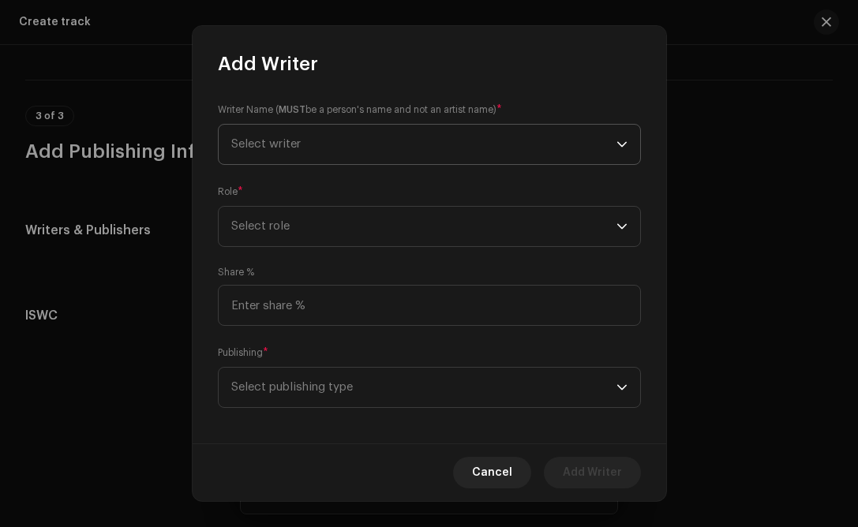
click at [350, 149] on span "Select writer" at bounding box center [423, 144] width 385 height 39
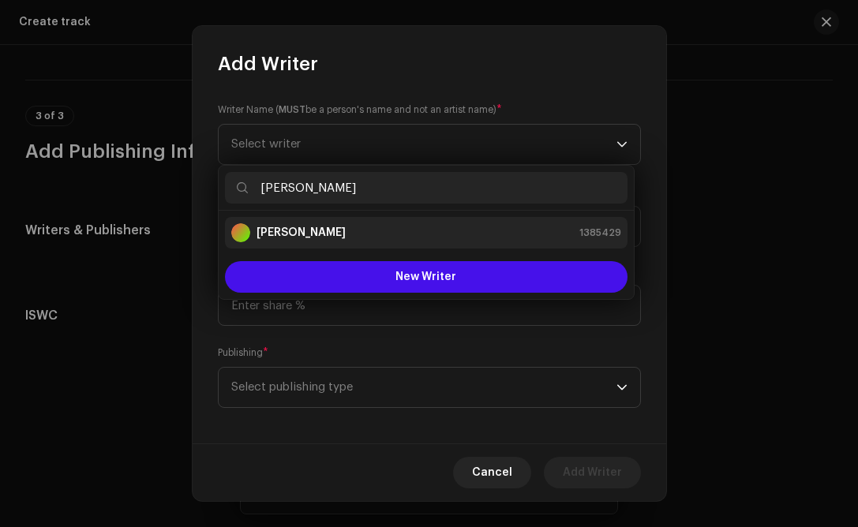
type input "Julia"
click at [299, 224] on div "[PERSON_NAME]" at bounding box center [288, 232] width 114 height 19
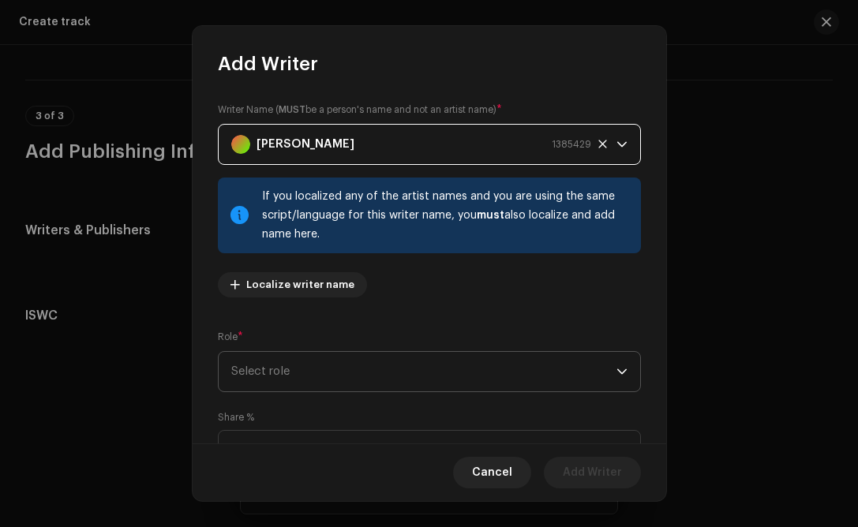
click at [284, 375] on span "Select role" at bounding box center [423, 371] width 385 height 39
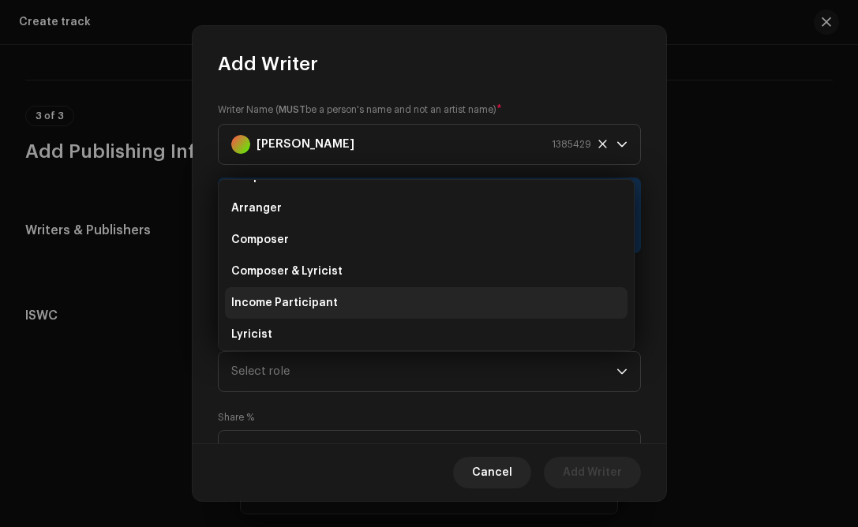
scroll to position [10, 0]
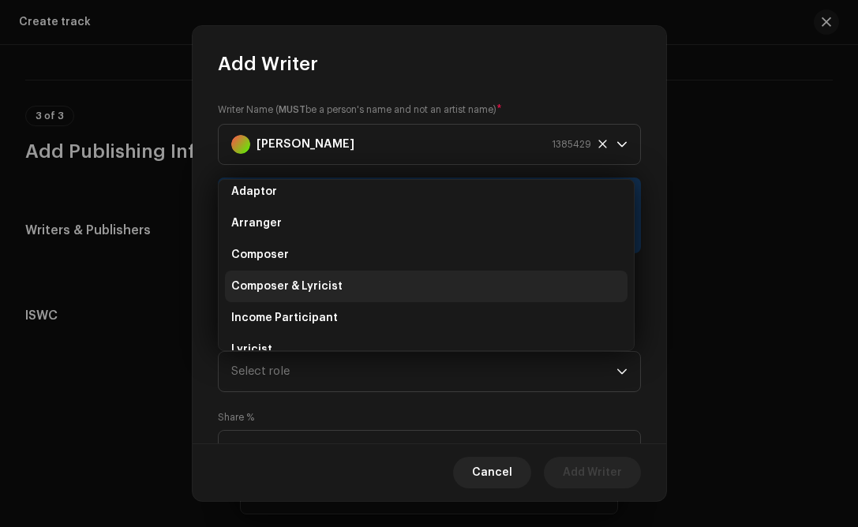
click at [290, 278] on span "Composer & Lyricist" at bounding box center [286, 286] width 111 height 16
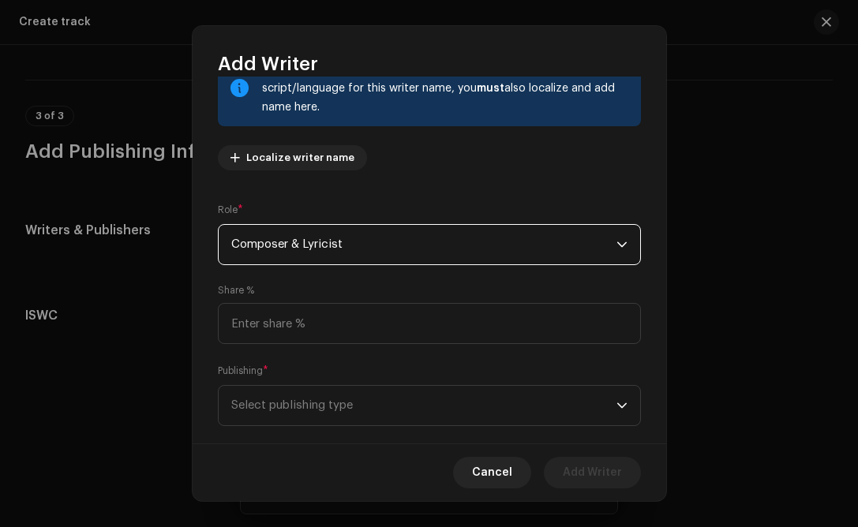
scroll to position [155, 0]
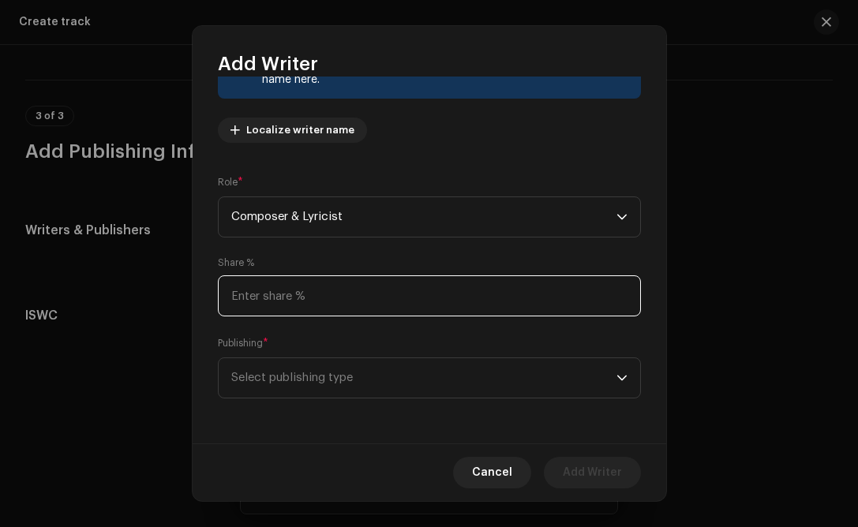
click at [325, 306] on input at bounding box center [429, 295] width 423 height 41
type input "100.00"
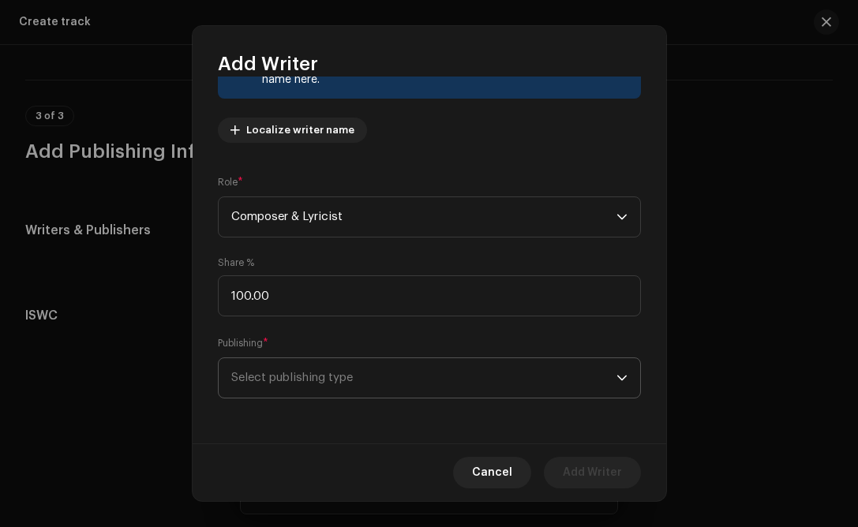
click at [324, 376] on span "Select publishing type" at bounding box center [423, 377] width 385 height 39
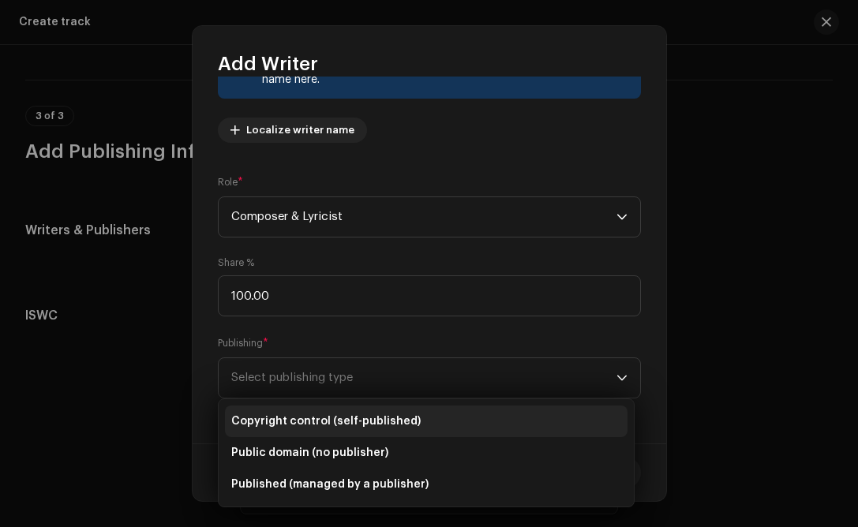
click at [311, 416] on span "Copyright control (self-published)" at bounding box center [325, 421] width 189 height 16
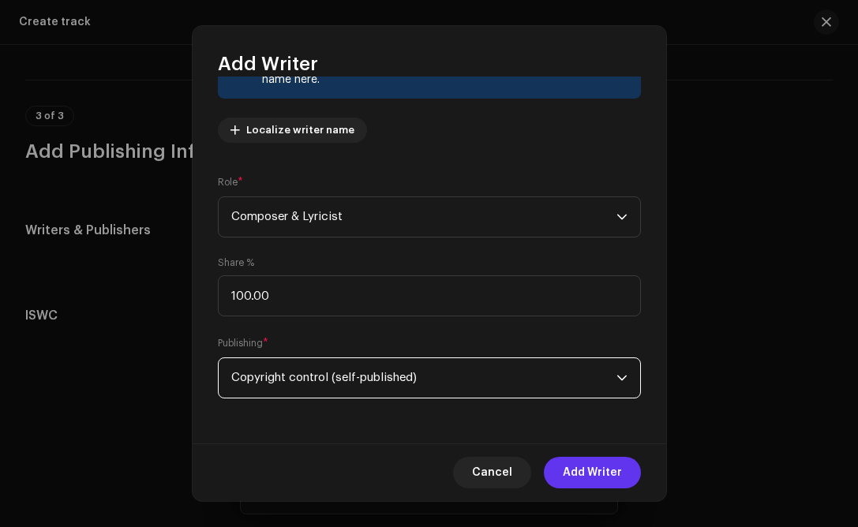
click at [608, 470] on span "Add Writer" at bounding box center [592, 473] width 59 height 32
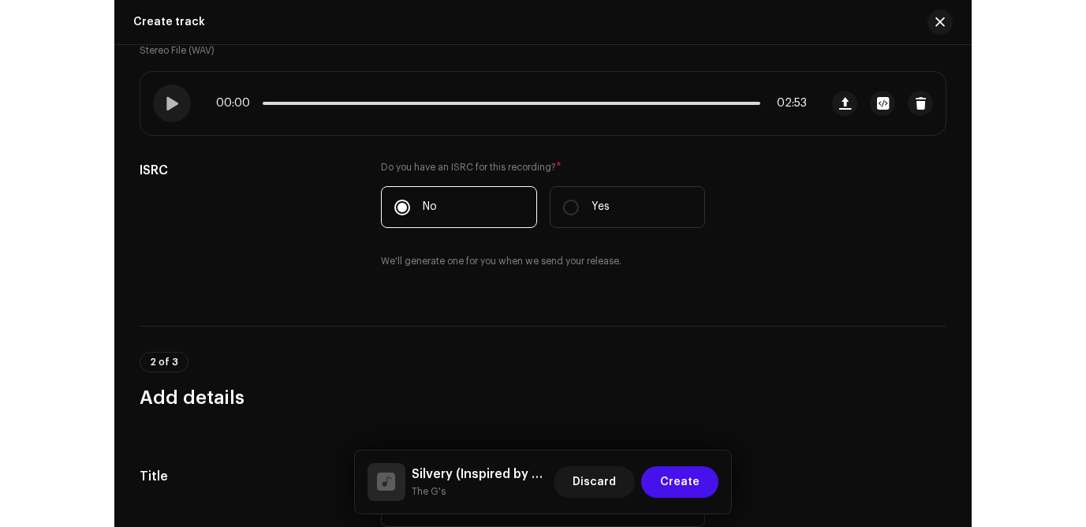
scroll to position [136, 0]
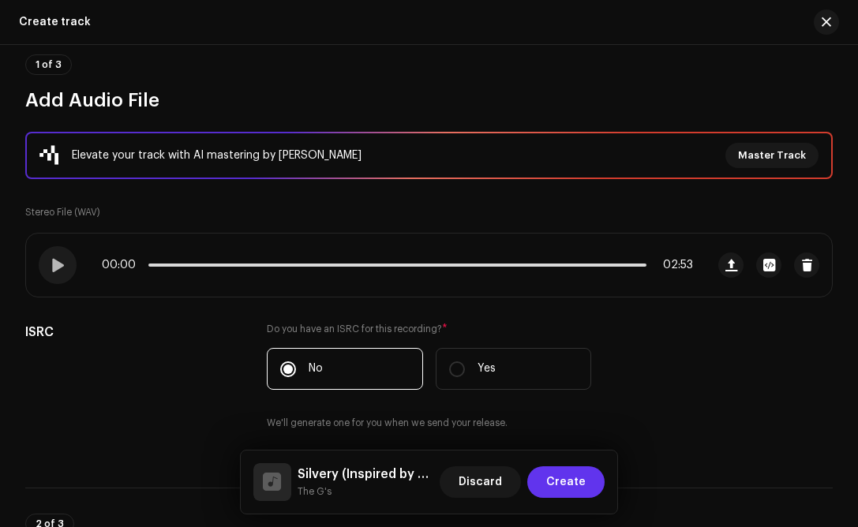
click at [558, 493] on span "Create" at bounding box center [565, 482] width 39 height 32
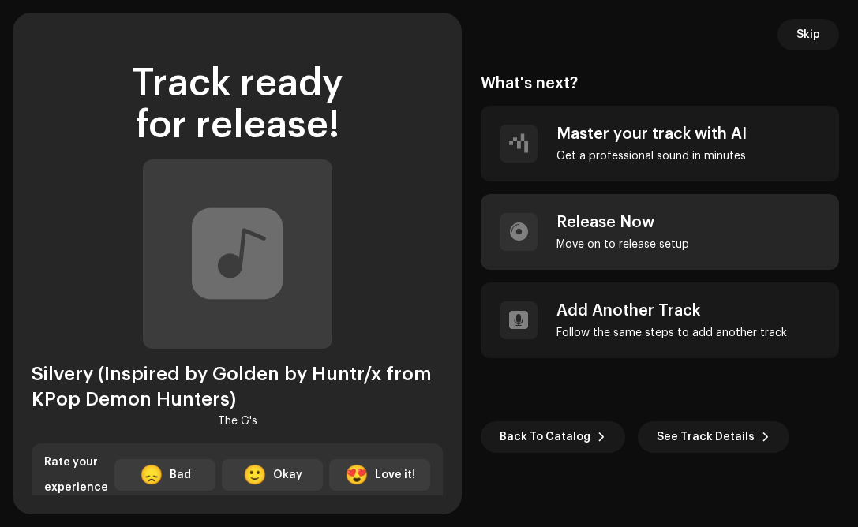
click at [622, 219] on div "Release Now" at bounding box center [622, 222] width 133 height 19
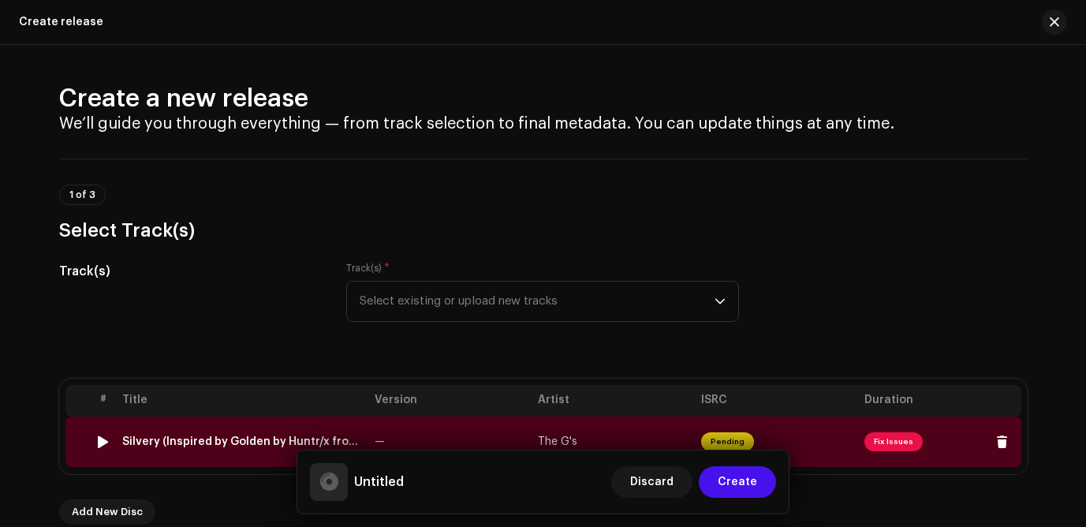
click at [882, 443] on span "Fix Issues" at bounding box center [894, 441] width 58 height 19
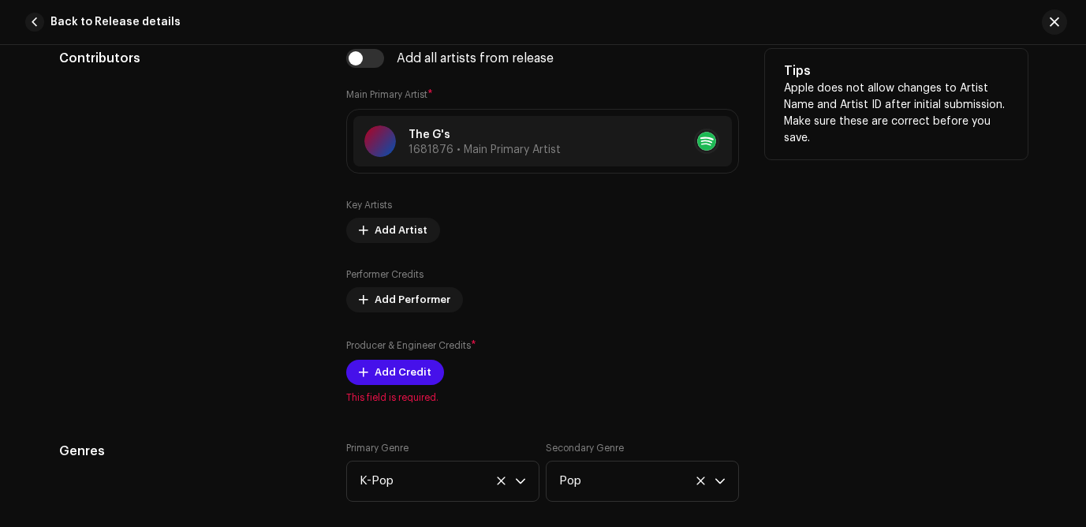
scroll to position [1069, 0]
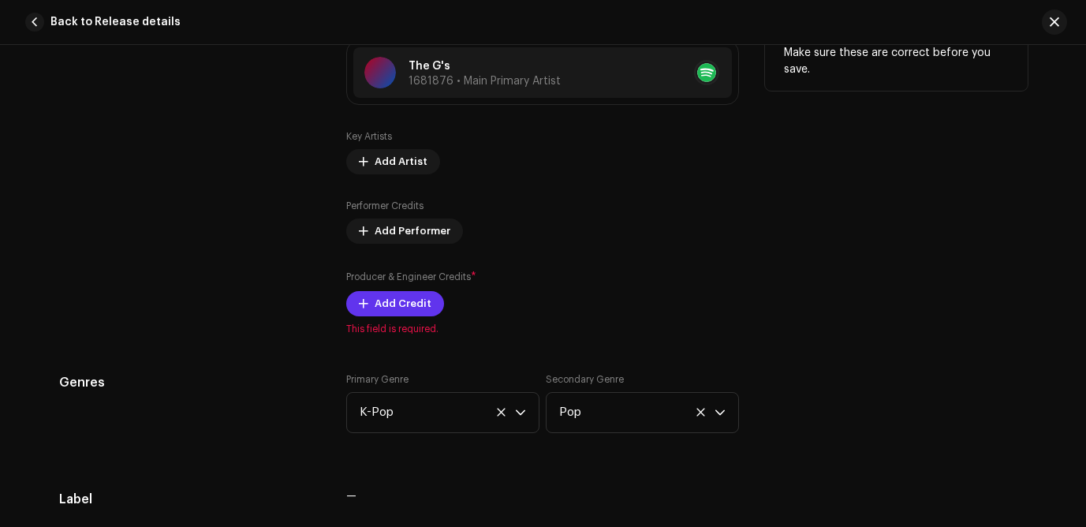
click at [382, 305] on span "Add Credit" at bounding box center [403, 304] width 57 height 32
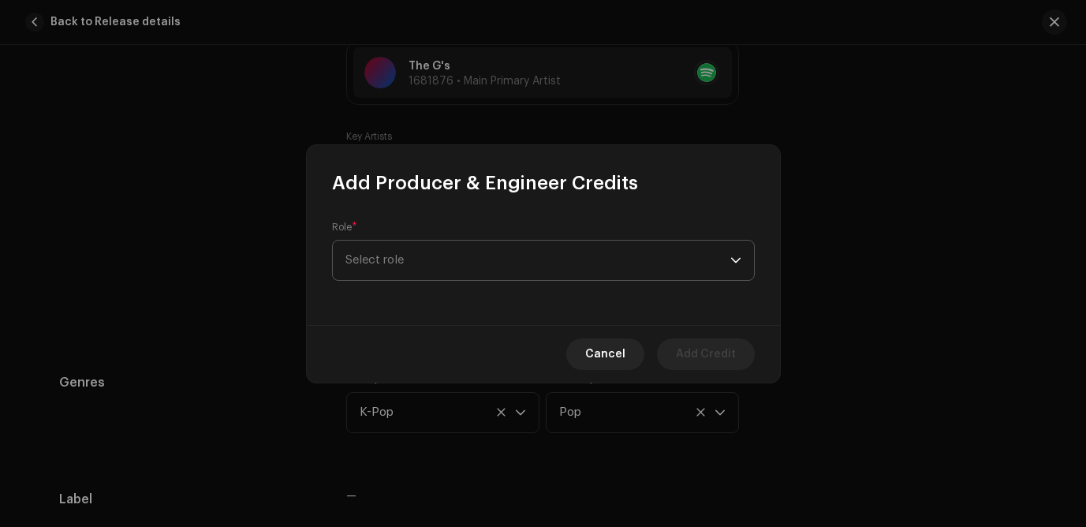
click at [417, 260] on span "Select role" at bounding box center [538, 260] width 385 height 39
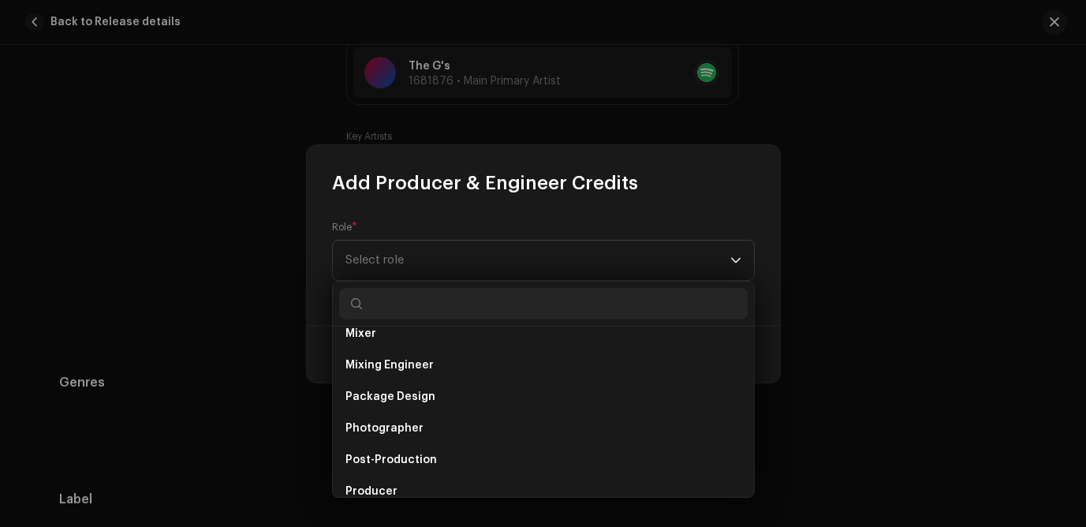
scroll to position [533, 0]
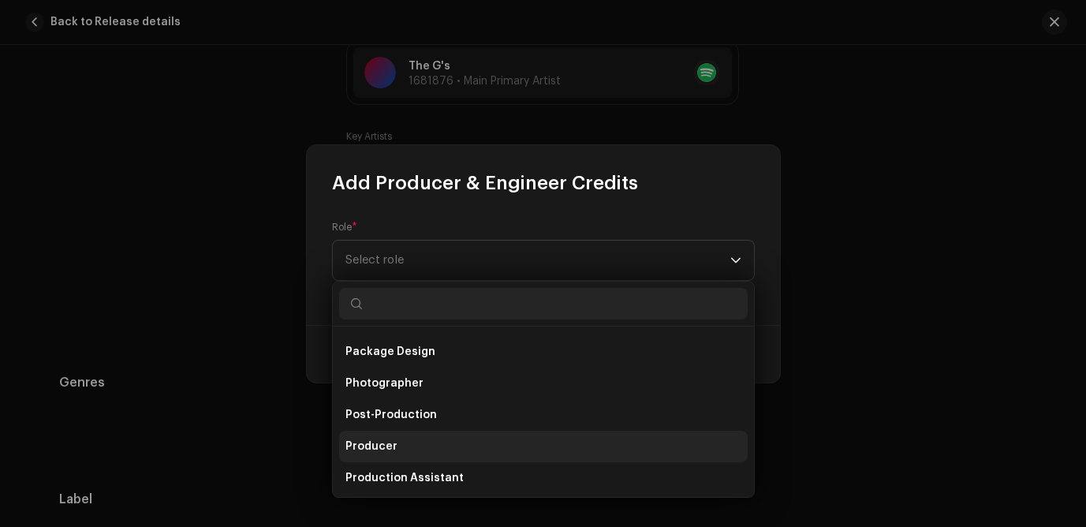
click at [376, 446] on span "Producer" at bounding box center [372, 447] width 52 height 16
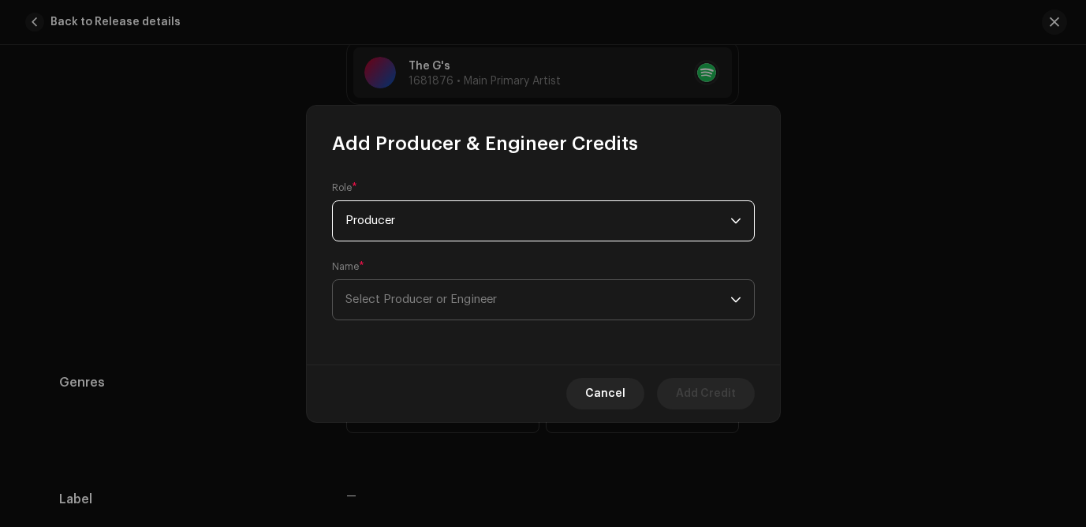
click at [428, 299] on span "Select Producer or Engineer" at bounding box center [421, 299] width 151 height 12
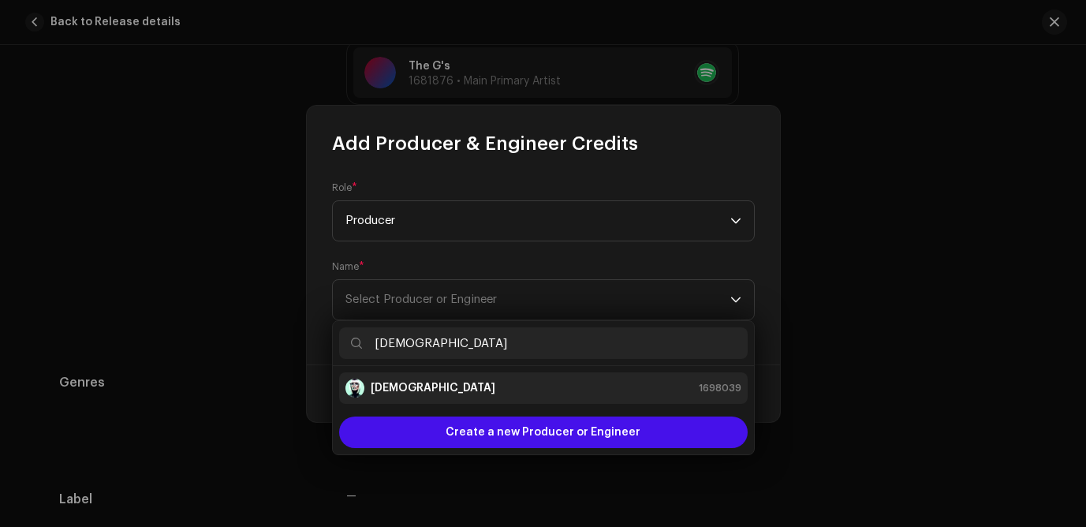
type input "[DEMOGRAPHIC_DATA]"
click at [385, 395] on strong "[DEMOGRAPHIC_DATA]" at bounding box center [433, 388] width 125 height 16
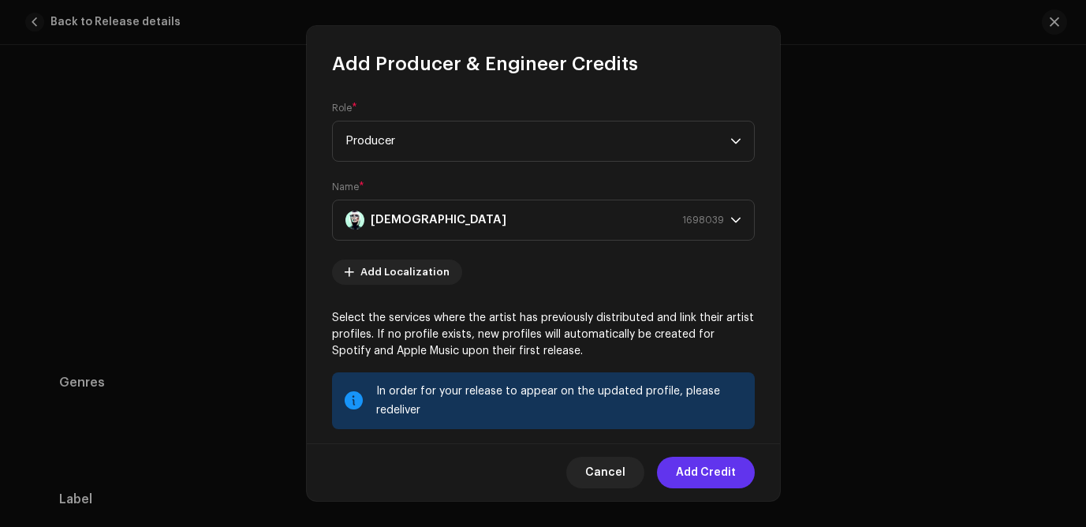
click at [693, 464] on span "Add Credit" at bounding box center [706, 473] width 60 height 32
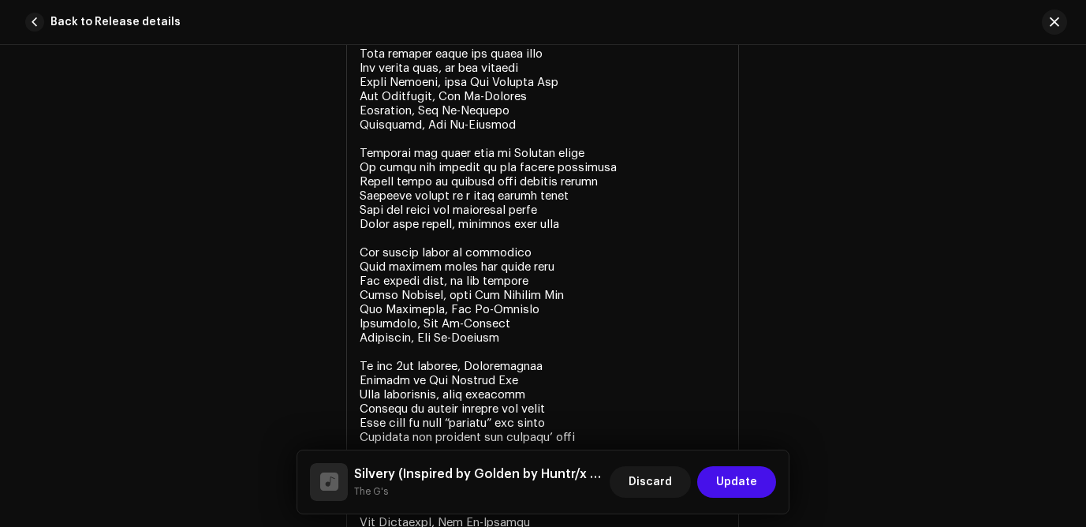
scroll to position [3205, 0]
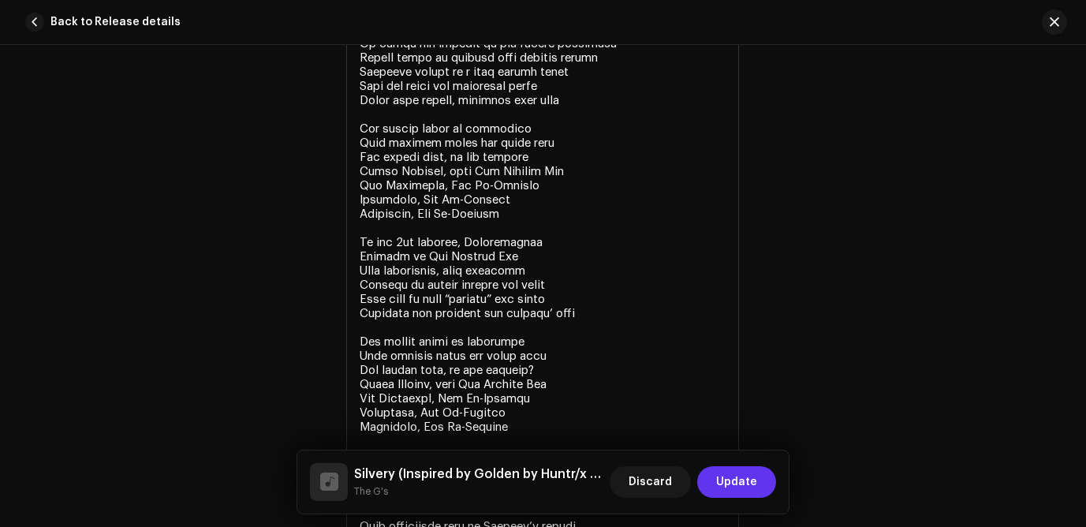
click at [724, 483] on span "Update" at bounding box center [736, 482] width 41 height 32
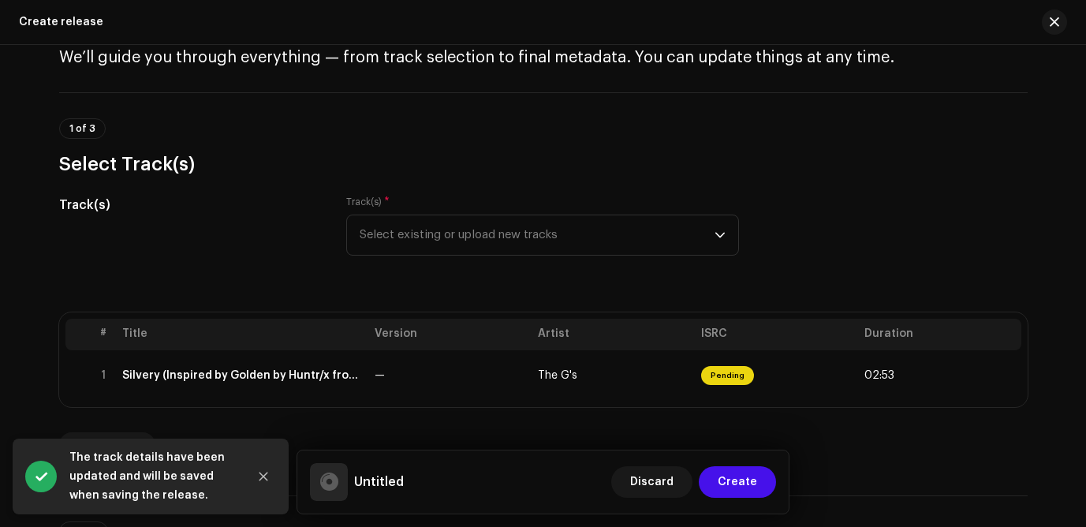
scroll to position [113, 0]
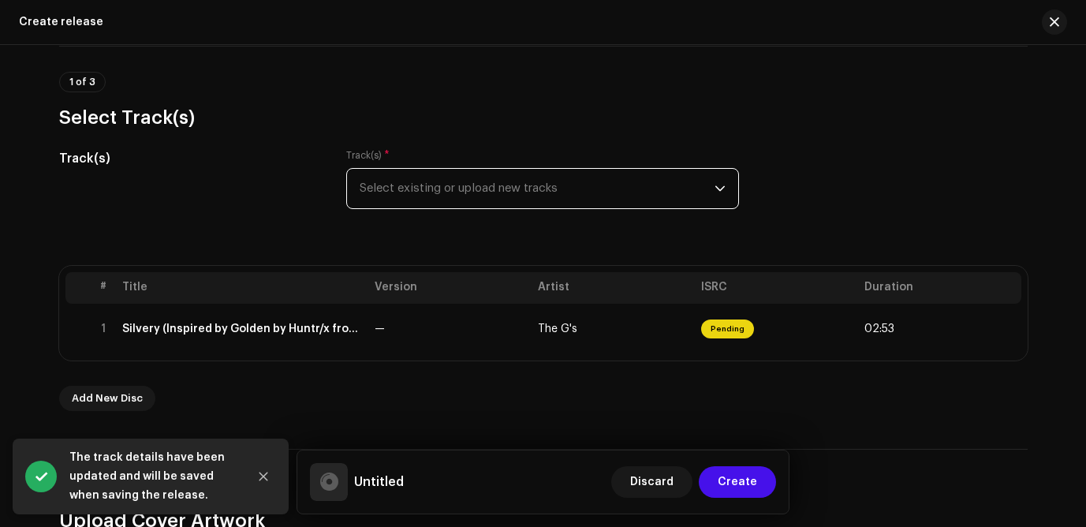
click at [687, 192] on span "Select existing or upload new tracks" at bounding box center [537, 188] width 355 height 39
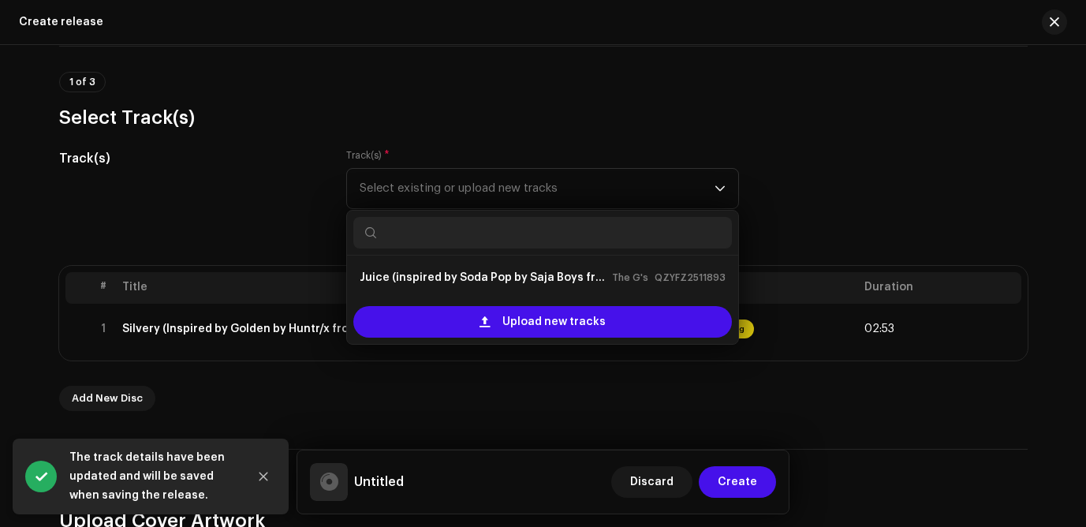
click at [651, 126] on h3 "Select Track(s)" at bounding box center [543, 117] width 969 height 25
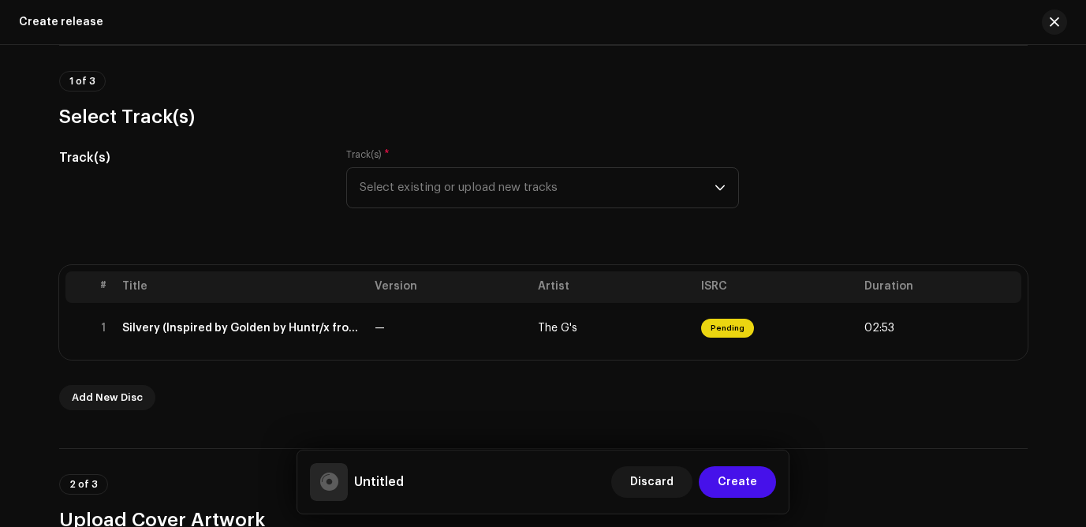
scroll to position [182, 0]
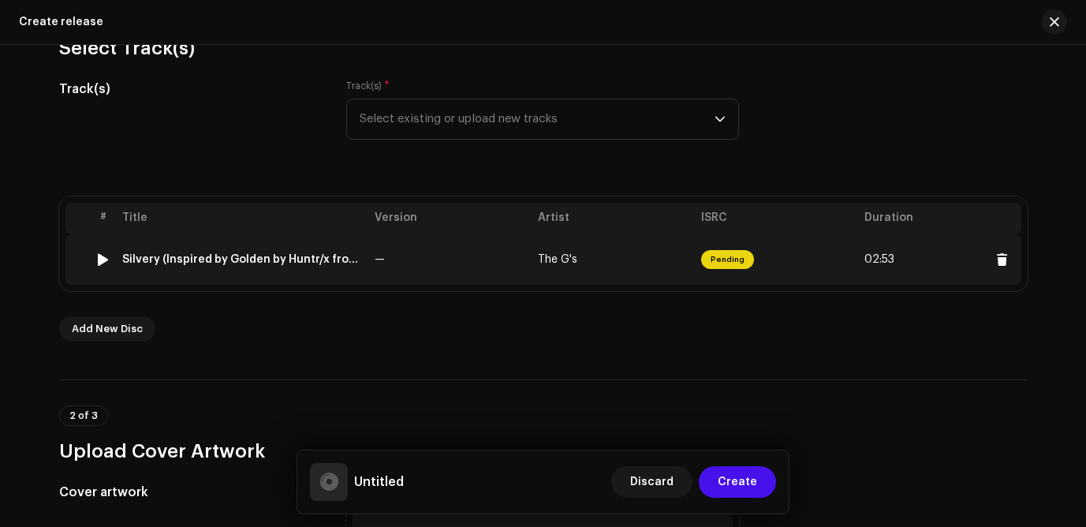
click at [313, 258] on div "Silvery (Inspired by Golden by Huntr/x from KPop Demon Hunters)" at bounding box center [242, 259] width 240 height 13
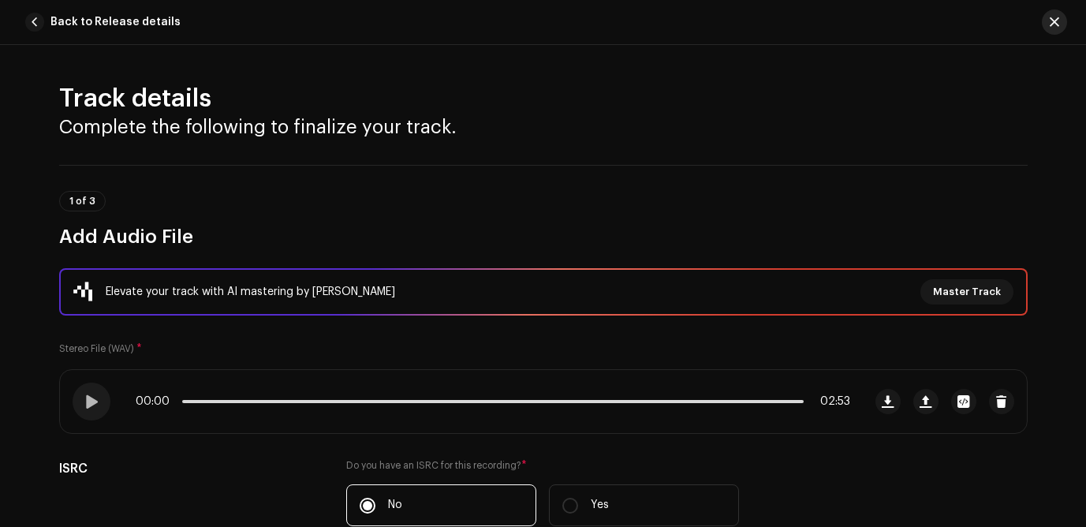
click at [1011, 18] on span "button" at bounding box center [1054, 22] width 9 height 13
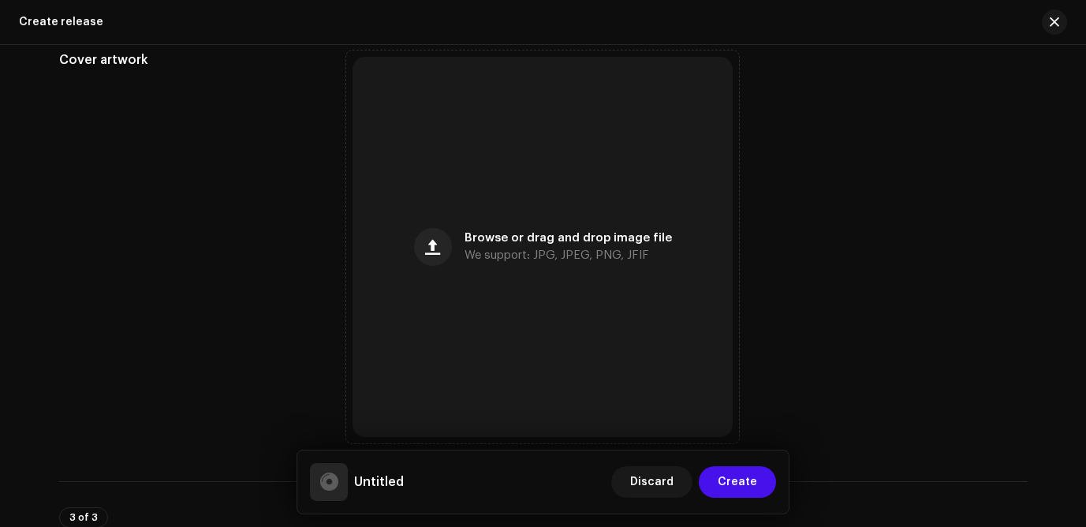
scroll to position [645, 0]
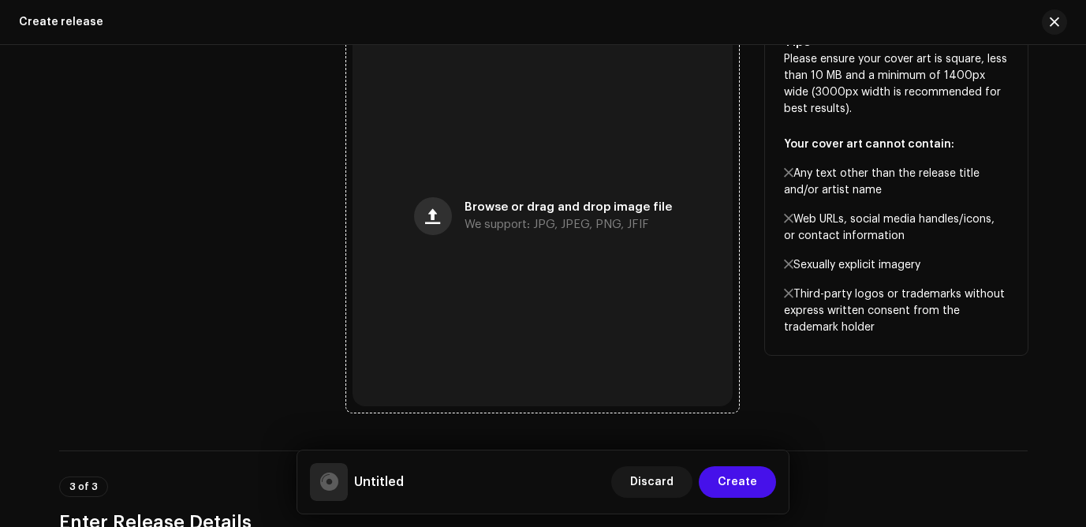
click at [439, 215] on span "button" at bounding box center [432, 216] width 15 height 13
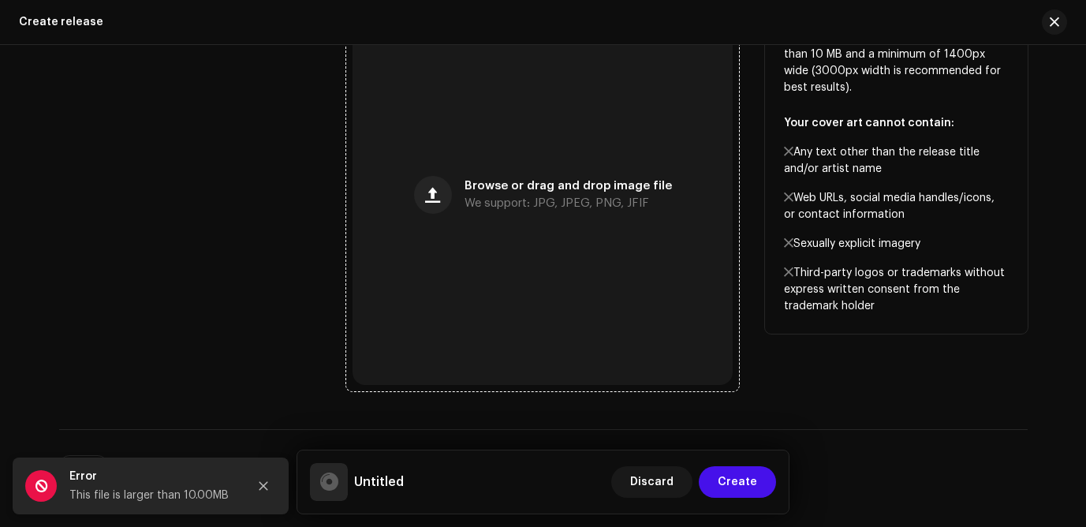
scroll to position [606, 0]
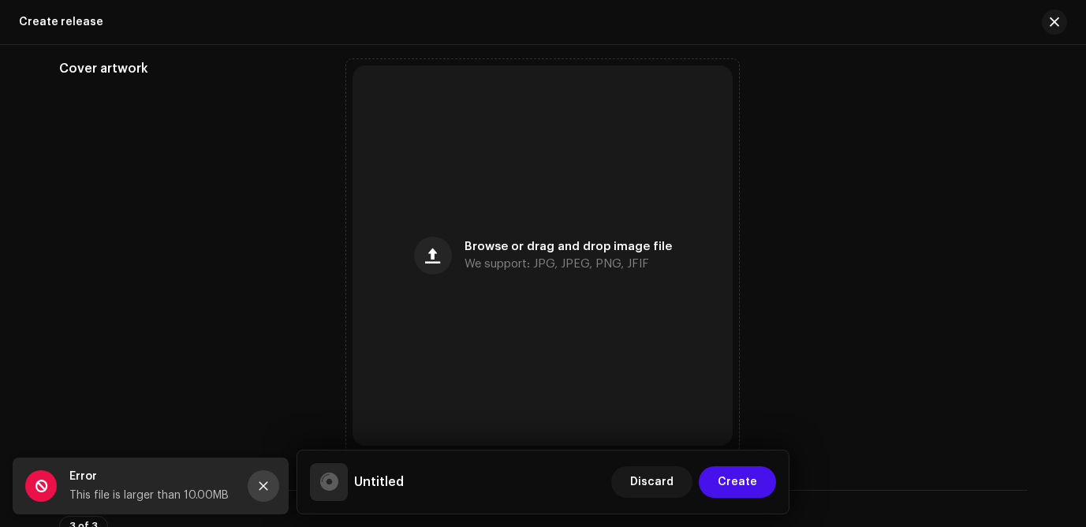
click at [261, 484] on icon "Close" at bounding box center [264, 486] width 9 height 9
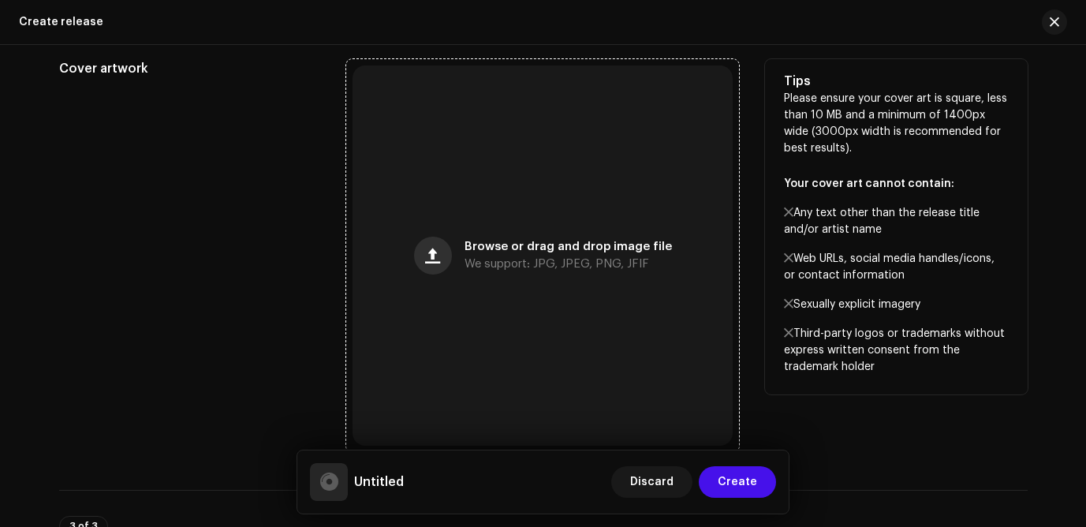
click at [431, 256] on span "button" at bounding box center [432, 255] width 15 height 13
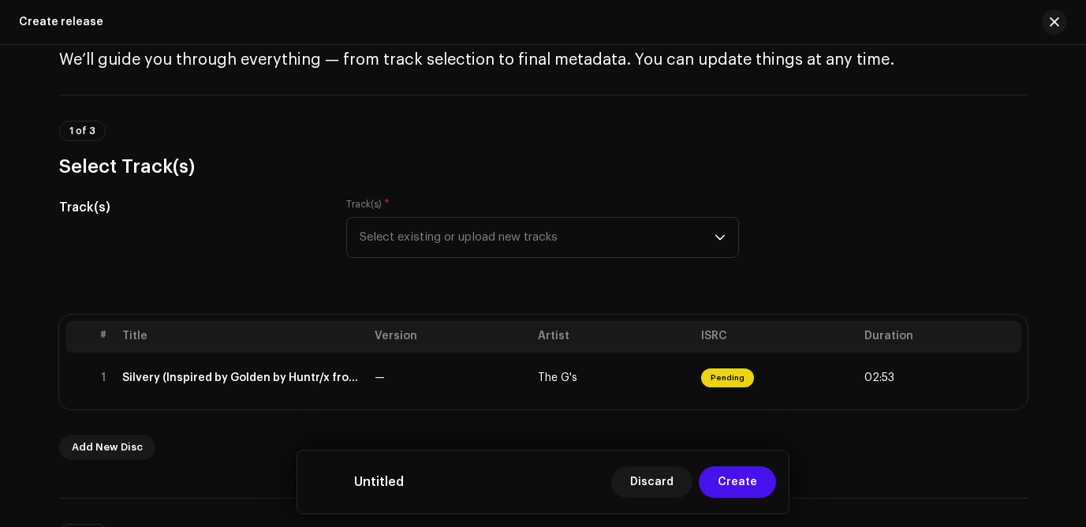
scroll to position [21, 0]
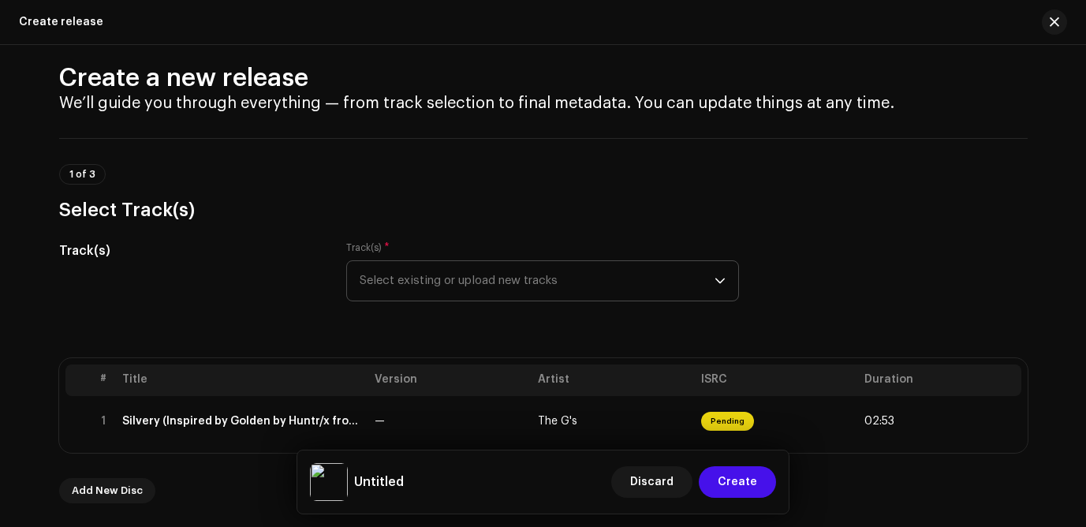
click at [414, 278] on span "Select existing or upload new tracks" at bounding box center [537, 280] width 355 height 39
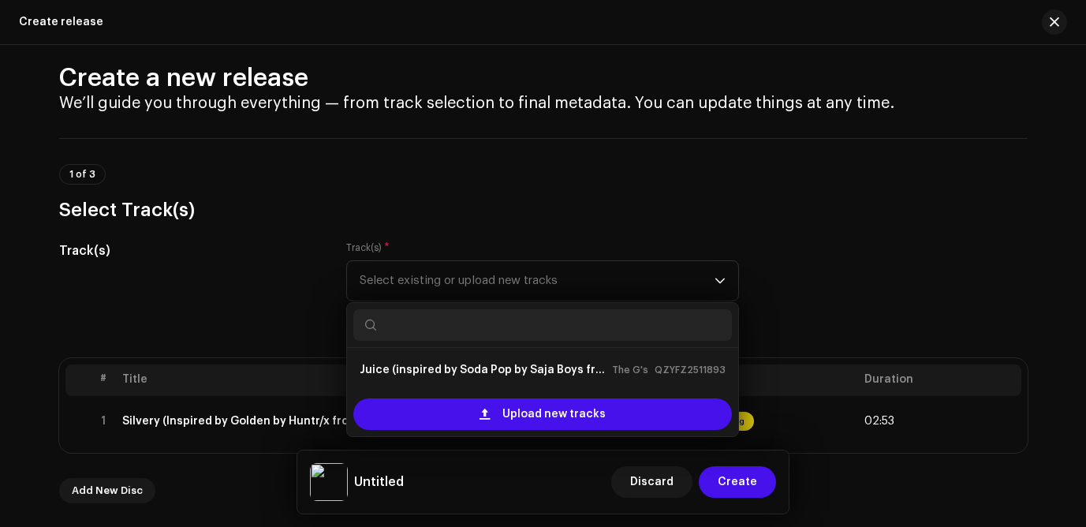
click at [244, 297] on div "Track(s)" at bounding box center [190, 280] width 263 height 79
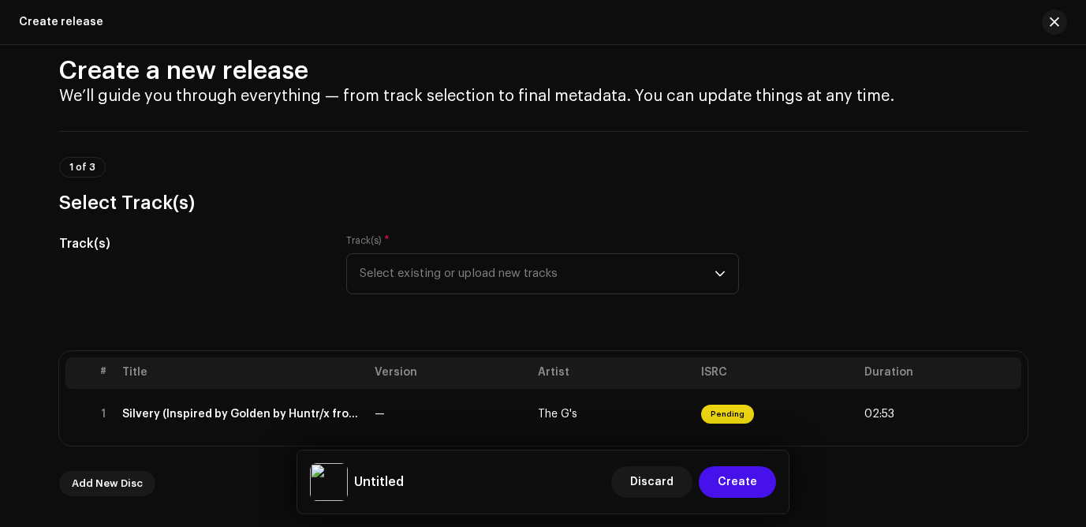
scroll to position [29, 0]
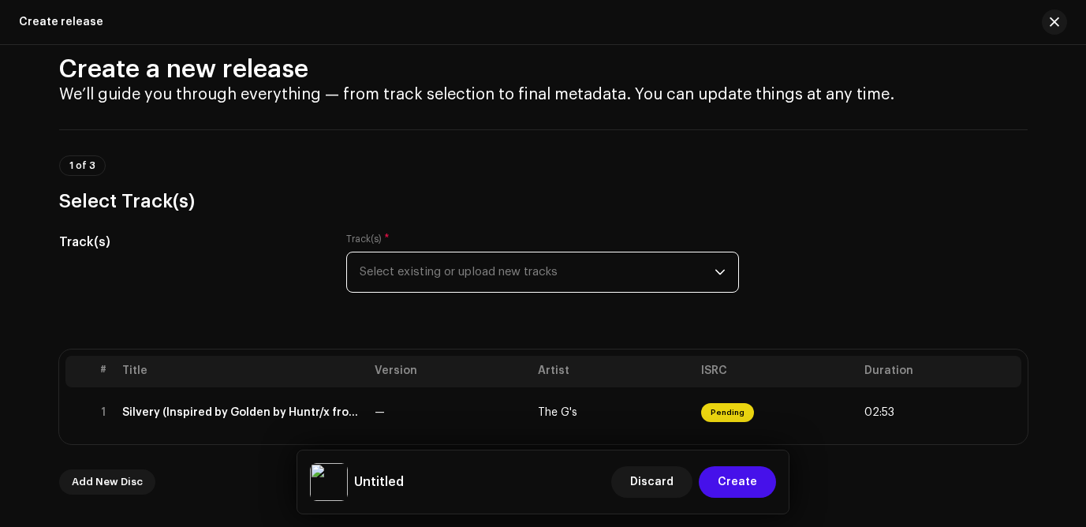
click at [384, 285] on span "Select existing or upload new tracks" at bounding box center [537, 271] width 355 height 39
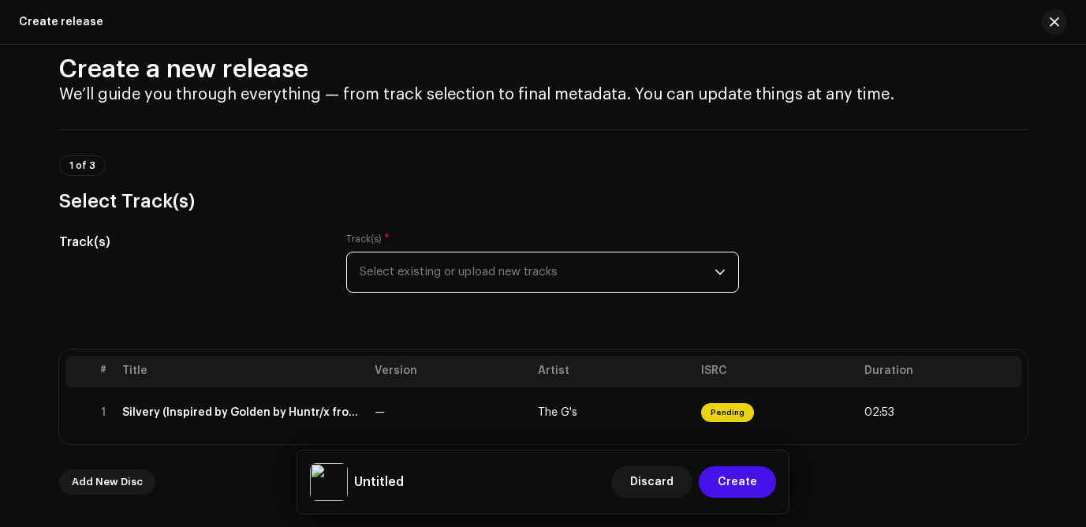
click at [401, 276] on span "Select existing or upload new tracks" at bounding box center [537, 271] width 355 height 39
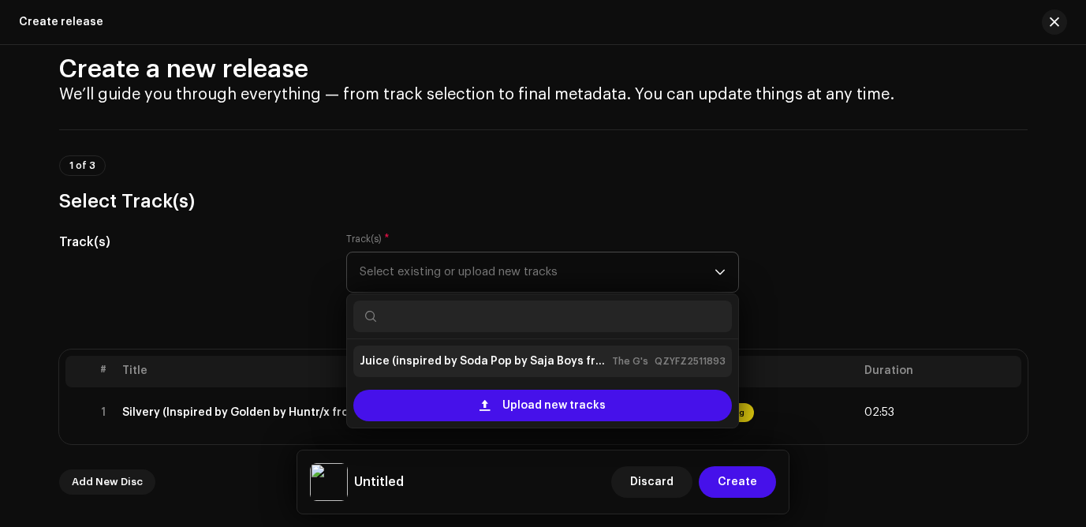
click at [413, 367] on strong "Juice (inspired by Soda Pop by Saja Boys from KPop Demon Hunters)" at bounding box center [483, 361] width 246 height 25
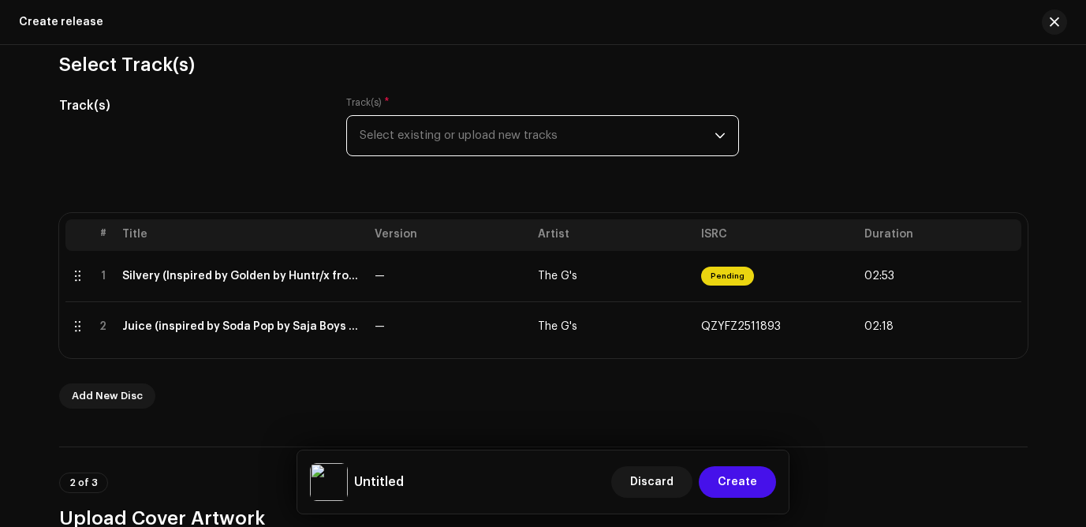
scroll to position [223, 0]
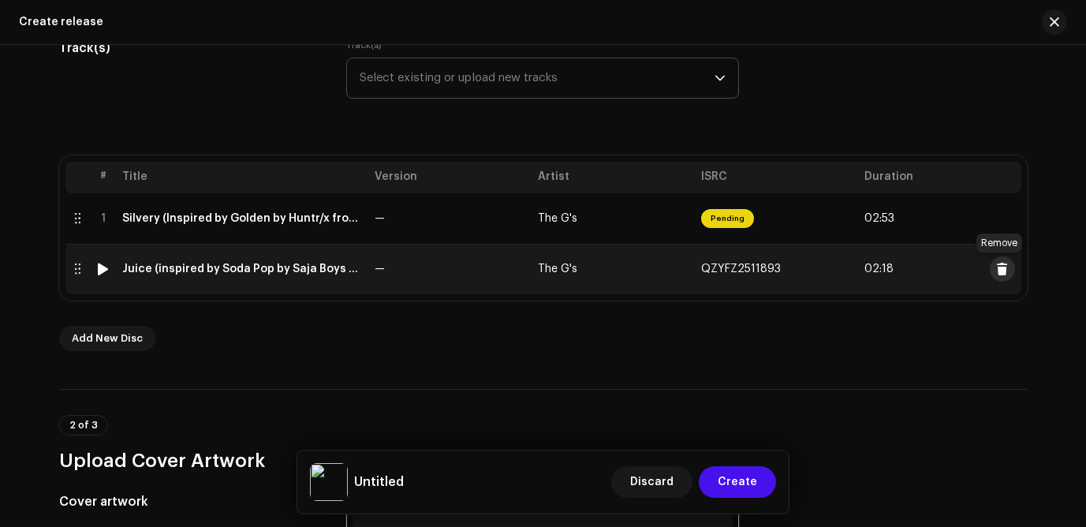
click at [996, 267] on span at bounding box center [1002, 269] width 12 height 13
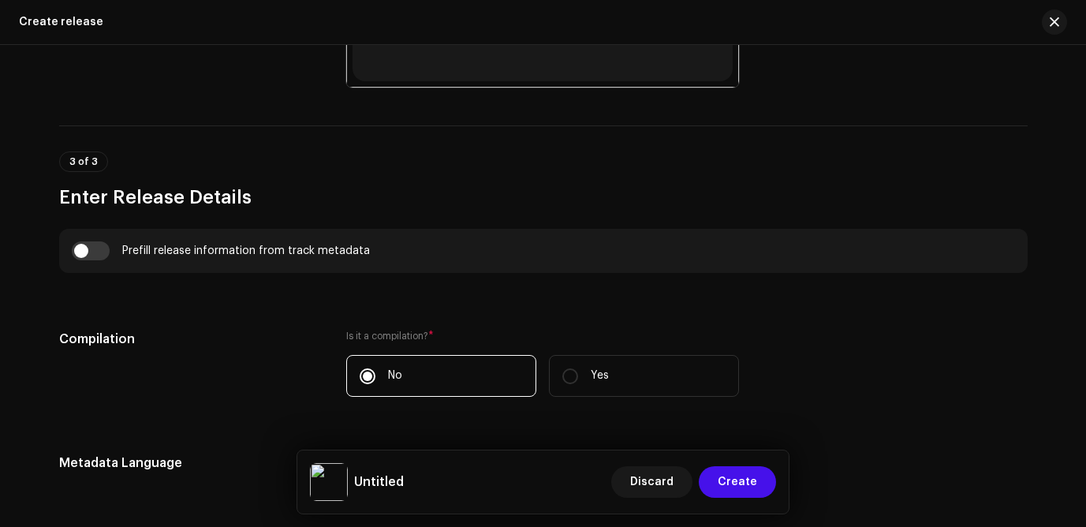
scroll to position [975, 0]
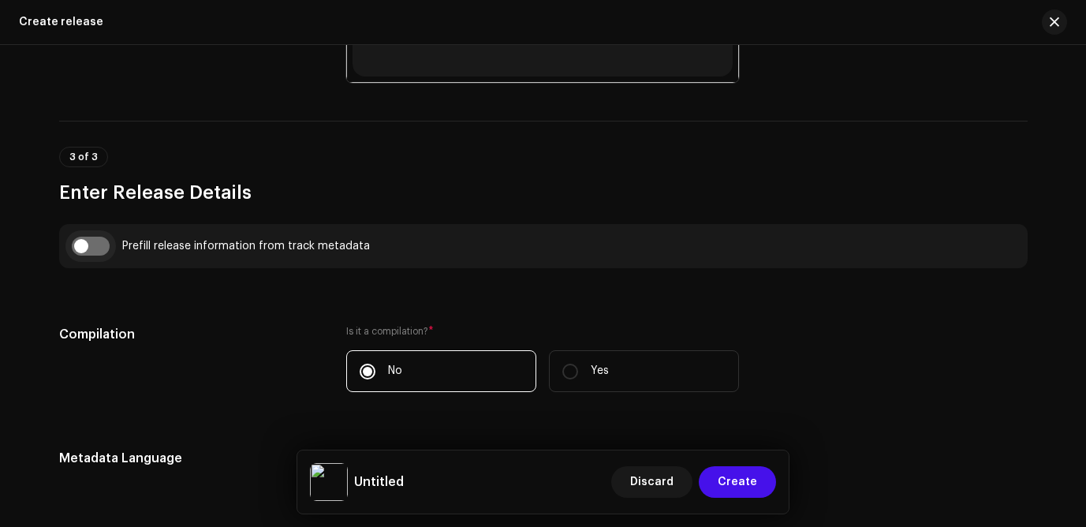
click at [100, 249] on input "checkbox" at bounding box center [91, 246] width 38 height 19
checkbox input "true"
type input "Silvery (Inspired by Golden by Huntr/x from KPop Demon Hunters)"
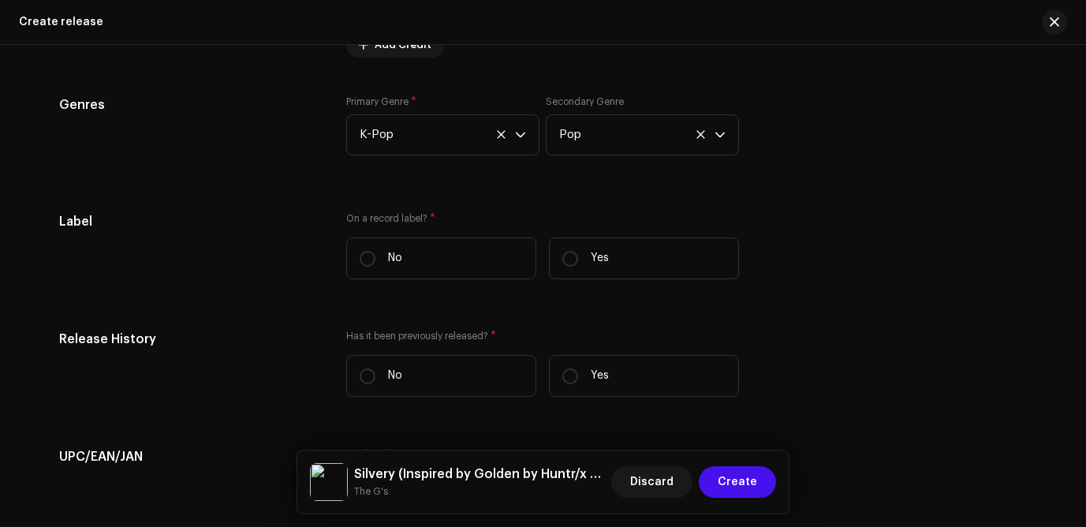
scroll to position [2249, 0]
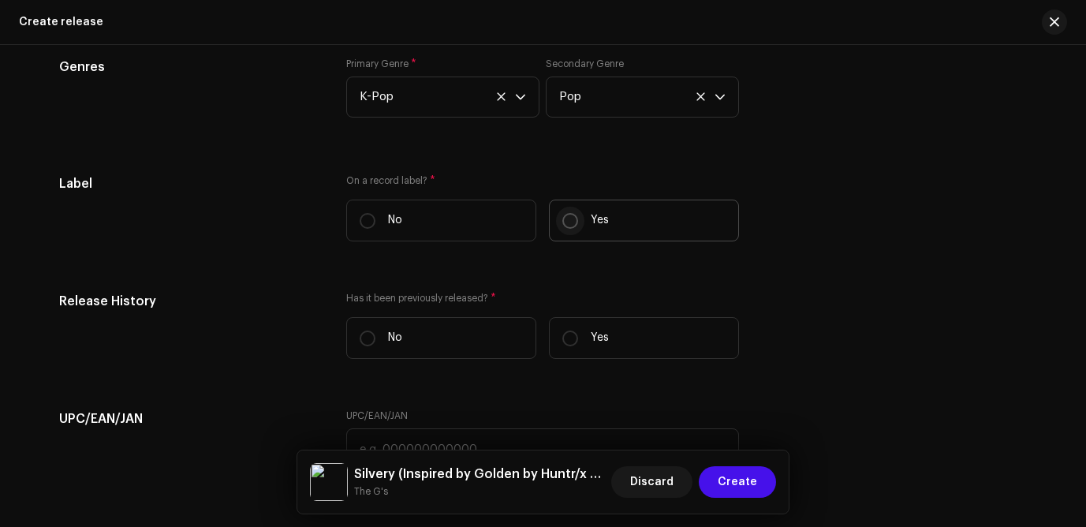
click at [570, 222] on input "Yes" at bounding box center [571, 221] width 16 height 16
radio input "true"
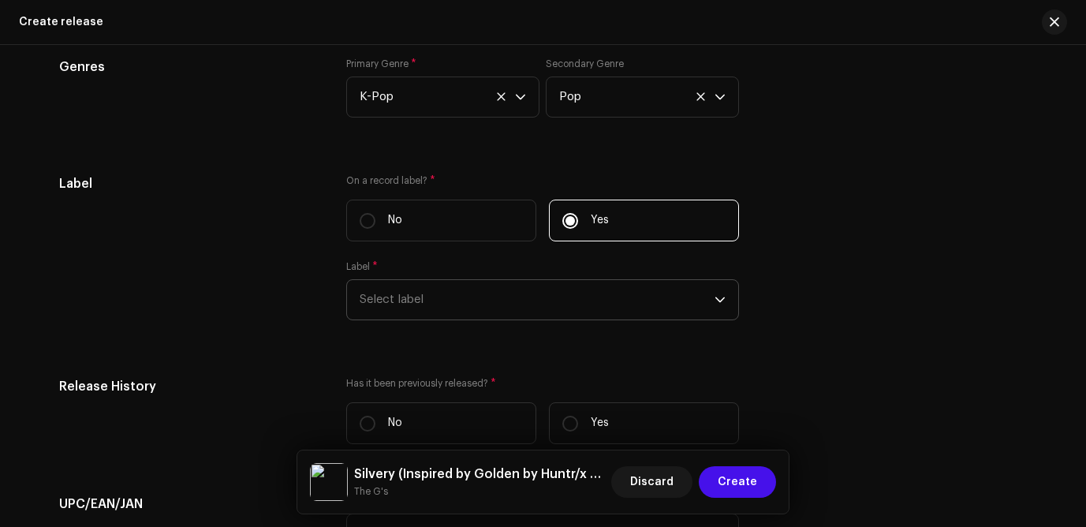
click at [413, 300] on span "Select label" at bounding box center [537, 299] width 355 height 39
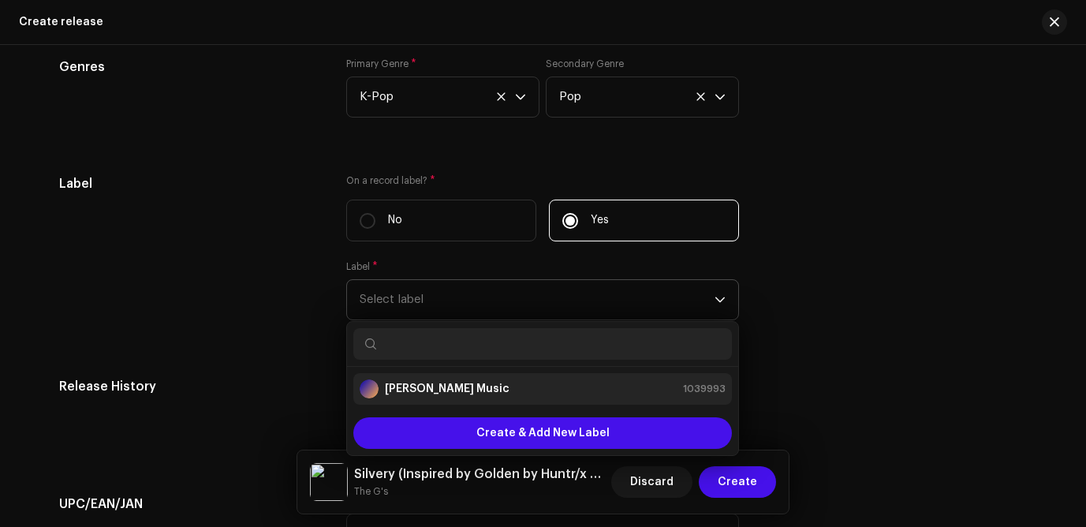
click at [407, 384] on strong "[PERSON_NAME] Music" at bounding box center [447, 389] width 125 height 16
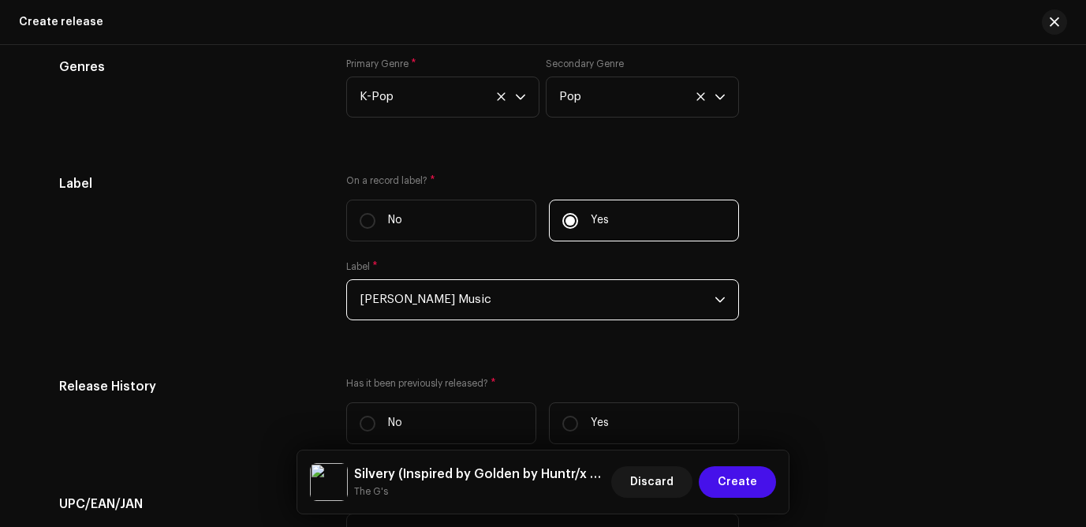
scroll to position [2368, 0]
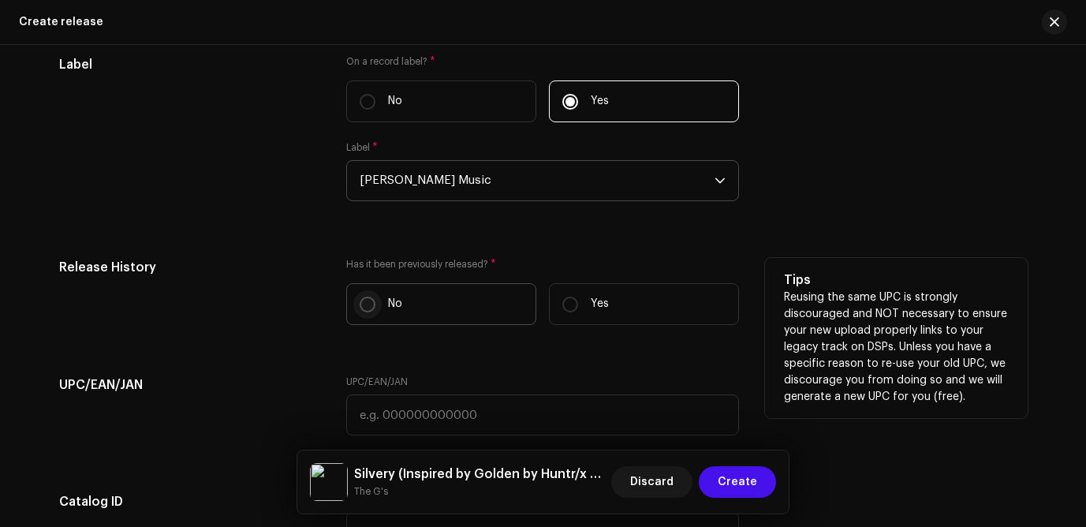
click at [366, 305] on input "No" at bounding box center [368, 305] width 16 height 16
radio input "true"
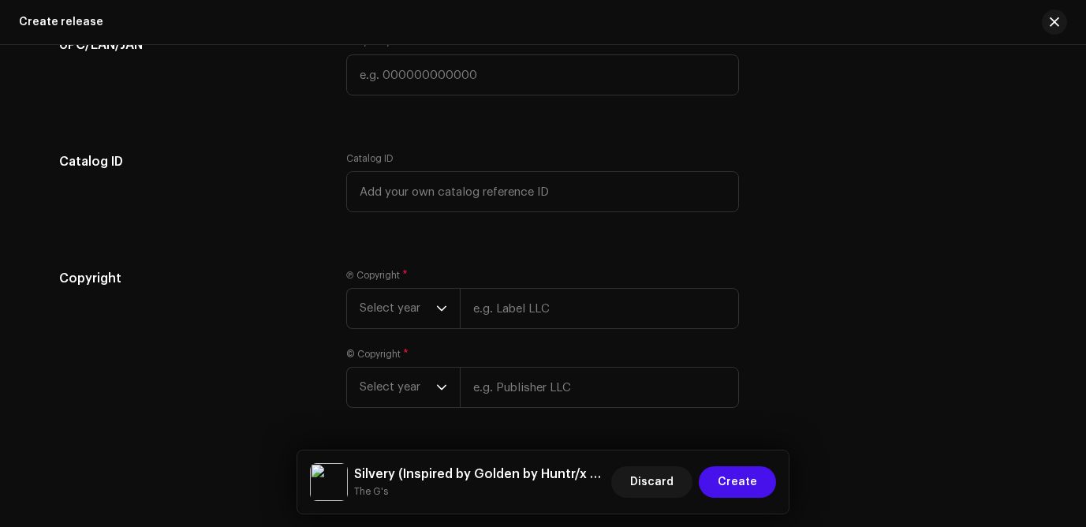
scroll to position [2765, 0]
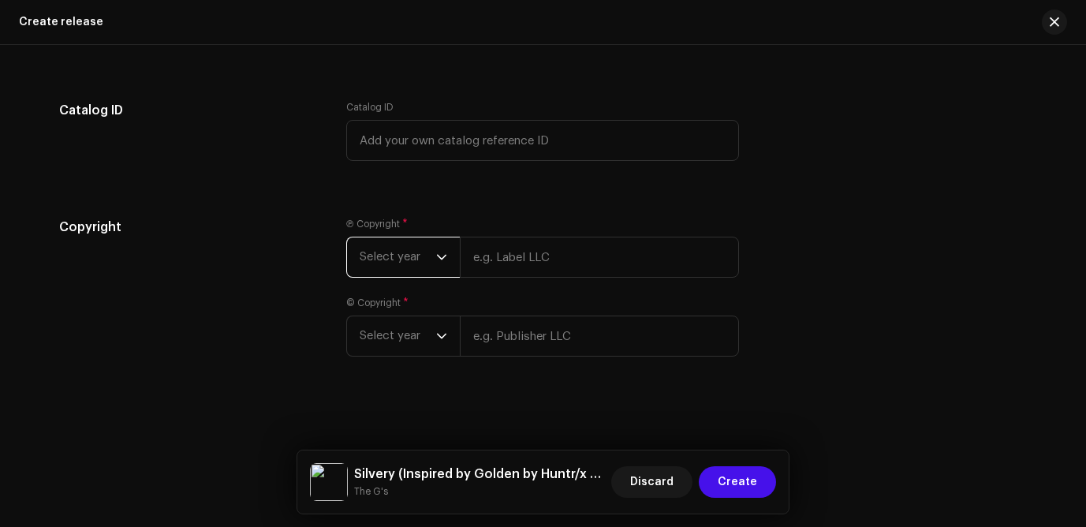
click at [428, 252] on span "Select year" at bounding box center [398, 256] width 77 height 39
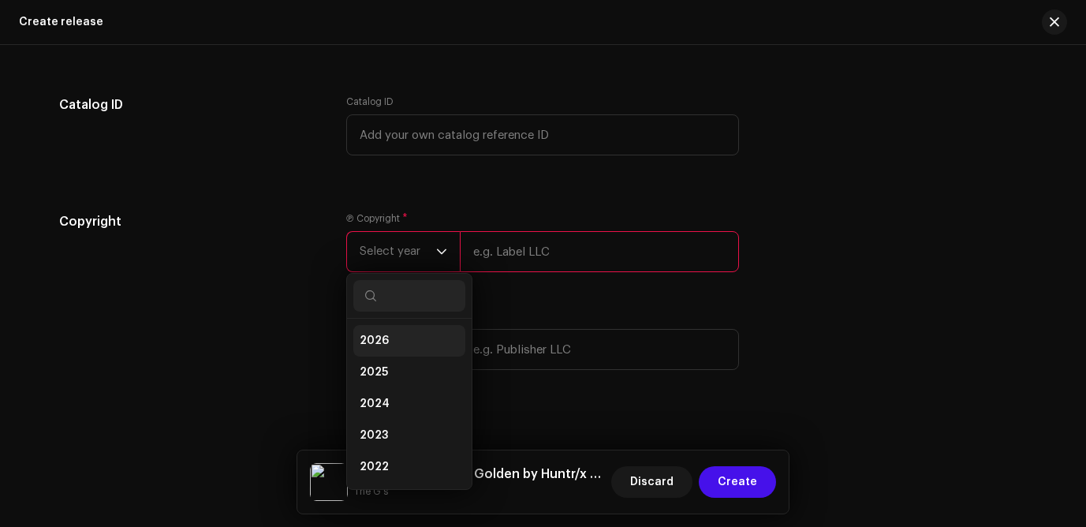
click at [372, 345] on span "2026" at bounding box center [374, 341] width 29 height 16
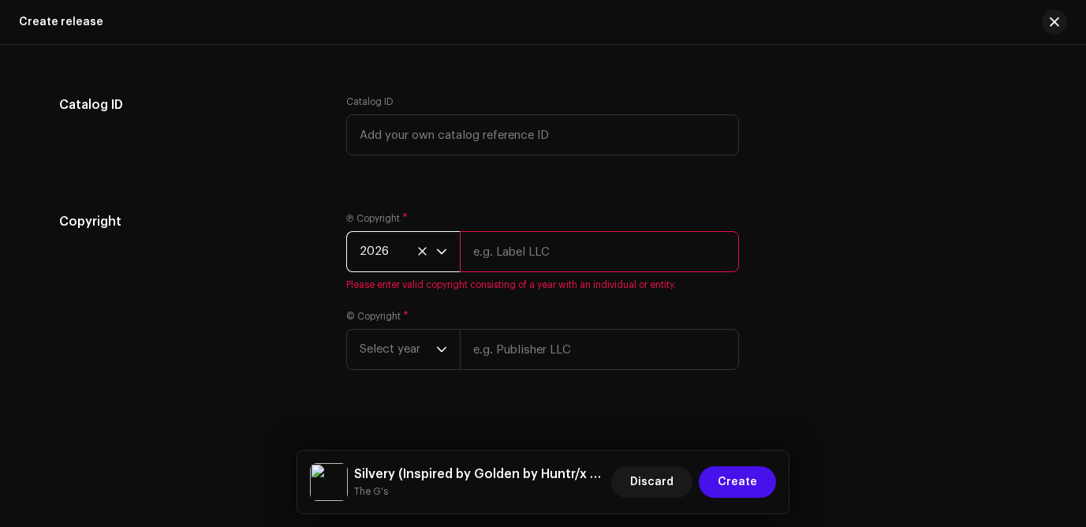
click at [528, 258] on input "text" at bounding box center [599, 251] width 279 height 41
type input "[PERSON_NAME]"
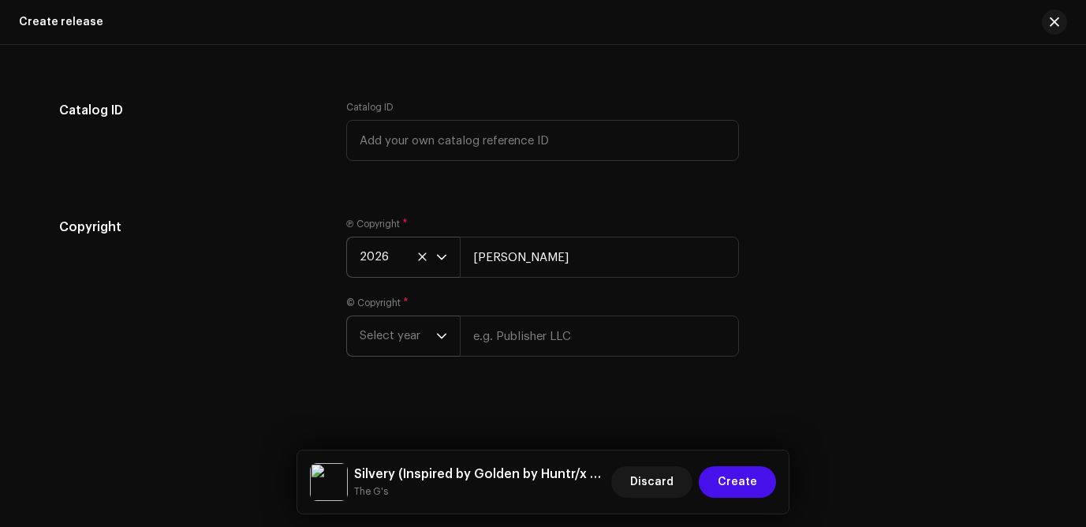
click at [413, 340] on span "Select year" at bounding box center [398, 335] width 77 height 39
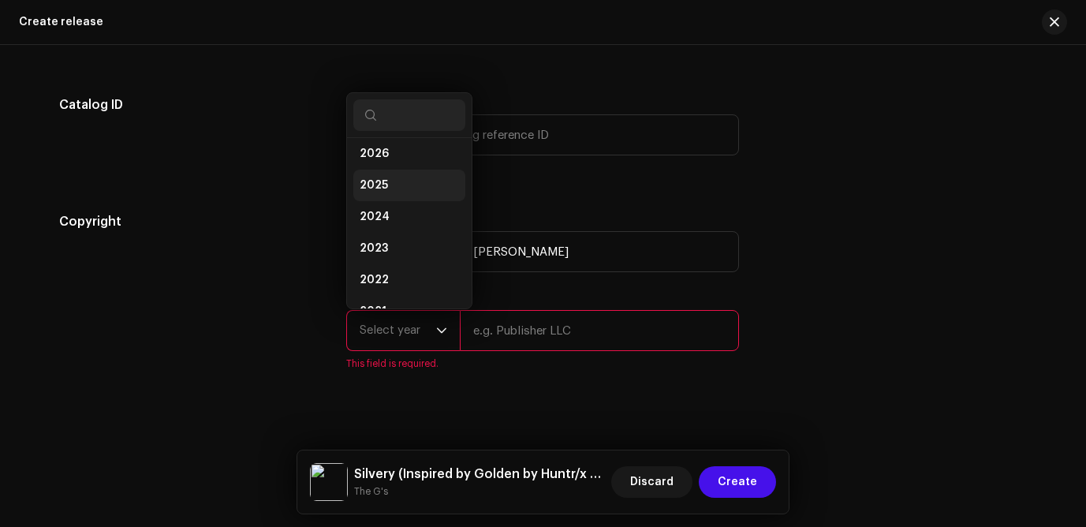
scroll to position [0, 0]
click at [373, 189] on span "2025" at bounding box center [374, 192] width 28 height 16
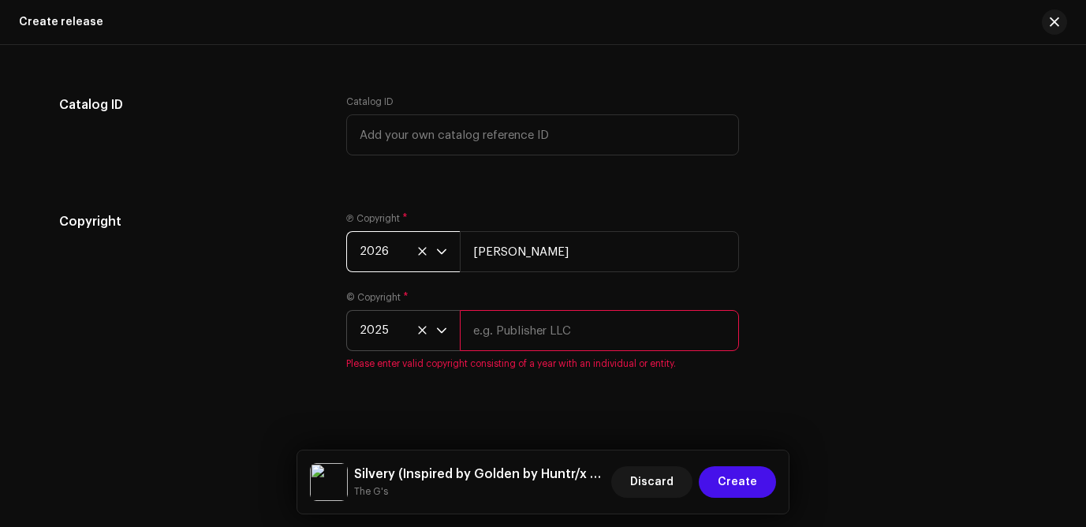
click at [409, 258] on span "2026" at bounding box center [398, 251] width 77 height 39
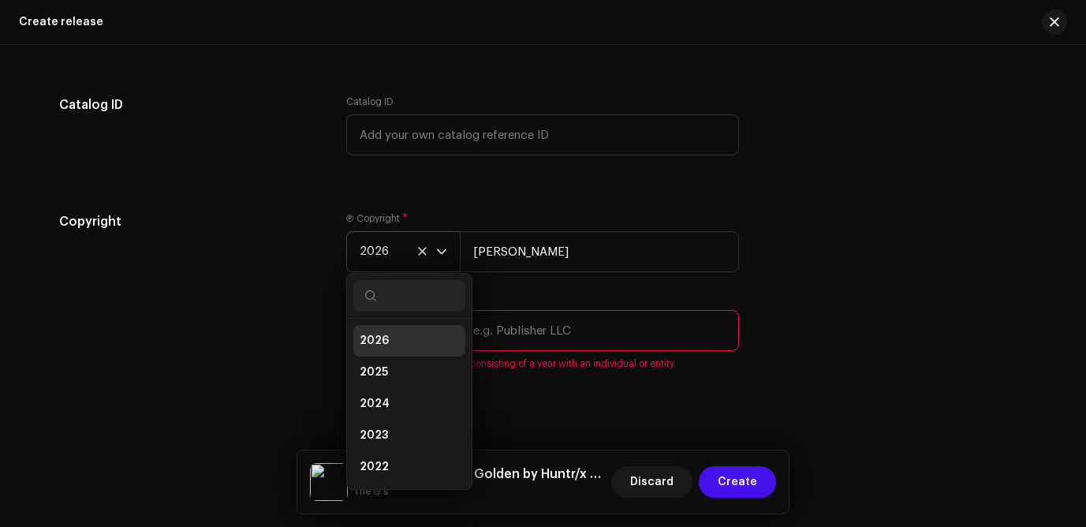
scroll to position [6, 0]
click at [366, 371] on span "2025" at bounding box center [374, 366] width 28 height 16
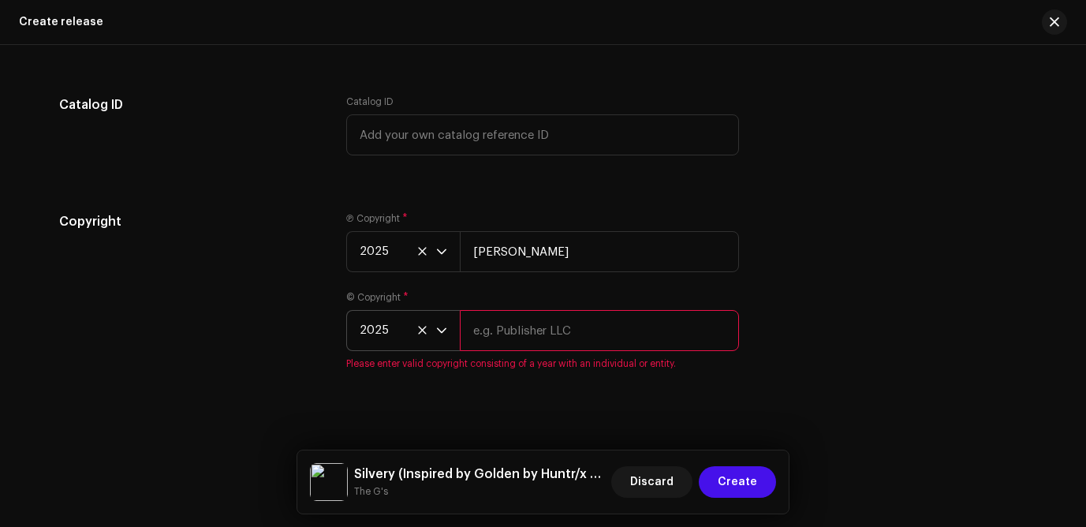
click at [517, 329] on input "text" at bounding box center [599, 330] width 279 height 41
type input "[PERSON_NAME]"
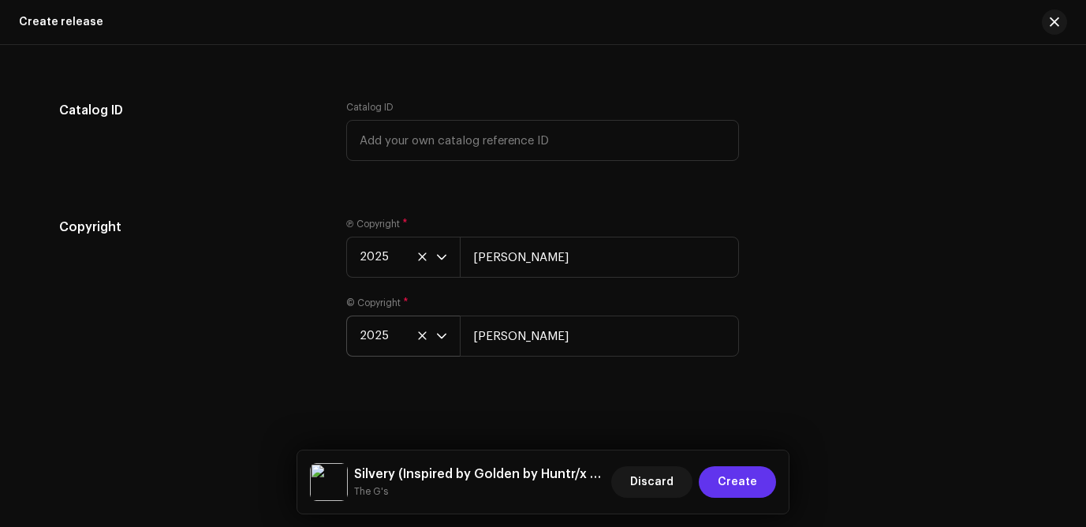
click at [738, 480] on span "Create" at bounding box center [737, 482] width 39 height 32
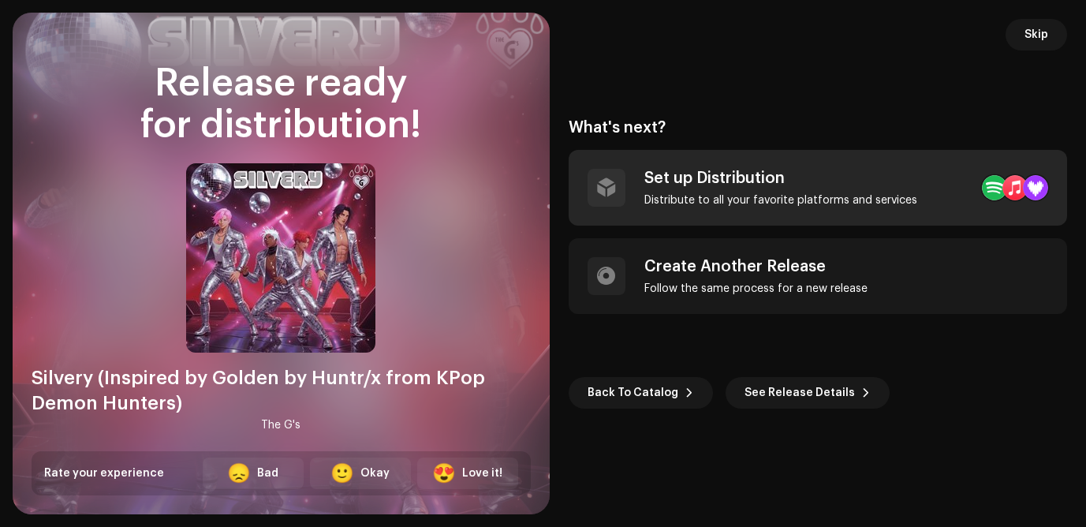
click at [721, 176] on div "Set up Distribution" at bounding box center [781, 178] width 273 height 19
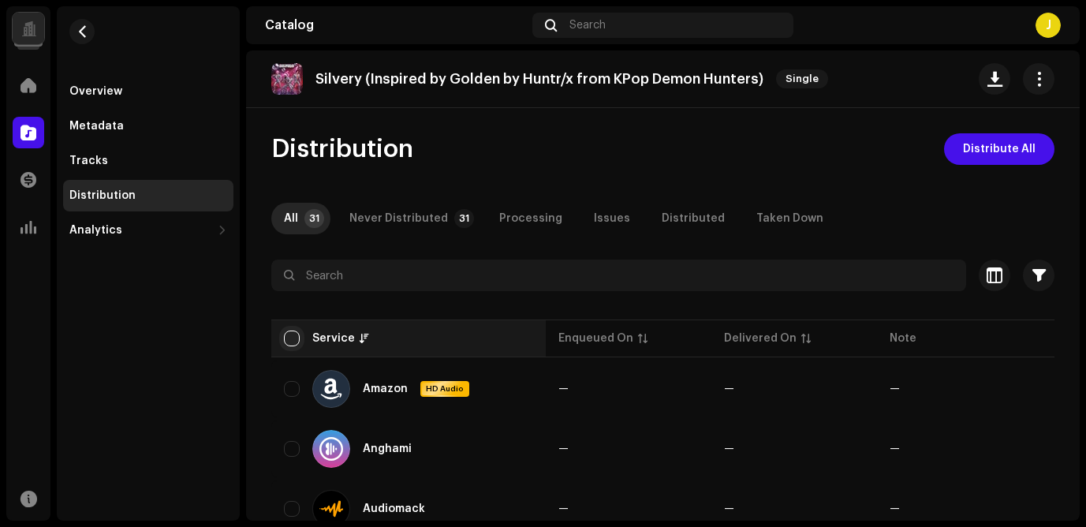
click at [296, 335] on input "checkbox" at bounding box center [292, 339] width 16 height 16
checkbox input "true"
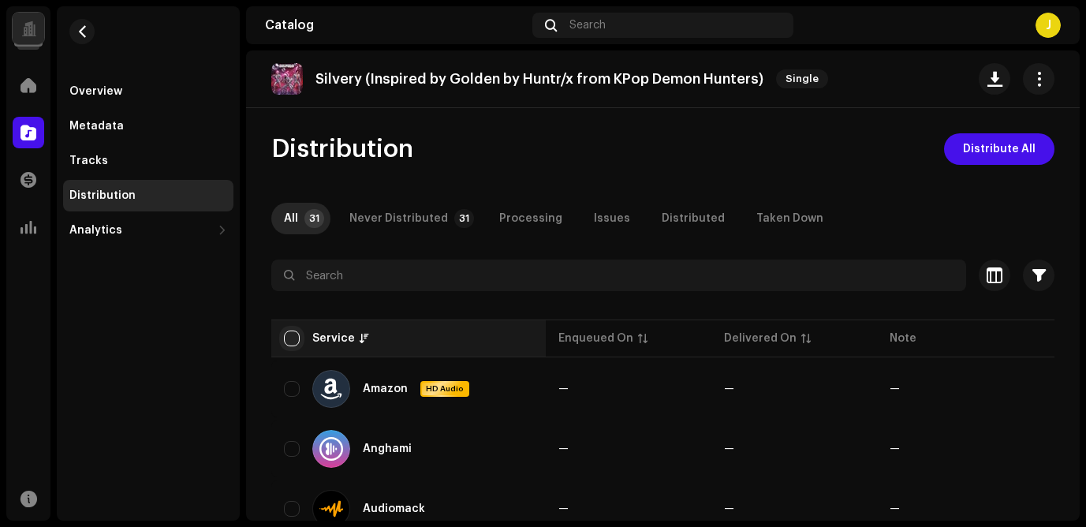
checkbox input "true"
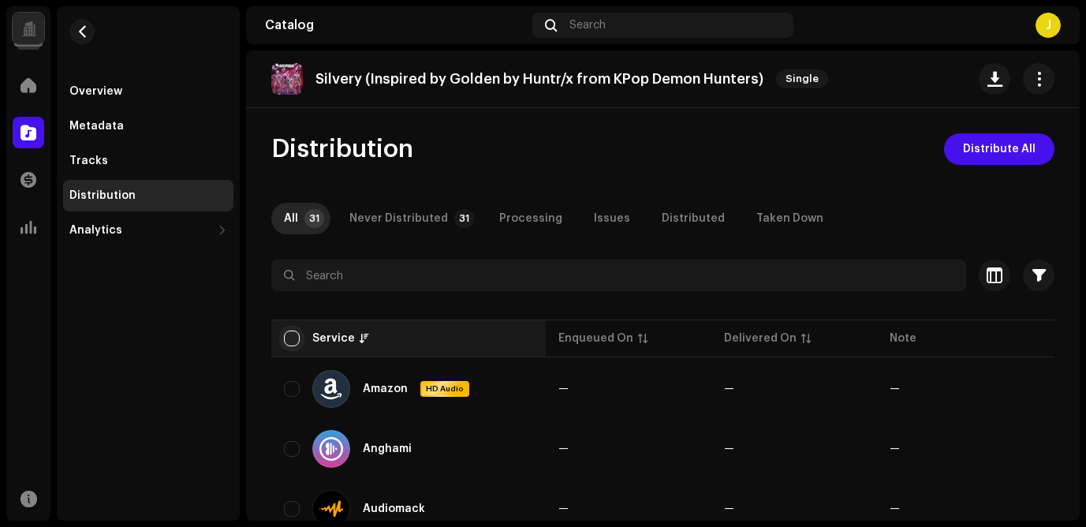
checkbox input "true"
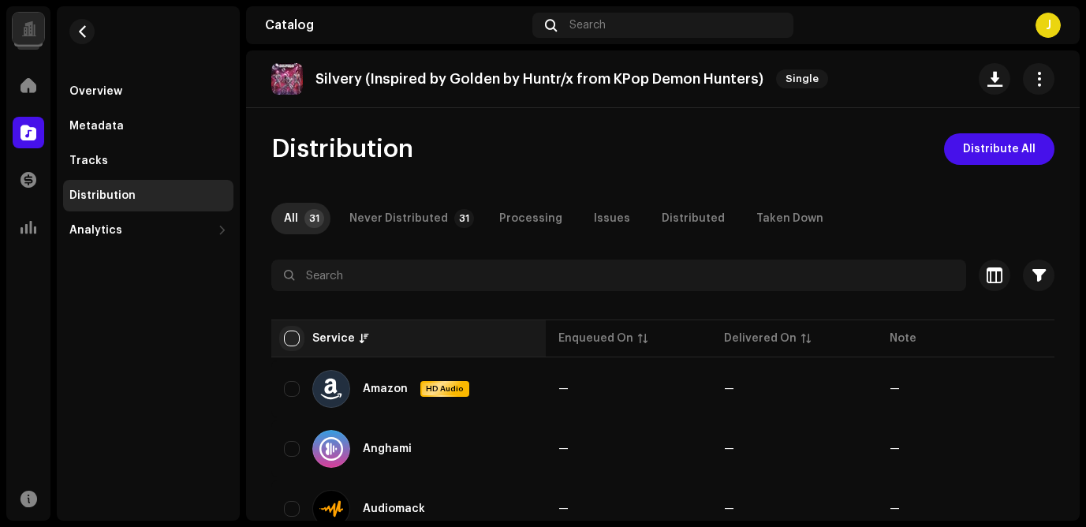
checkbox input "true"
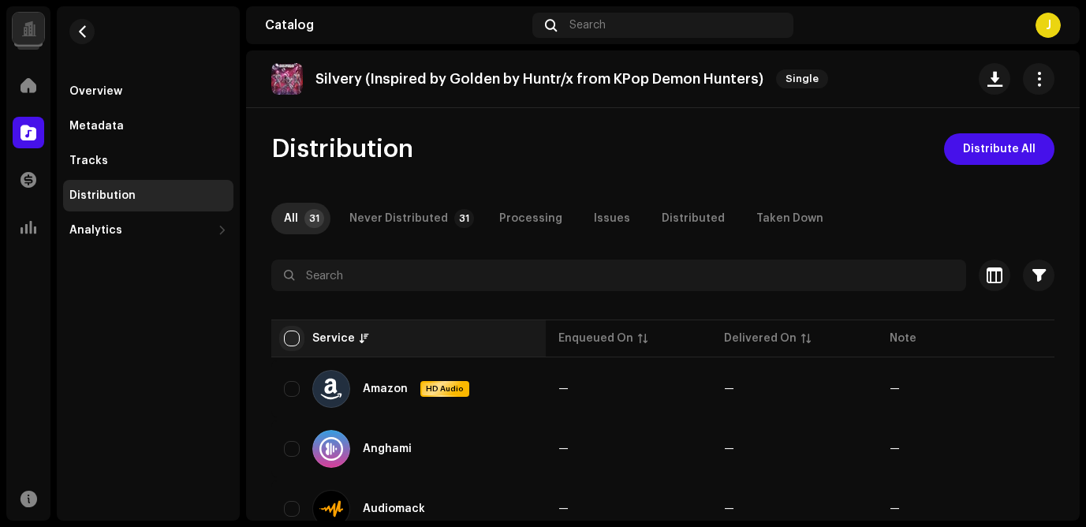
checkbox input "true"
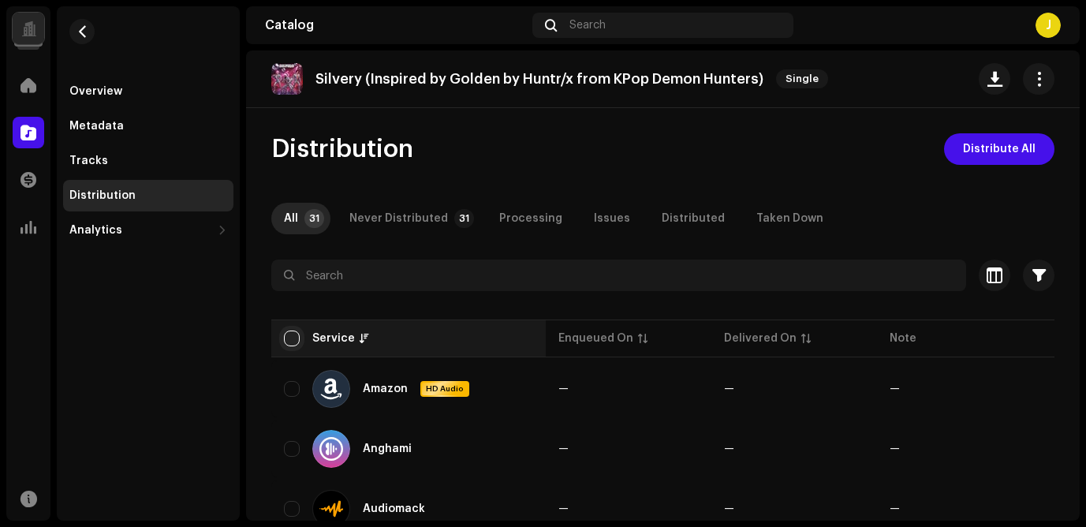
checkbox input "true"
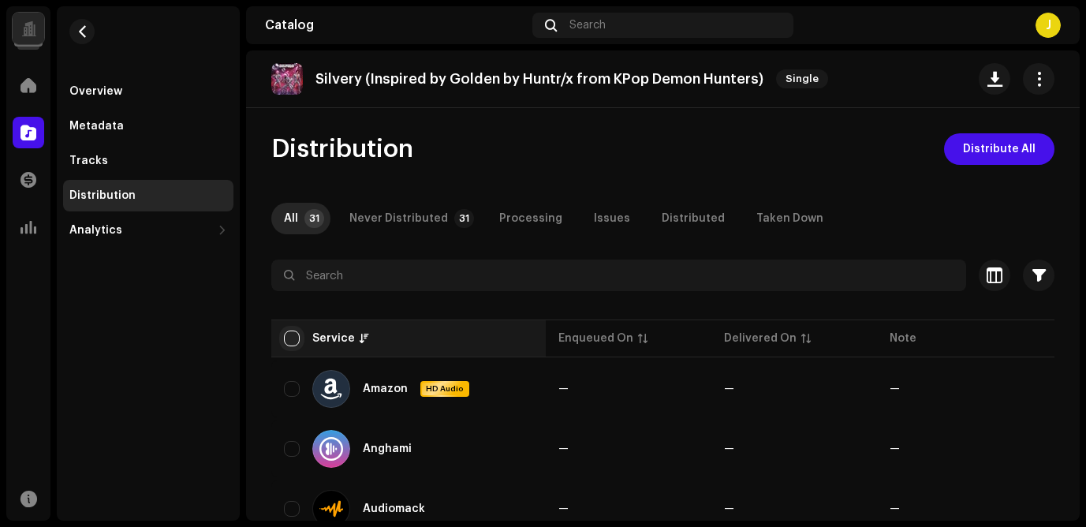
checkbox input "true"
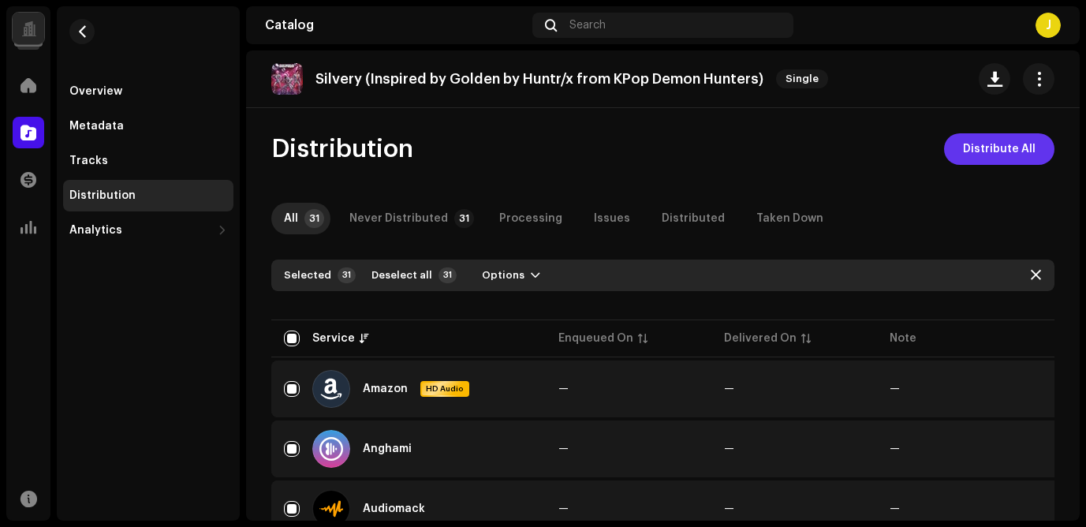
click at [989, 145] on span "Distribute All" at bounding box center [999, 149] width 73 height 32
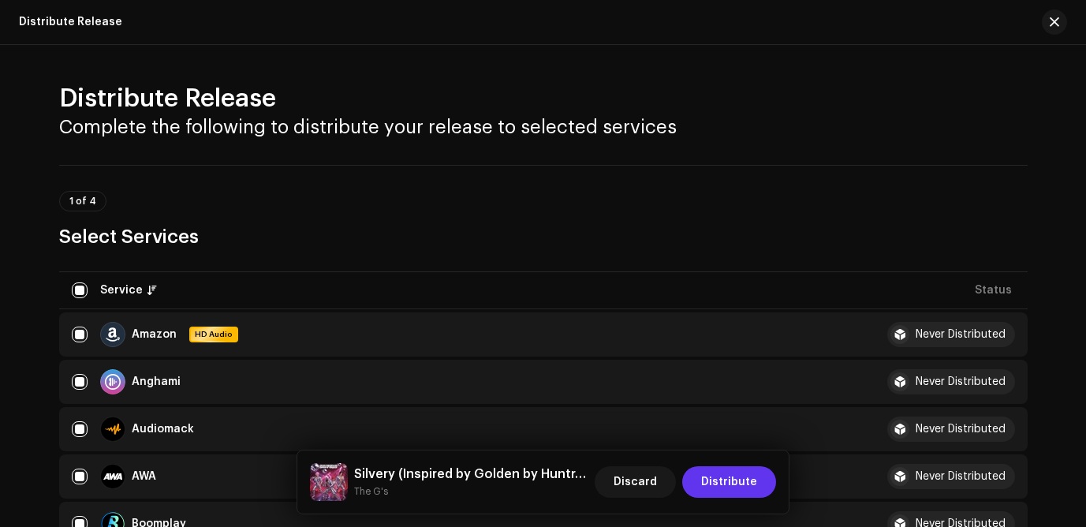
click at [733, 474] on span "Distribute" at bounding box center [729, 482] width 56 height 32
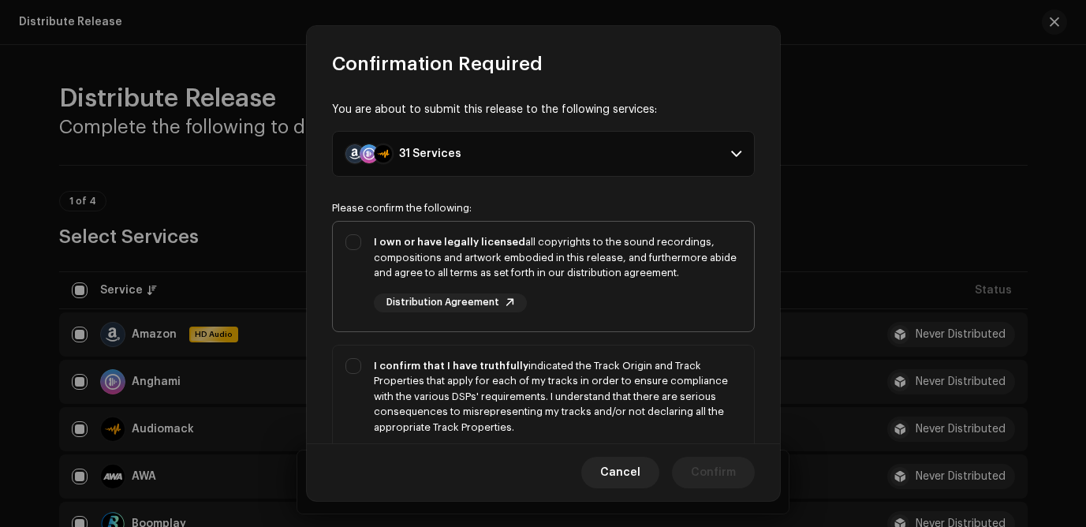
click at [354, 239] on div "I own or have legally licensed all copyrights to the sound recordings, composit…" at bounding box center [543, 273] width 421 height 103
checkbox input "true"
click at [350, 372] on div "I confirm that I have truthfully indicated the Track Origin and Track Propertie…" at bounding box center [543, 413] width 421 height 134
checkbox input "true"
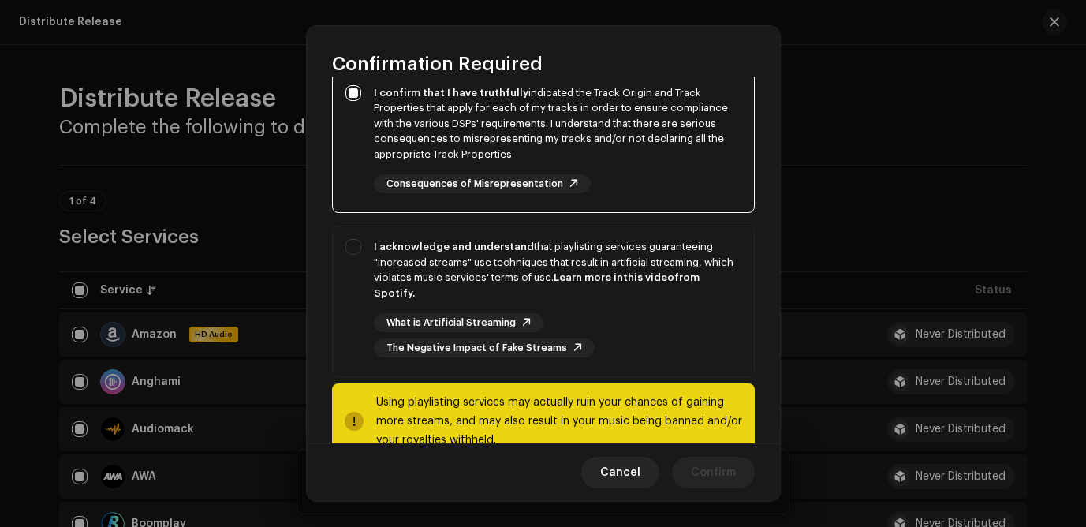
scroll to position [275, 0]
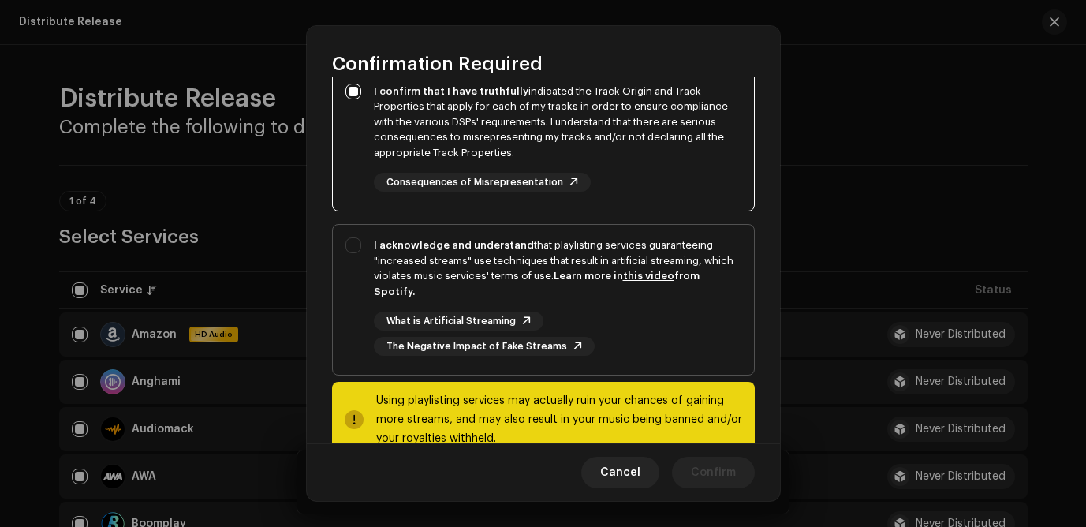
click at [351, 245] on div "I acknowledge and understand that playlisting services guaranteeing "increased …" at bounding box center [543, 297] width 421 height 144
checkbox input "true"
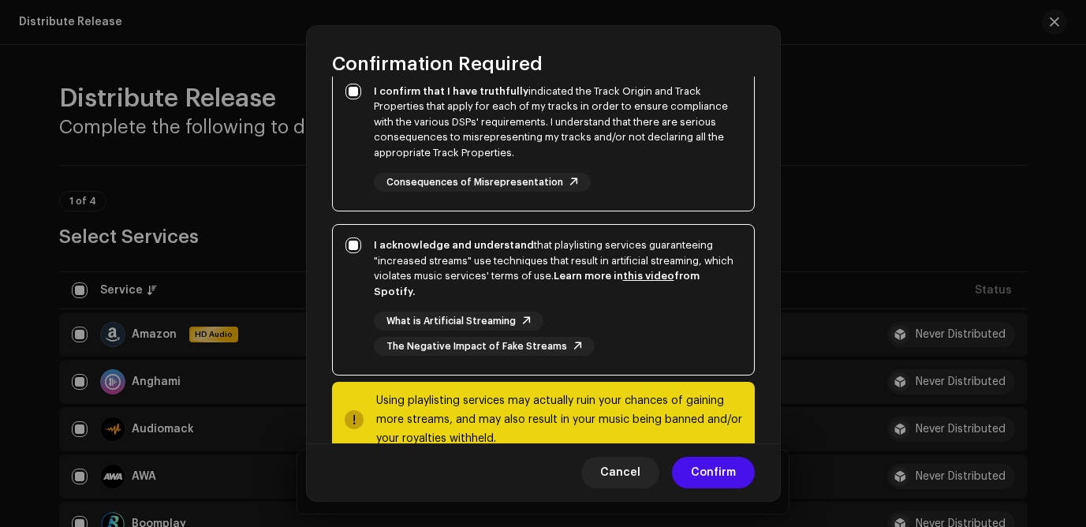
scroll to position [315, 0]
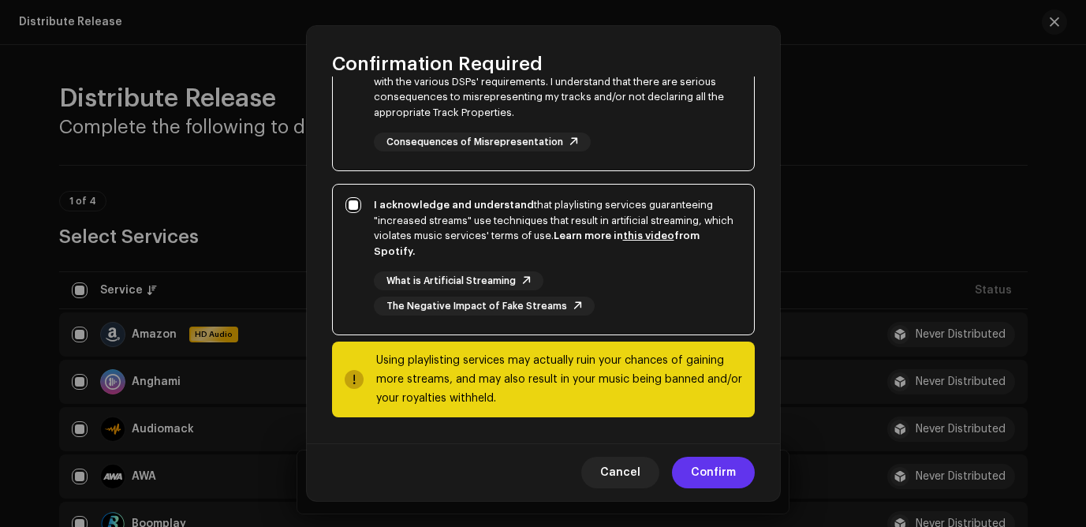
click at [712, 477] on span "Confirm" at bounding box center [713, 473] width 45 height 32
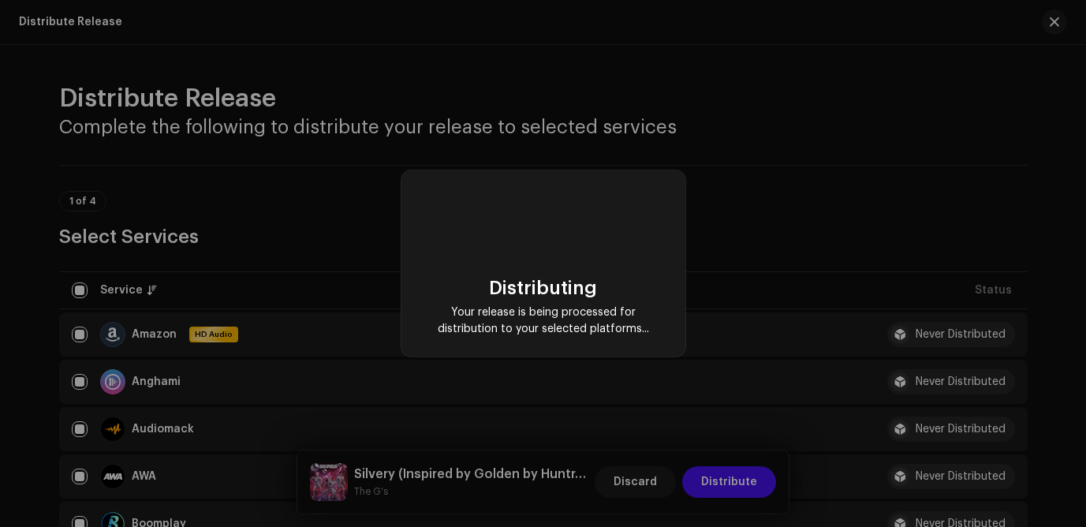
checkbox input "false"
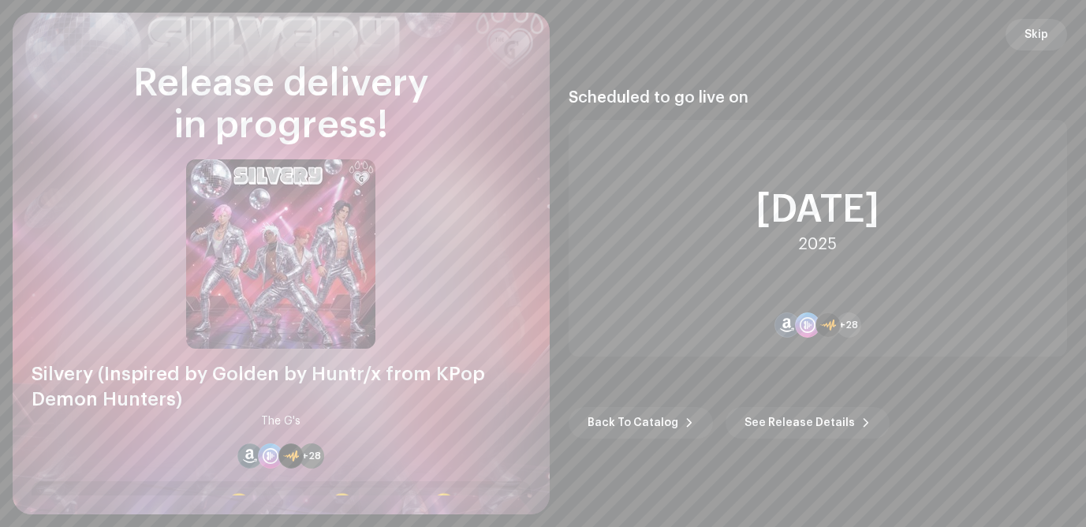
click at [1011, 32] on span "Skip" at bounding box center [1037, 35] width 24 height 32
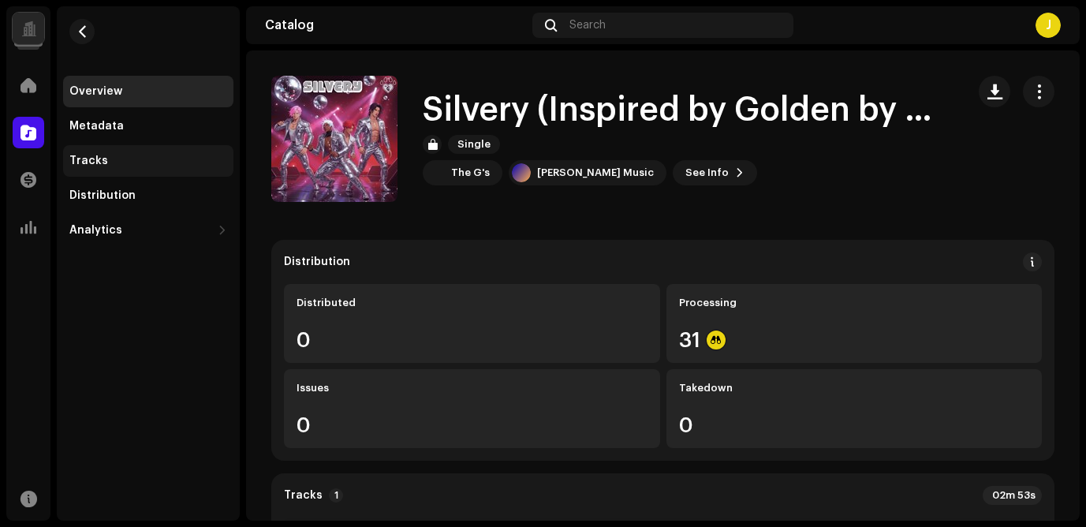
click at [99, 159] on div "Tracks" at bounding box center [88, 161] width 39 height 13
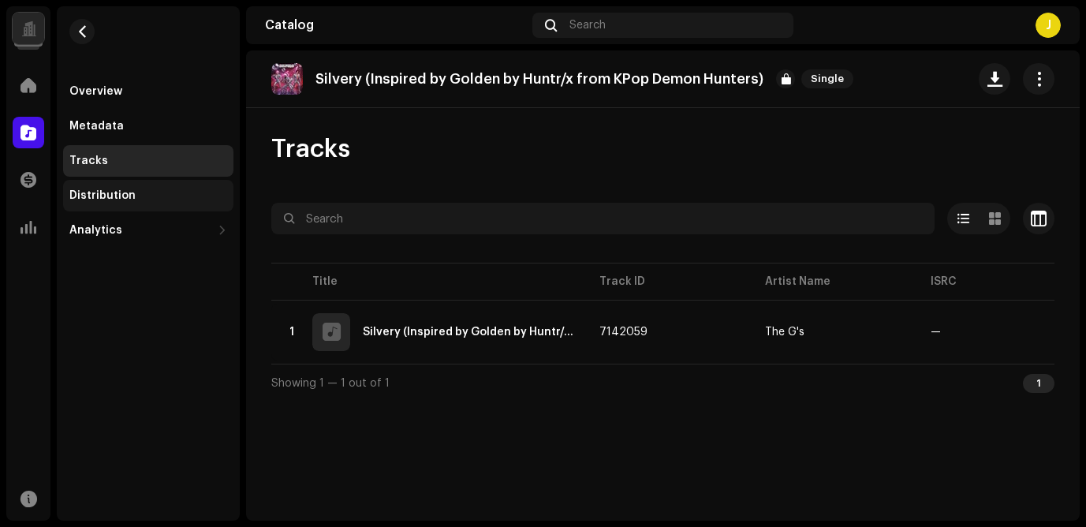
click at [95, 191] on div "Distribution" at bounding box center [102, 195] width 66 height 13
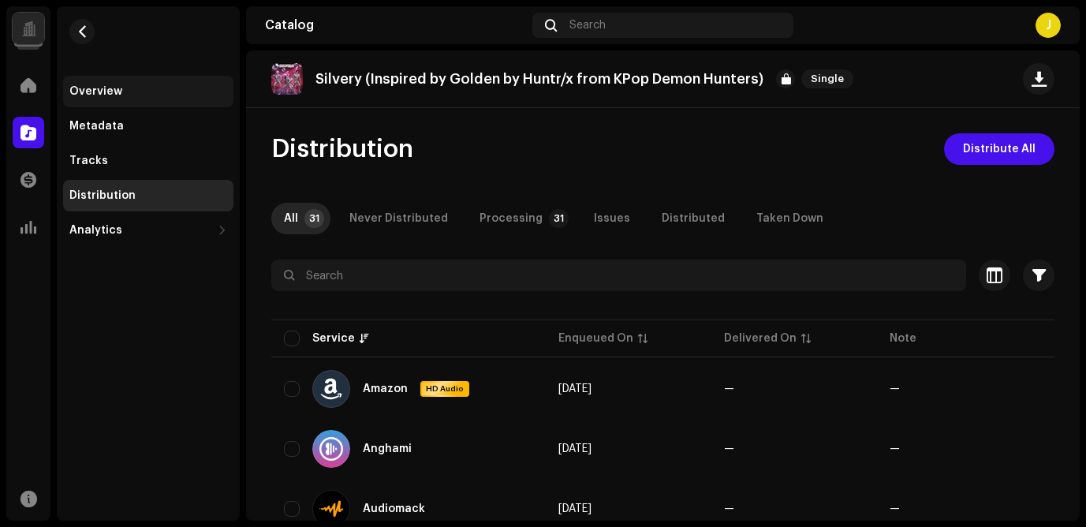
click at [79, 89] on div "Overview" at bounding box center [95, 91] width 53 height 13
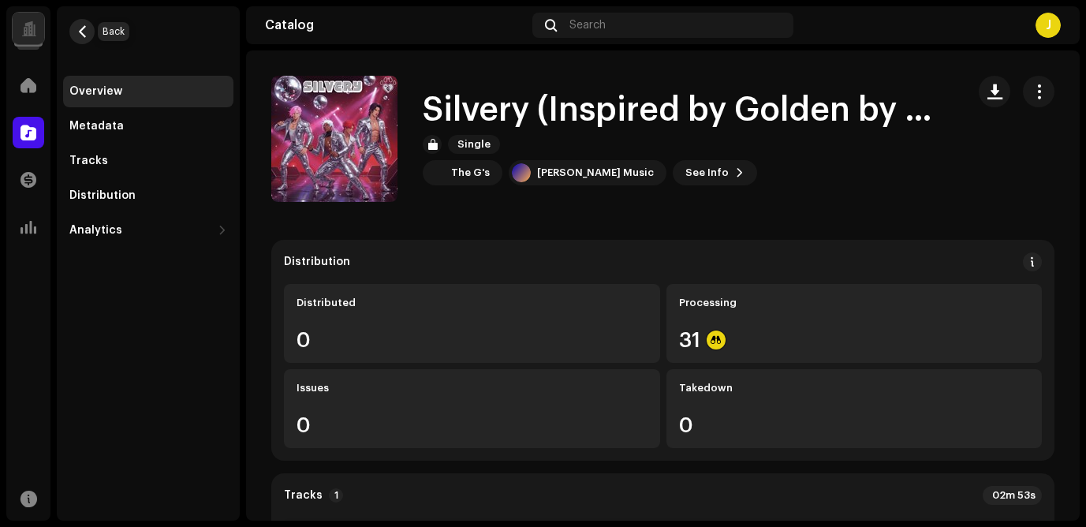
click at [83, 32] on span "button" at bounding box center [83, 31] width 12 height 13
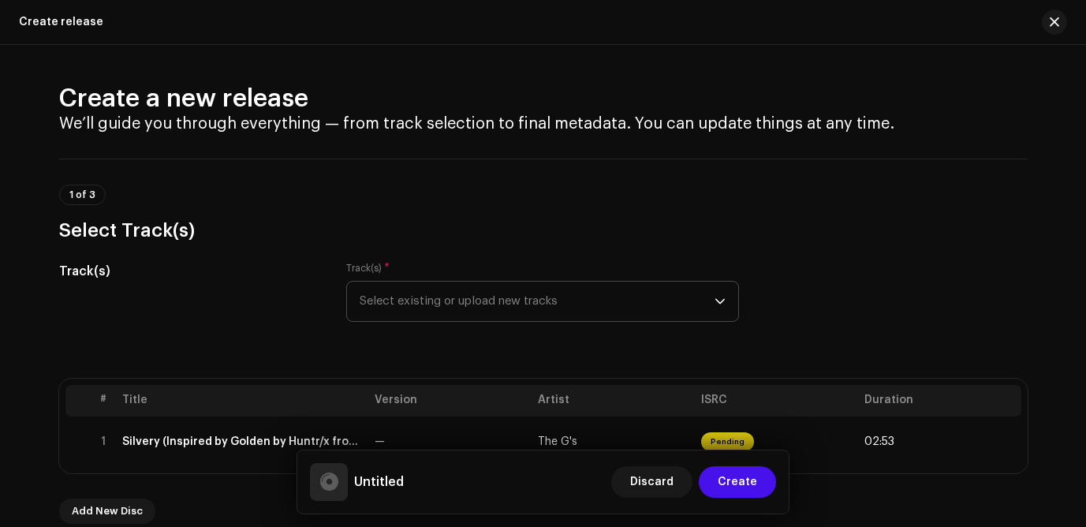
click at [470, 296] on span "Select existing or upload new tracks" at bounding box center [537, 301] width 355 height 39
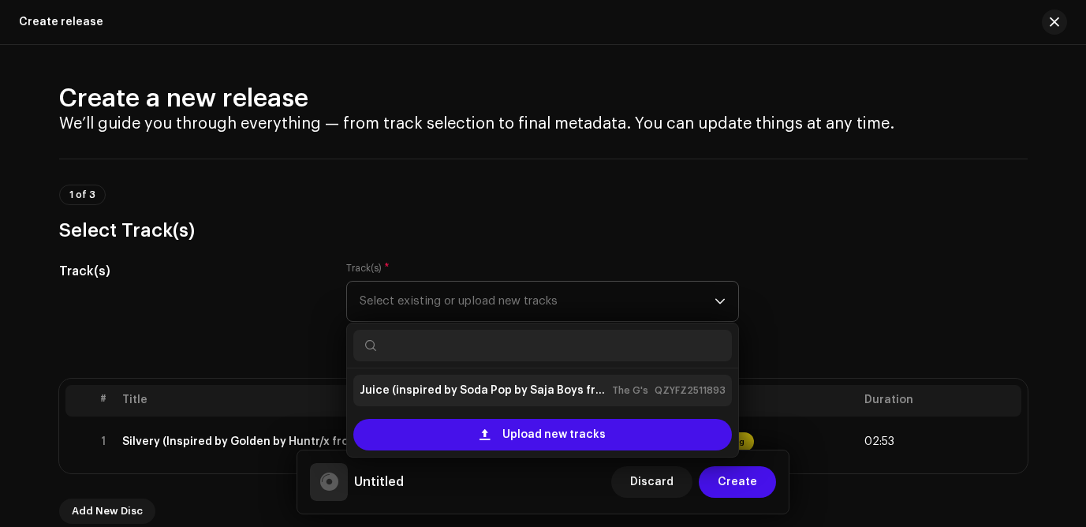
click at [444, 393] on strong "Juice (inspired by Soda Pop by Saja Boys from KPop Demon Hunters)" at bounding box center [483, 390] width 246 height 25
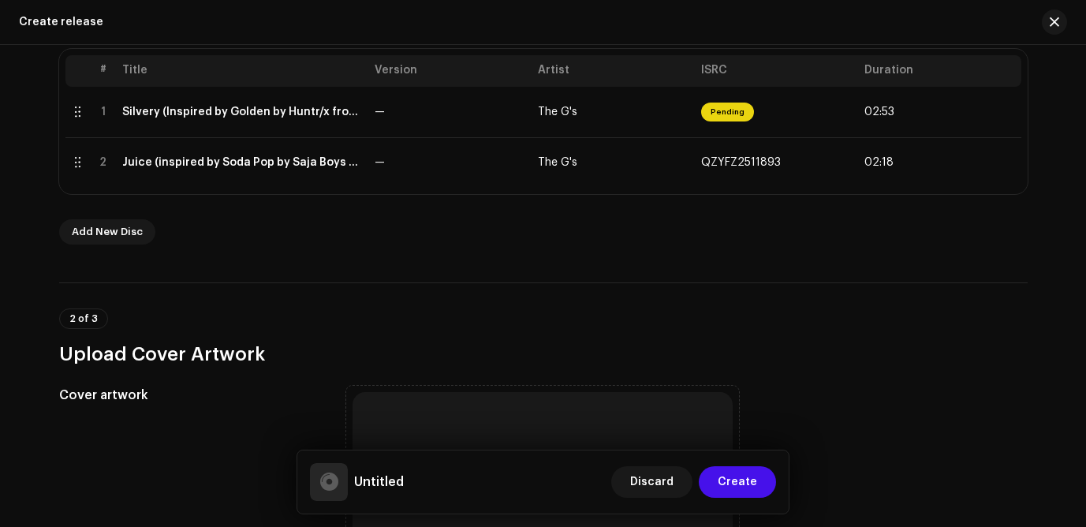
scroll to position [321, 0]
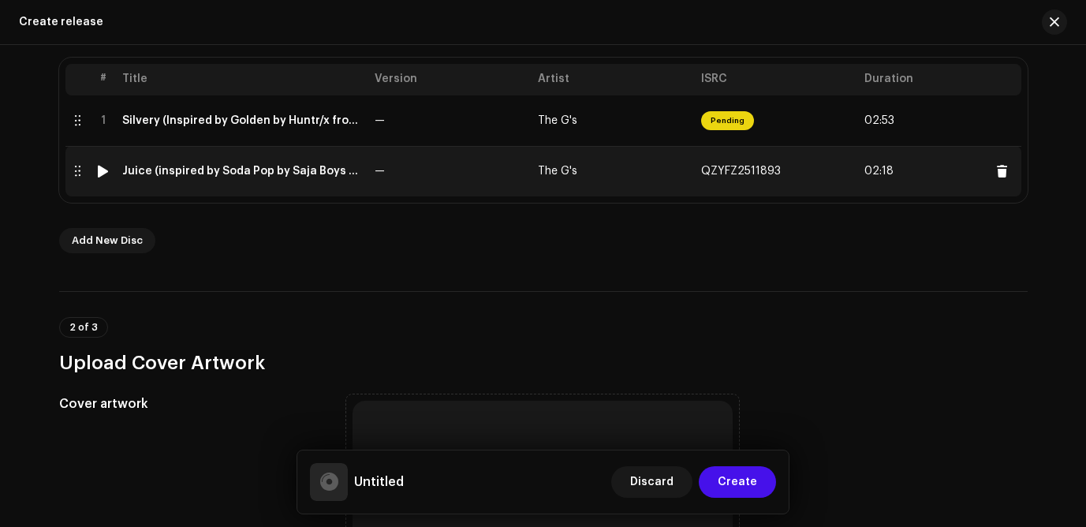
click at [308, 172] on div "Juice (inspired by Soda Pop by Saja Boys from KPop Demon Hunters)" at bounding box center [242, 171] width 240 height 13
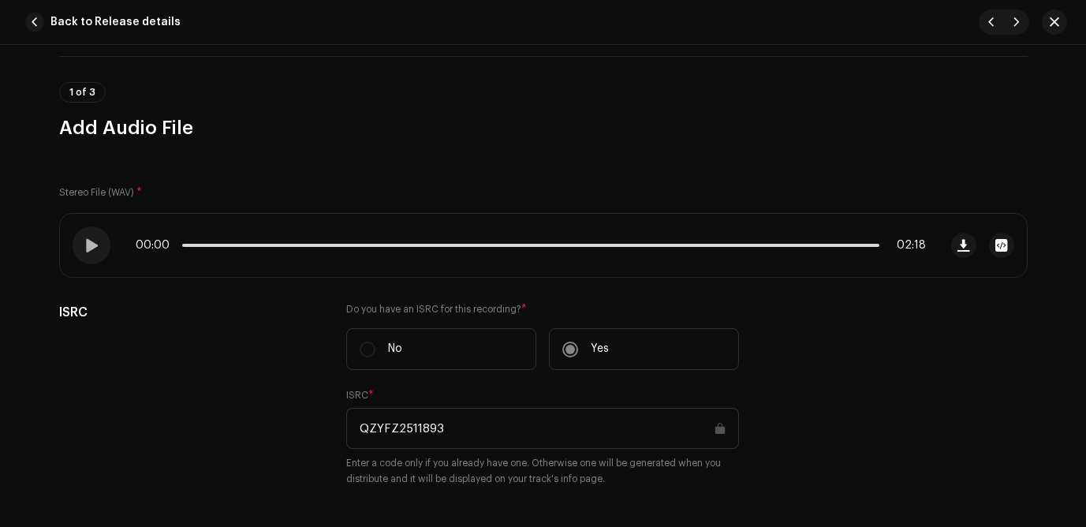
scroll to position [17, 0]
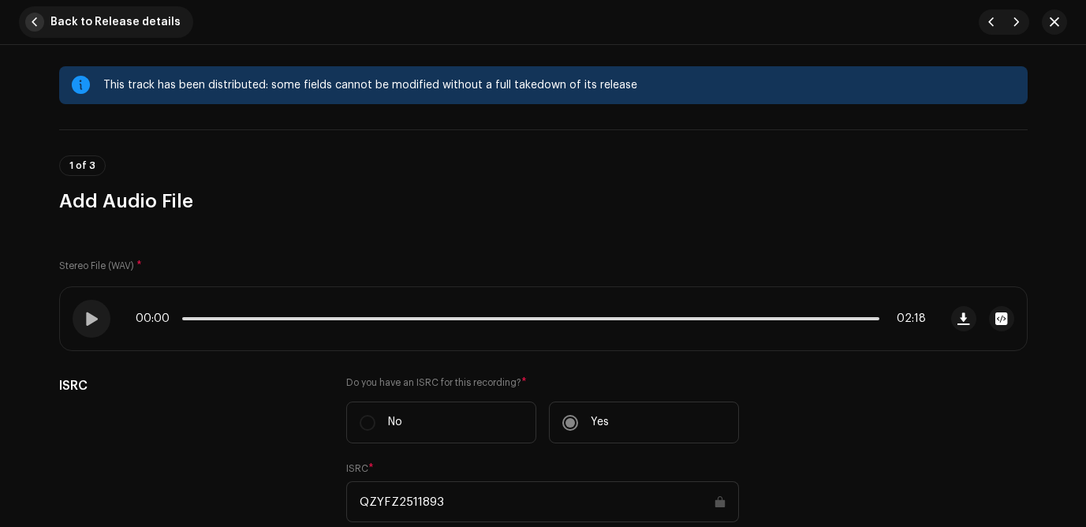
click at [89, 19] on span "Back to Release details" at bounding box center [115, 22] width 130 height 32
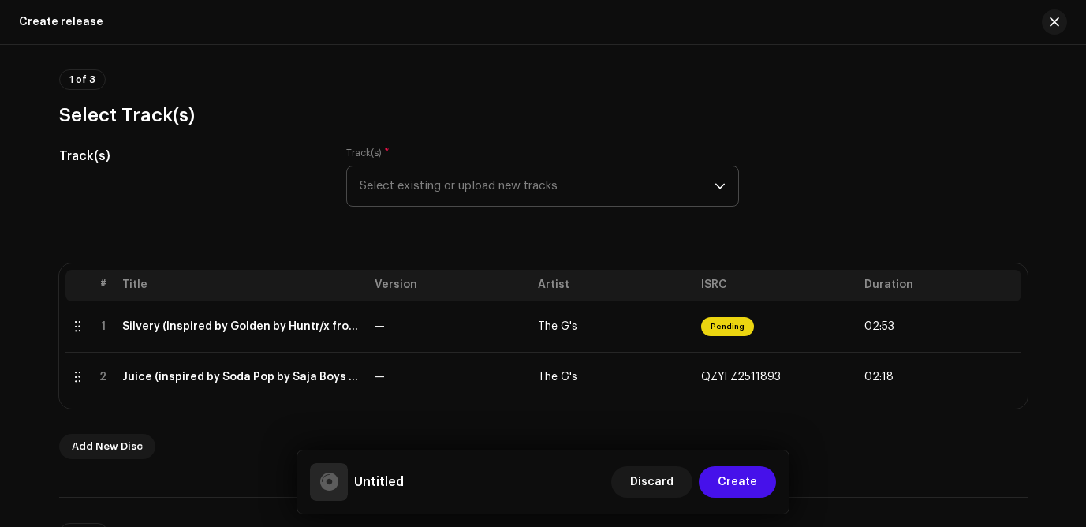
scroll to position [59, 0]
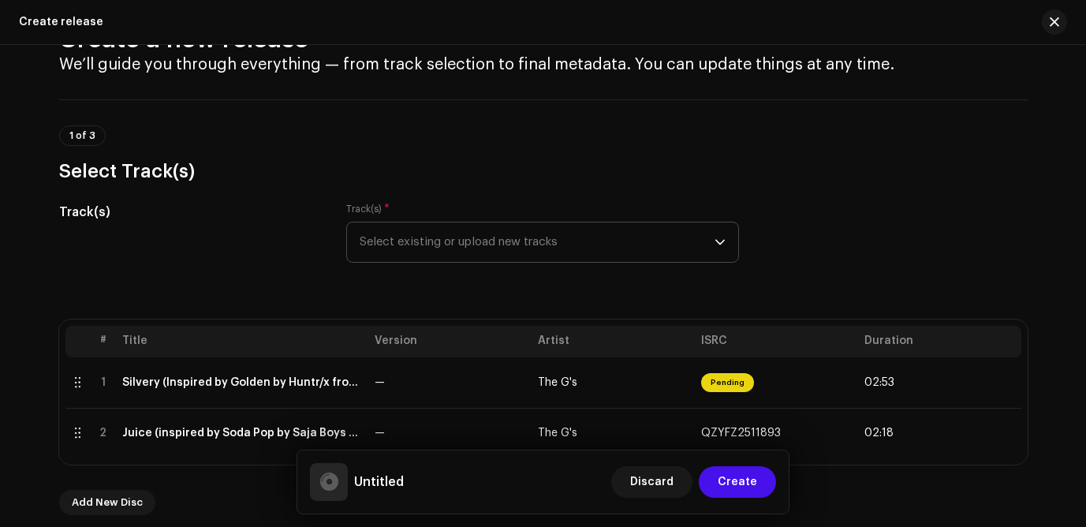
click at [473, 246] on span "Select existing or upload new tracks" at bounding box center [537, 241] width 355 height 39
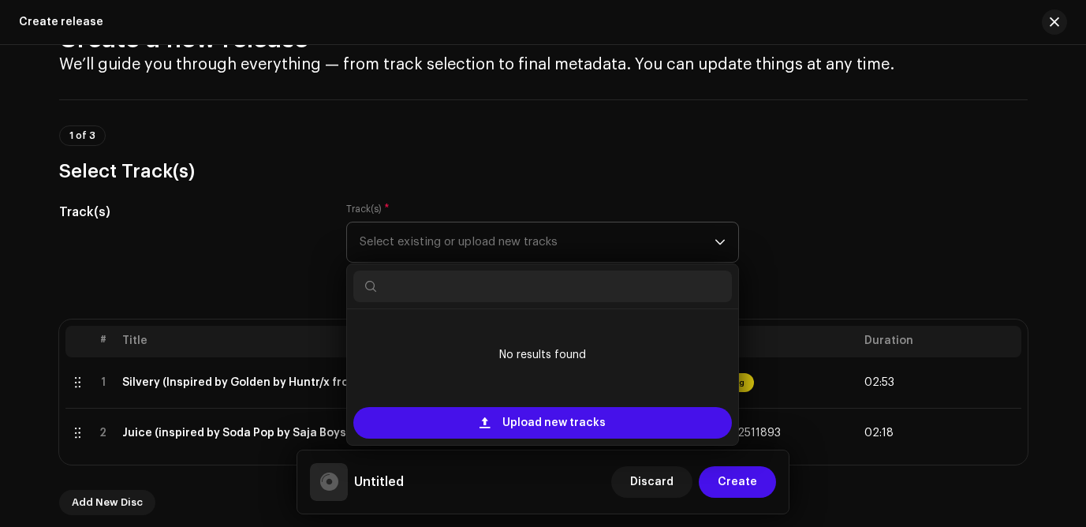
click at [473, 246] on span "Select existing or upload new tracks" at bounding box center [537, 241] width 355 height 39
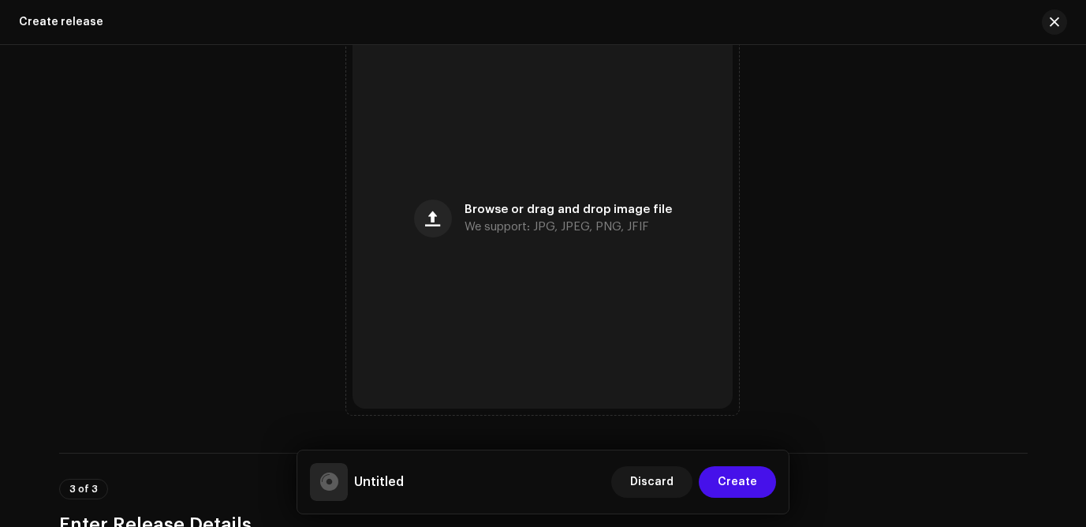
scroll to position [0, 0]
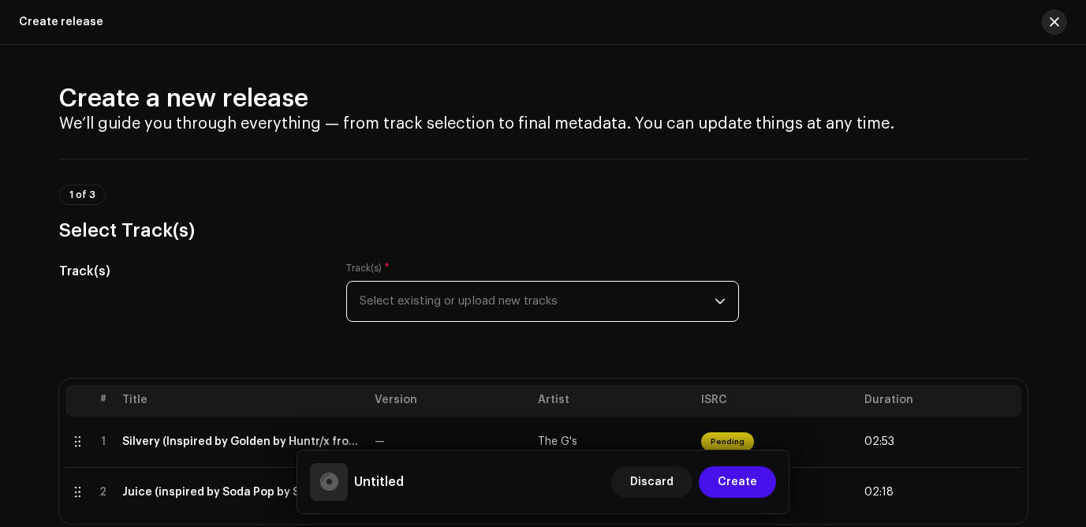
click at [1011, 21] on span "button" at bounding box center [1054, 22] width 9 height 13
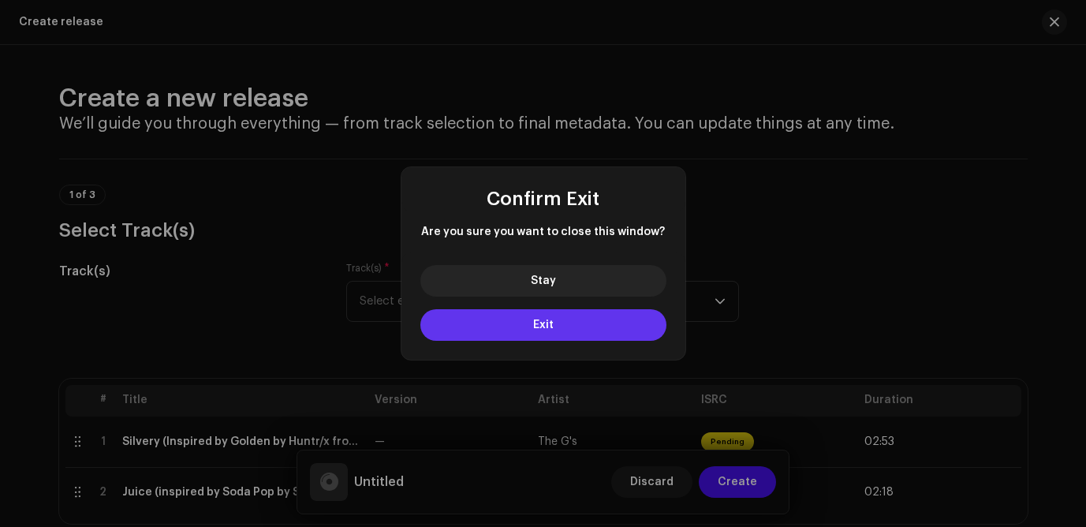
click at [558, 320] on button "Exit" at bounding box center [543, 325] width 246 height 32
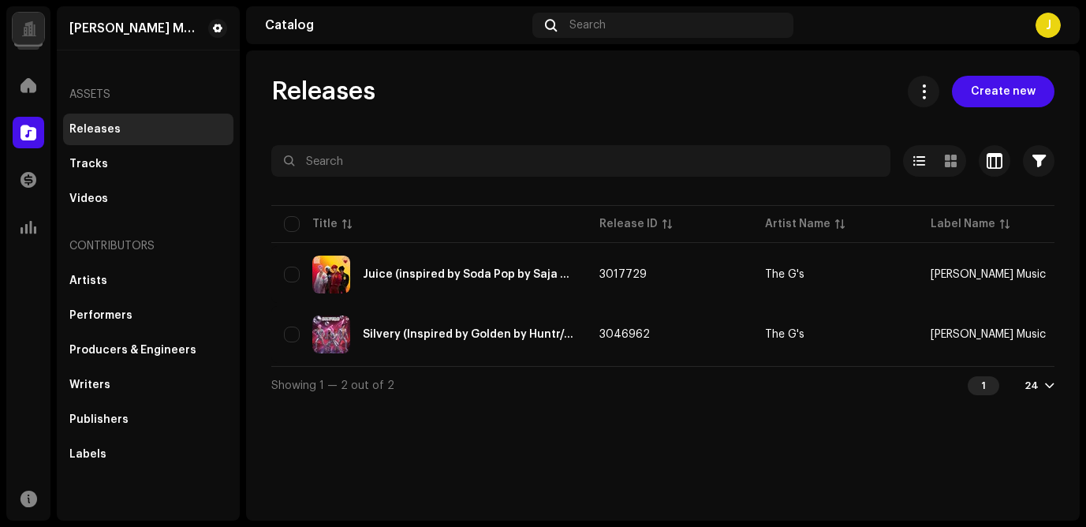
click at [30, 28] on div at bounding box center [28, 28] width 15 height 0
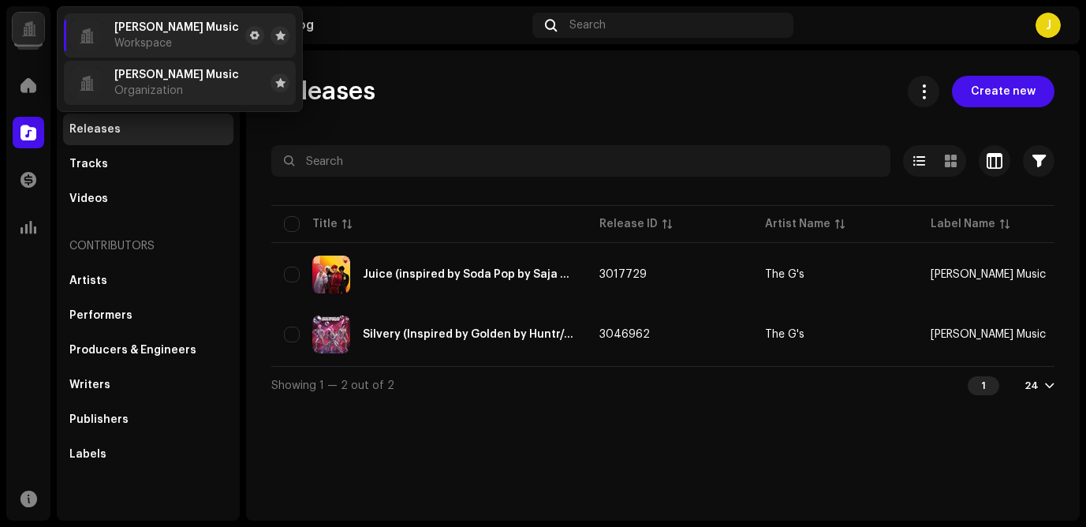
click at [109, 82] on div "Manik Music Organization" at bounding box center [154, 83] width 169 height 32
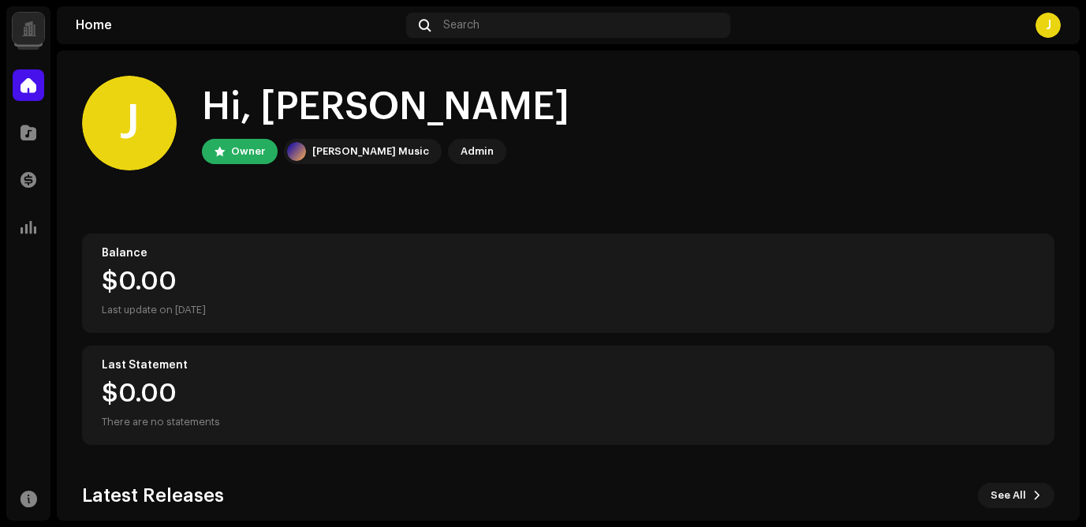
click at [39, 21] on div at bounding box center [29, 29] width 32 height 32
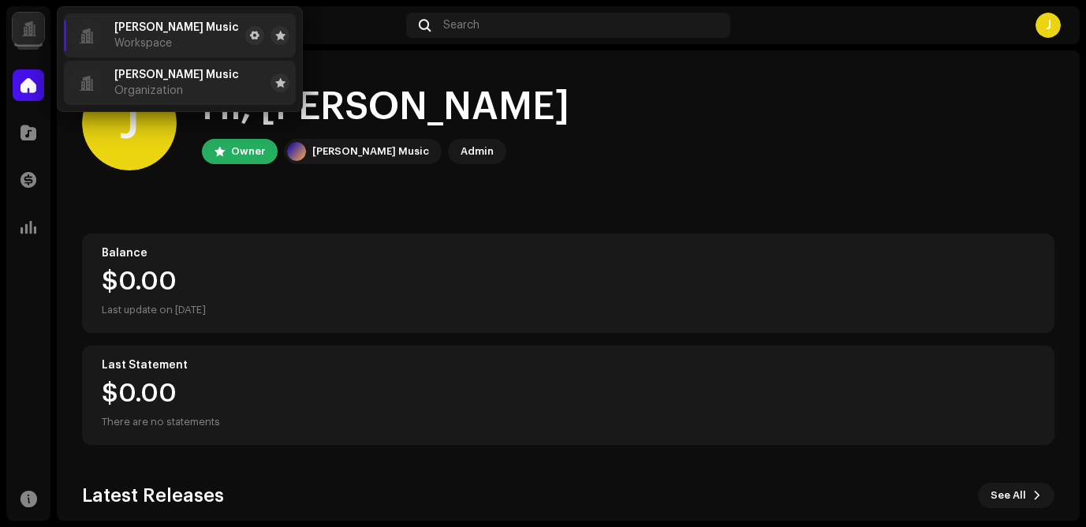
click at [84, 68] on div at bounding box center [86, 83] width 32 height 32
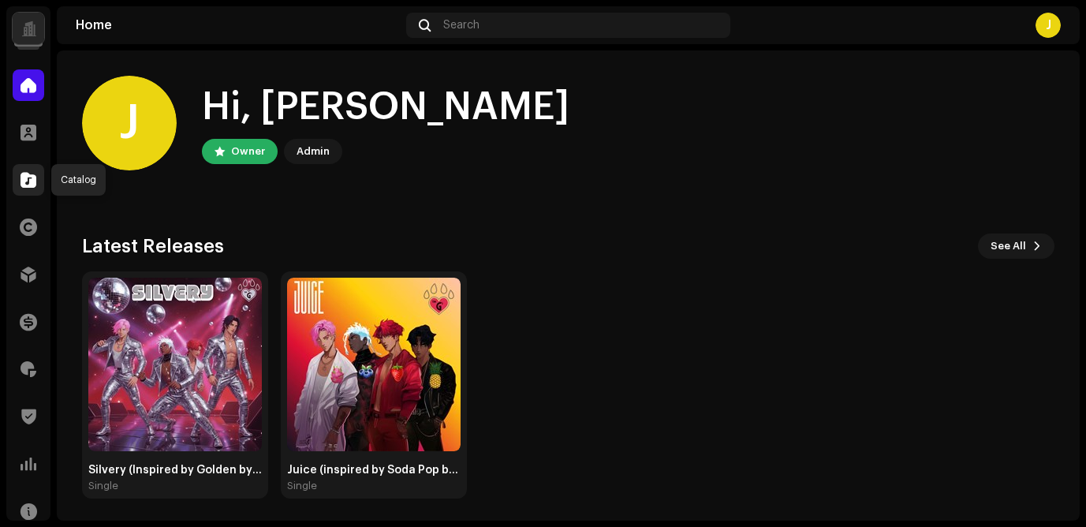
click at [28, 181] on span at bounding box center [29, 180] width 16 height 13
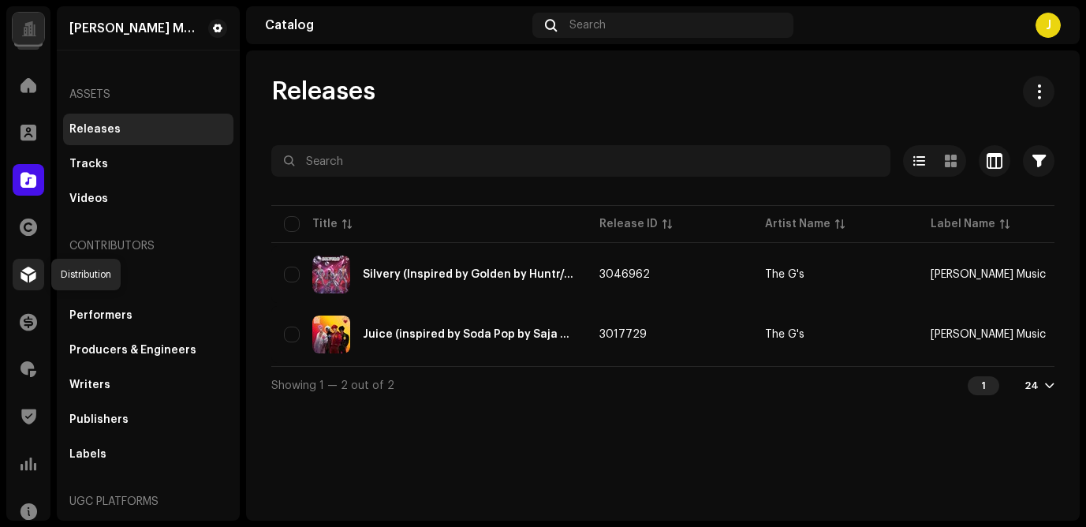
click at [29, 273] on span at bounding box center [29, 274] width 16 height 13
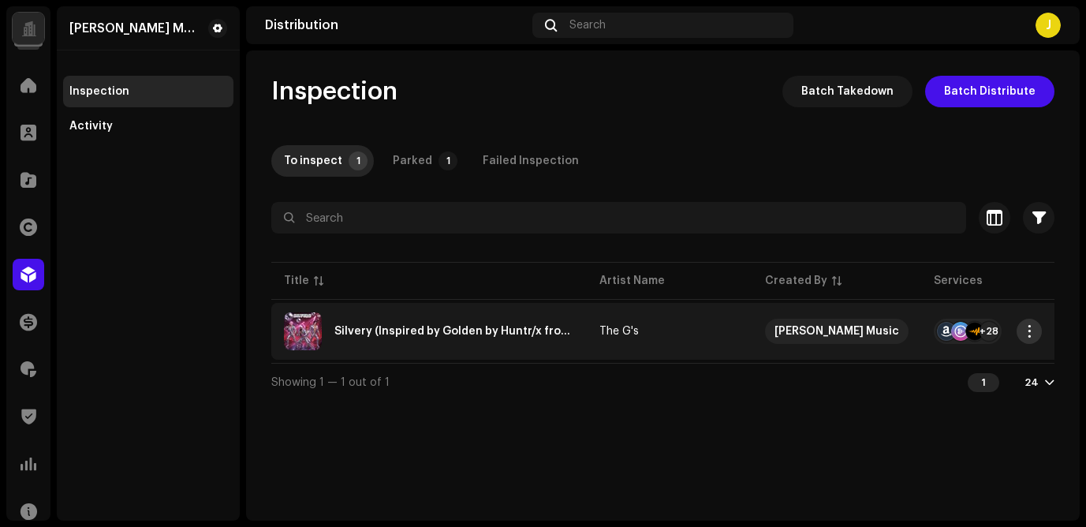
click at [1033, 327] on span "button" at bounding box center [1030, 331] width 12 height 13
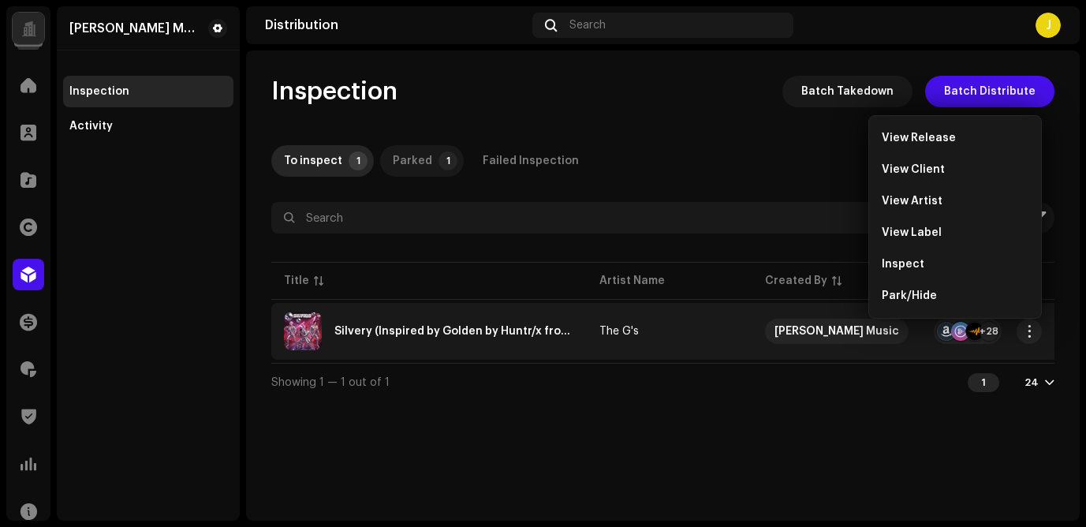
click at [409, 161] on div "Parked" at bounding box center [412, 161] width 39 height 32
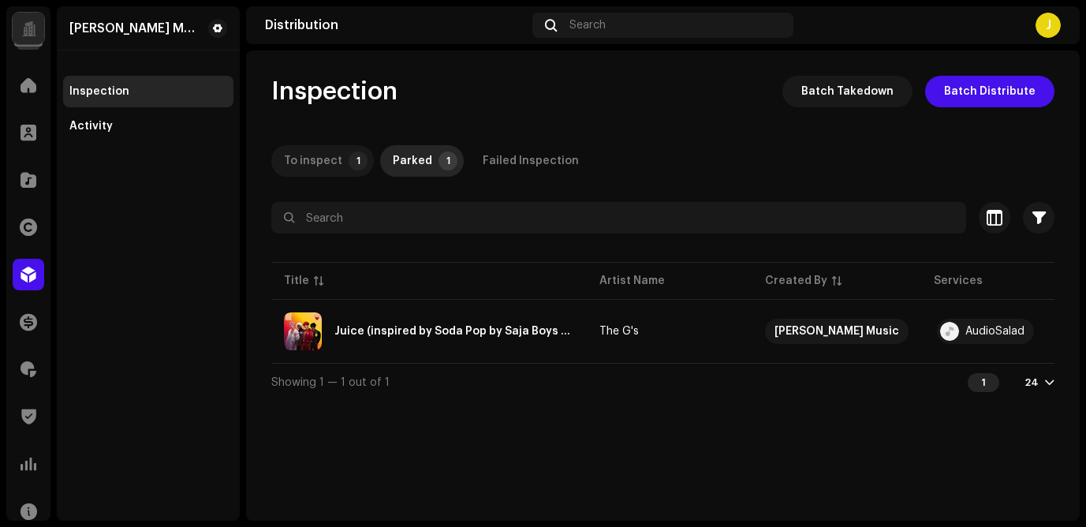
click at [331, 160] on div "To inspect" at bounding box center [313, 161] width 58 height 32
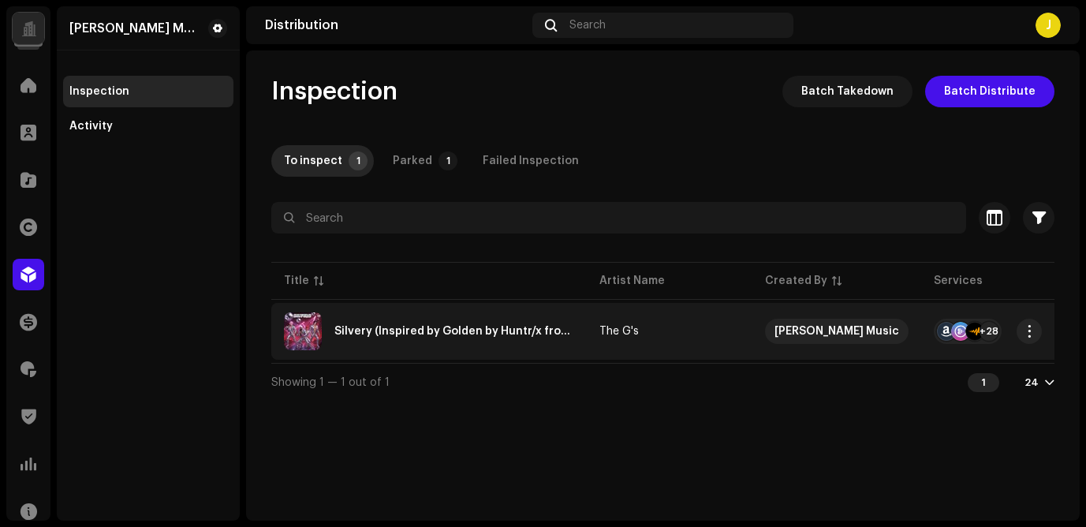
click at [443, 330] on div "Silvery (Inspired by Golden by Huntr/x from KPop Demon Hunters)" at bounding box center [455, 331] width 240 height 11
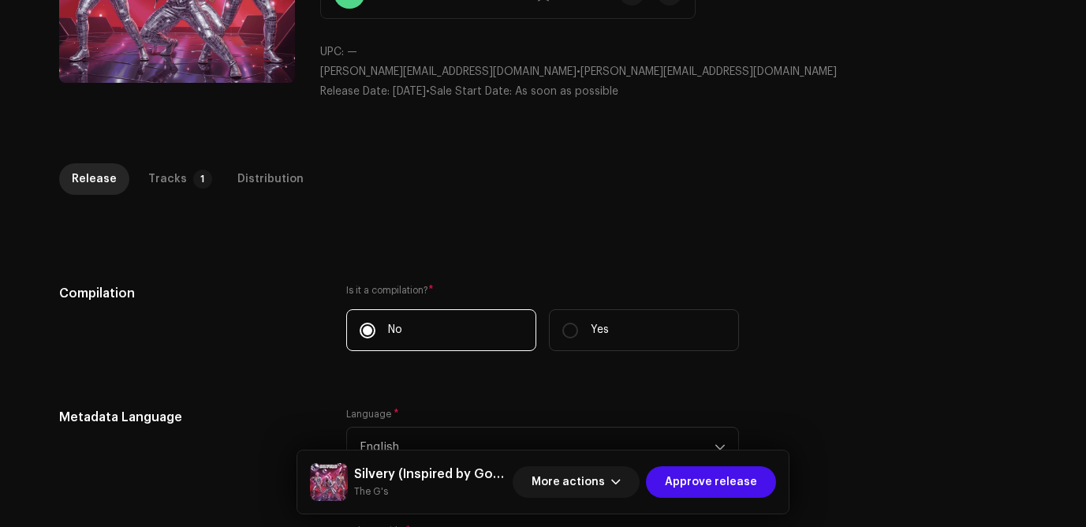
scroll to position [101, 0]
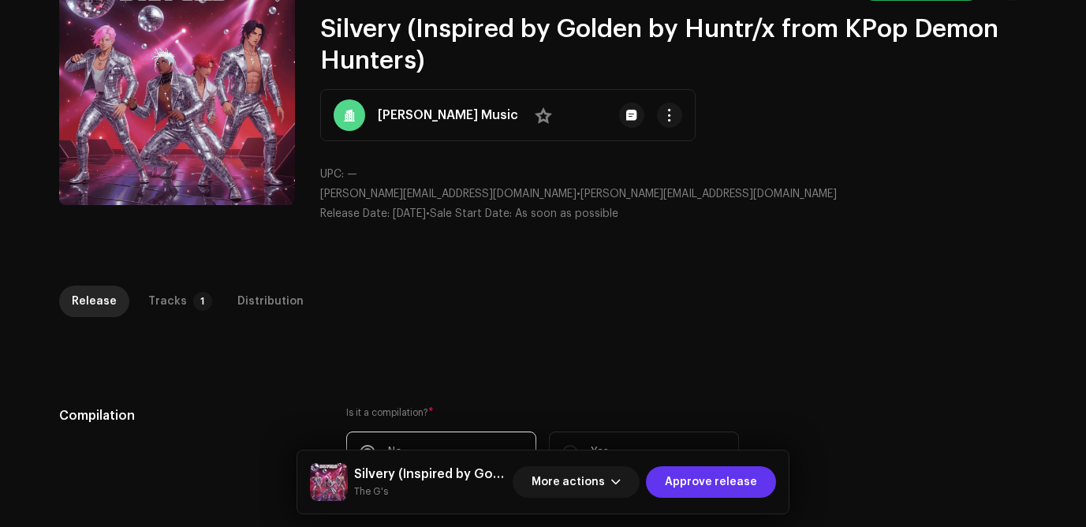
click at [713, 491] on span "Approve release" at bounding box center [711, 482] width 92 height 32
